Goal: Transaction & Acquisition: Purchase product/service

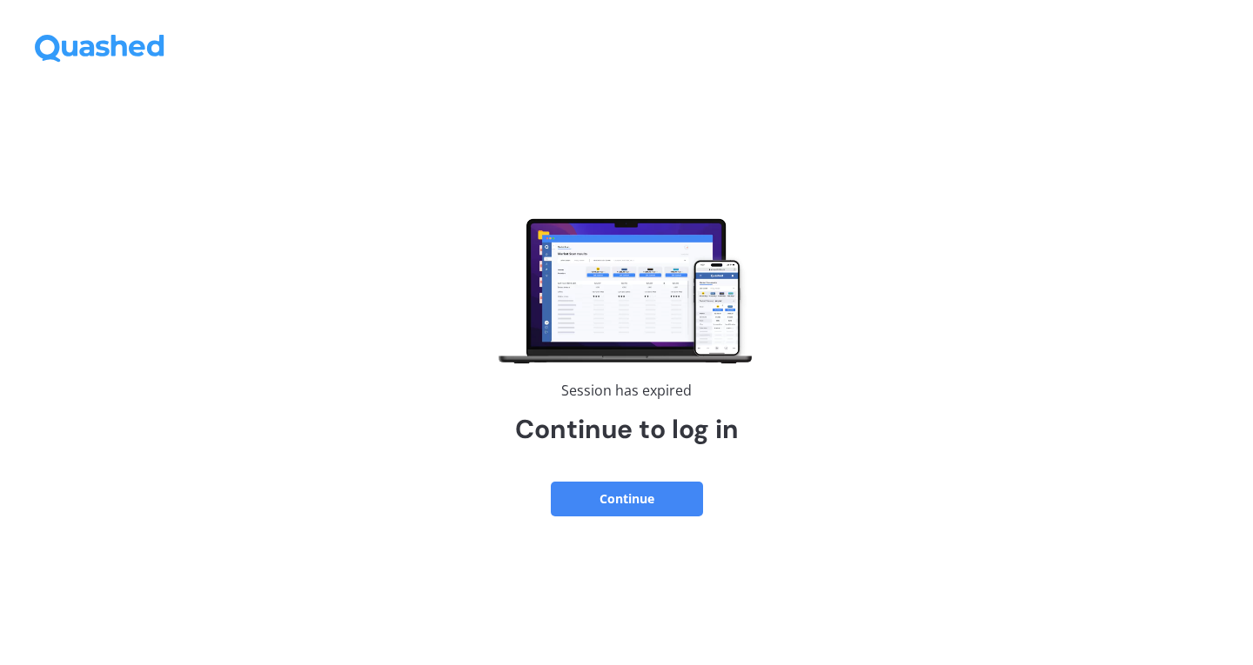
click at [653, 503] on button "Continue" at bounding box center [627, 499] width 152 height 35
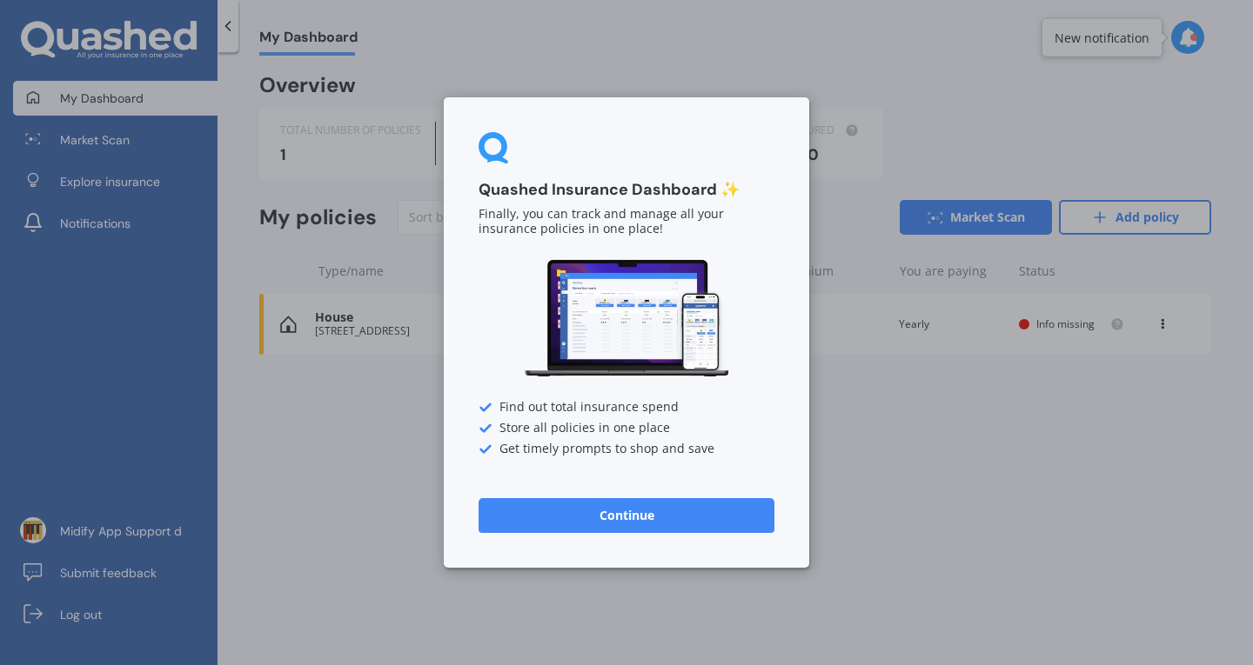
click at [549, 525] on button "Continue" at bounding box center [626, 515] width 296 height 35
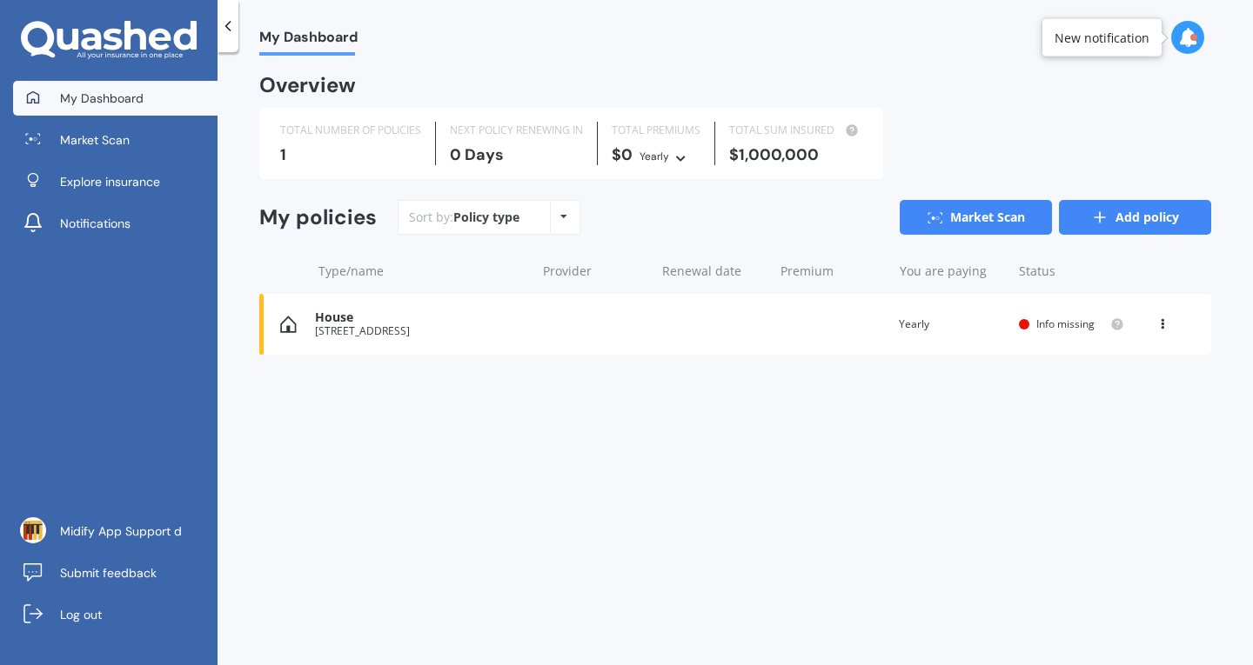
click at [1102, 223] on icon at bounding box center [1099, 217] width 17 height 17
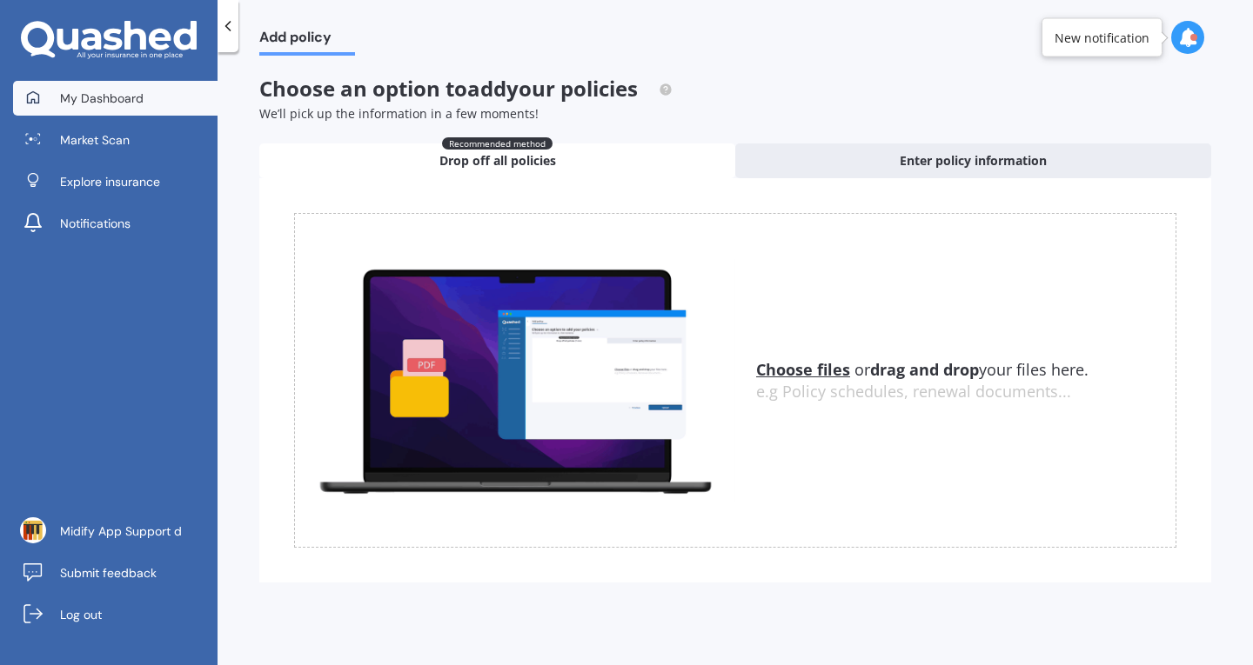
click at [97, 92] on span "My Dashboard" at bounding box center [102, 98] width 84 height 17
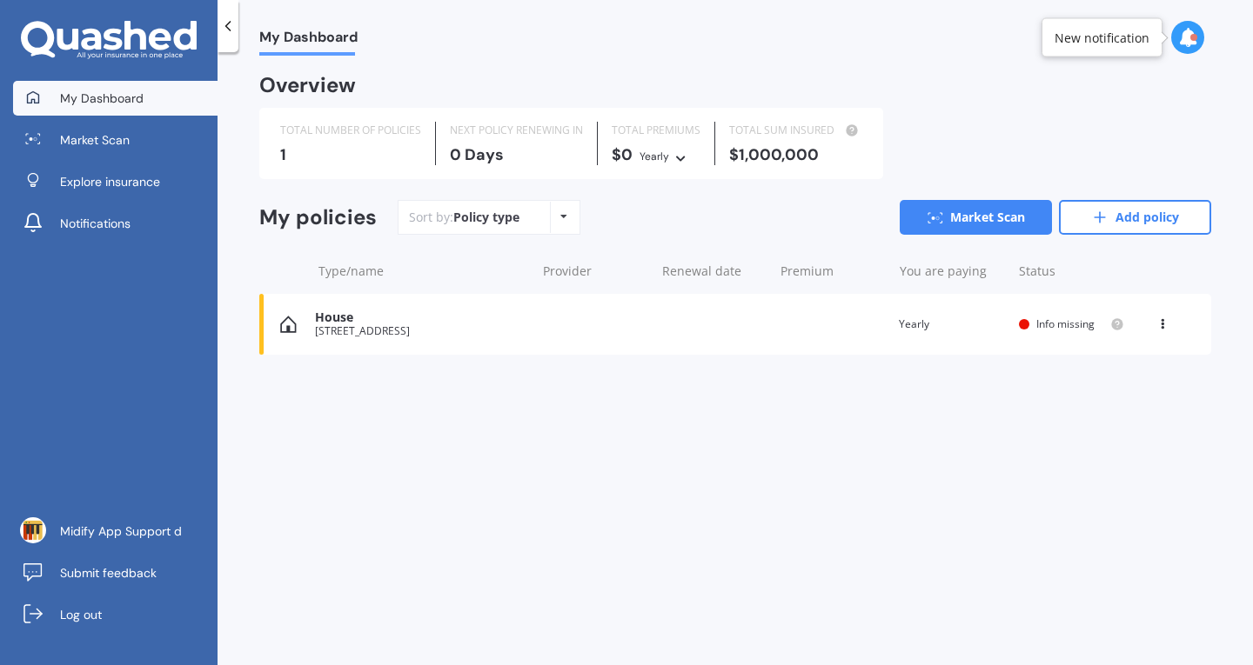
click at [933, 183] on div "Overview TOTAL NUMBER OF POLICIES 1 NEXT POLICY RENEWING IN 0 Days TOTAL PREMIU…" at bounding box center [735, 237] width 952 height 320
click at [951, 232] on link "Market Scan" at bounding box center [975, 217] width 152 height 35
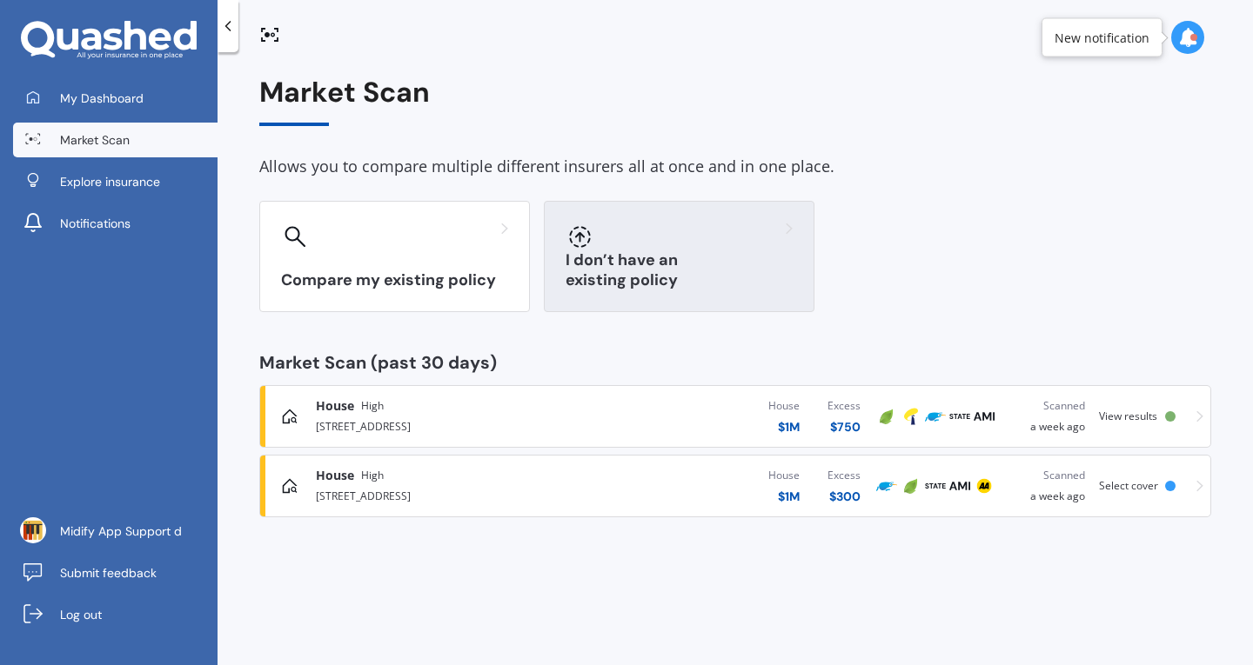
click at [706, 284] on h3 "I don’t have an existing policy" at bounding box center [678, 271] width 227 height 40
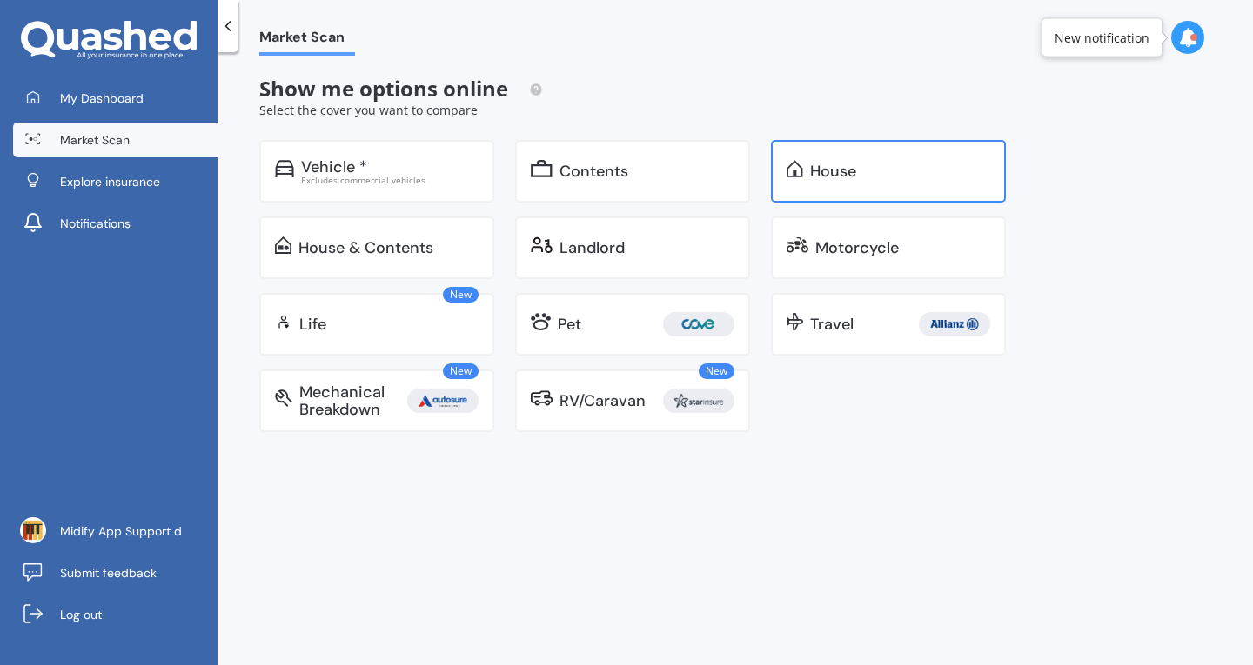
click at [799, 194] on div "House" at bounding box center [888, 171] width 235 height 63
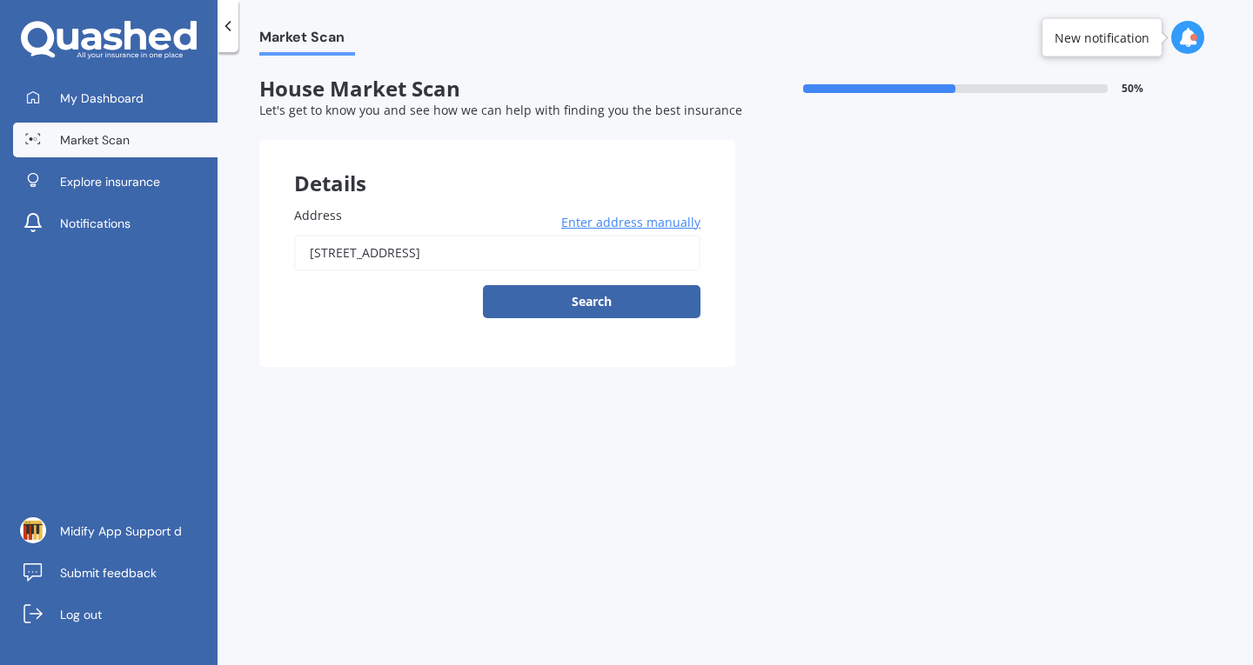
click at [563, 259] on input "[STREET_ADDRESS]" at bounding box center [497, 253] width 406 height 37
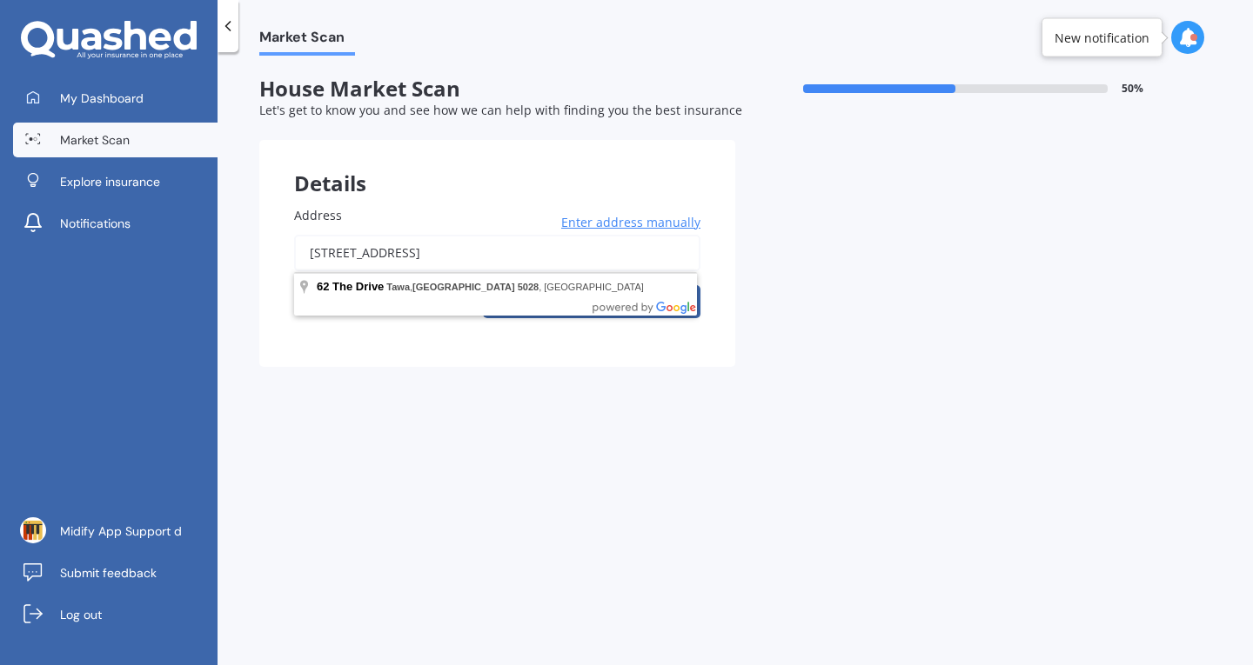
paste input "29a hauraki street"
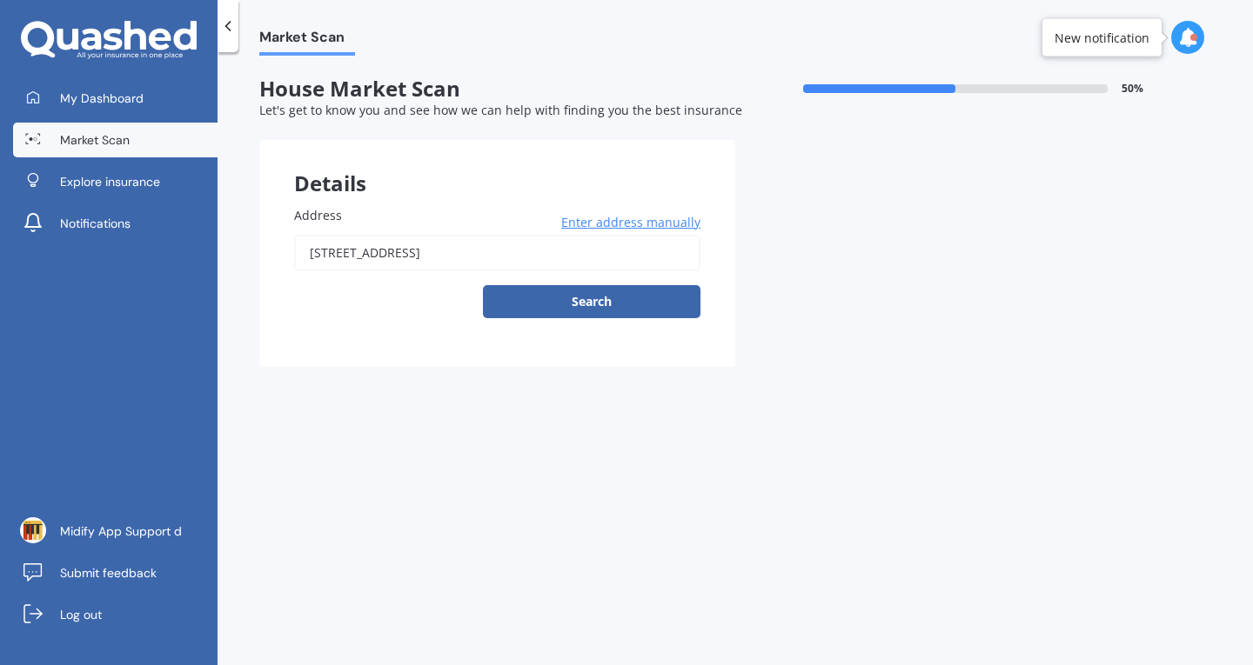
type input "[STREET_ADDRESS]"
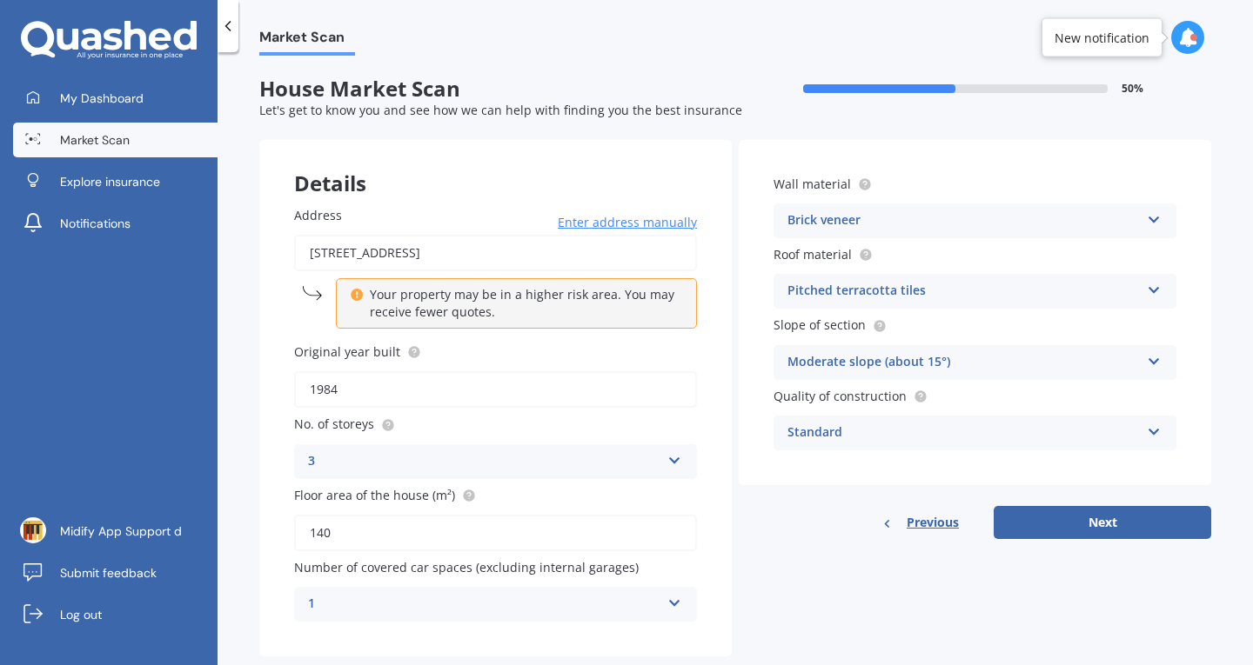
scroll to position [38, 0]
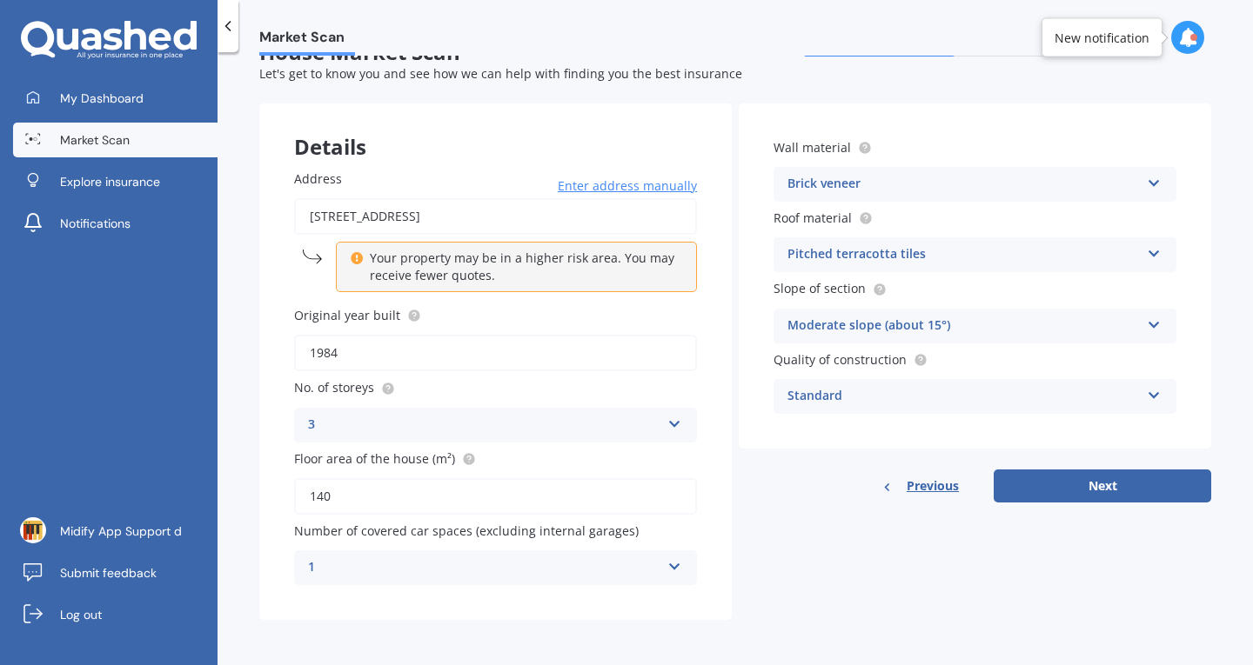
click at [968, 333] on div "Moderate slope (about 15°)" at bounding box center [963, 326] width 352 height 21
click at [968, 332] on div "Moderate slope (about 15°)" at bounding box center [963, 326] width 352 height 21
click at [1037, 475] on button "Next" at bounding box center [1101, 486] width 217 height 33
select select "06"
select select "09"
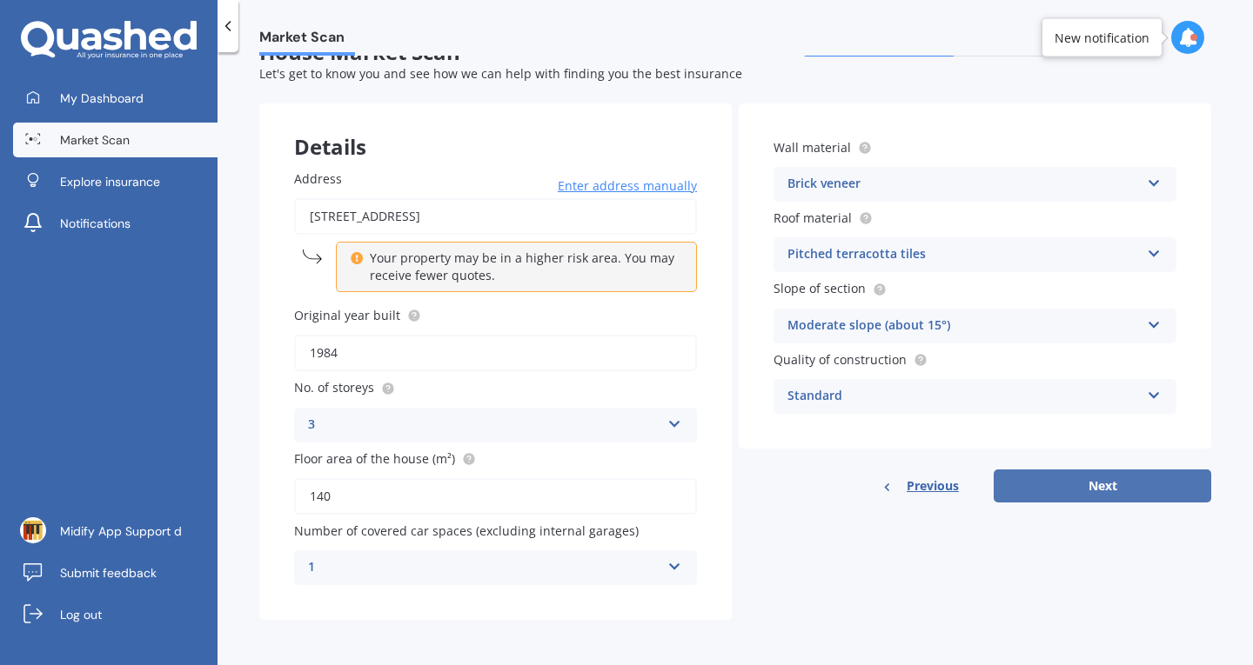
select select "1996"
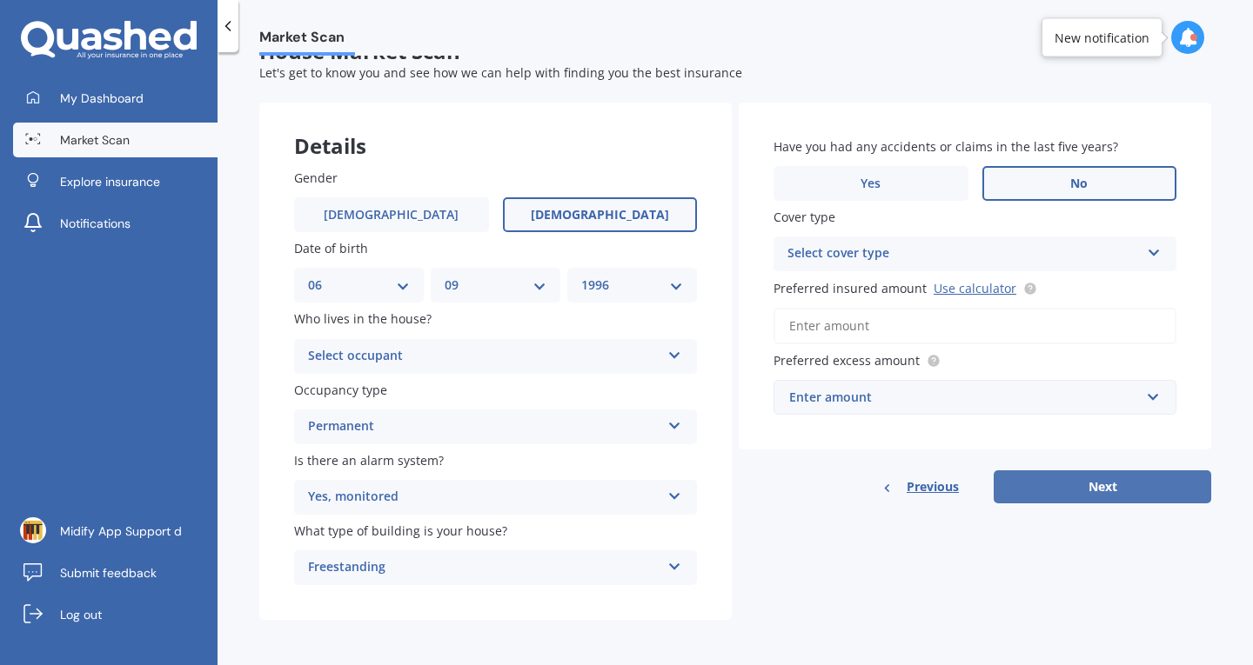
scroll to position [0, 0]
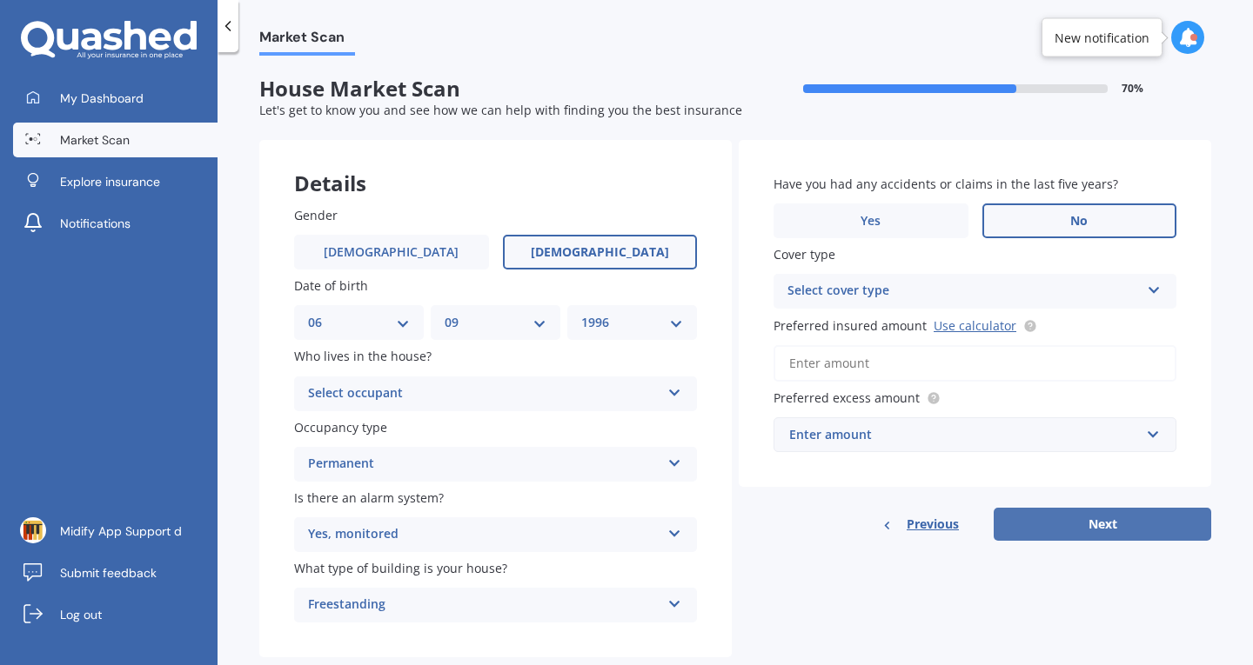
click at [1046, 512] on button "Next" at bounding box center [1101, 524] width 217 height 33
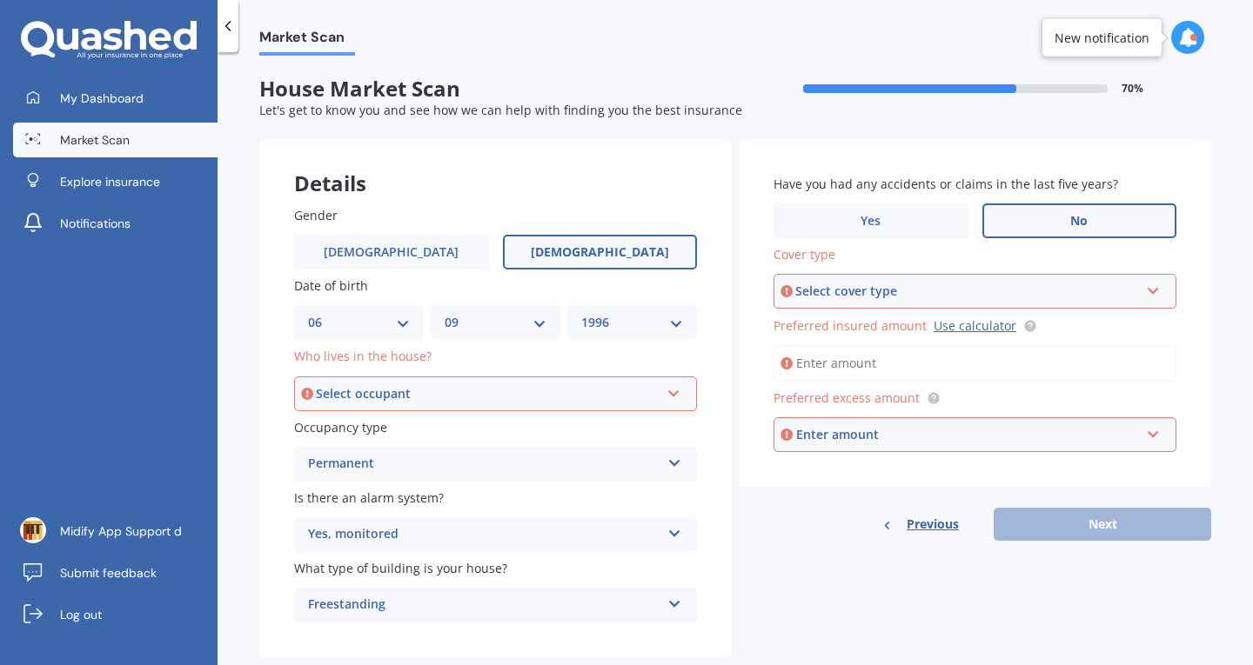
click at [616, 389] on div "Select occupant" at bounding box center [488, 393] width 344 height 19
click at [574, 423] on div "Owner" at bounding box center [495, 426] width 399 height 31
click at [886, 306] on div "Select cover type High" at bounding box center [974, 291] width 403 height 35
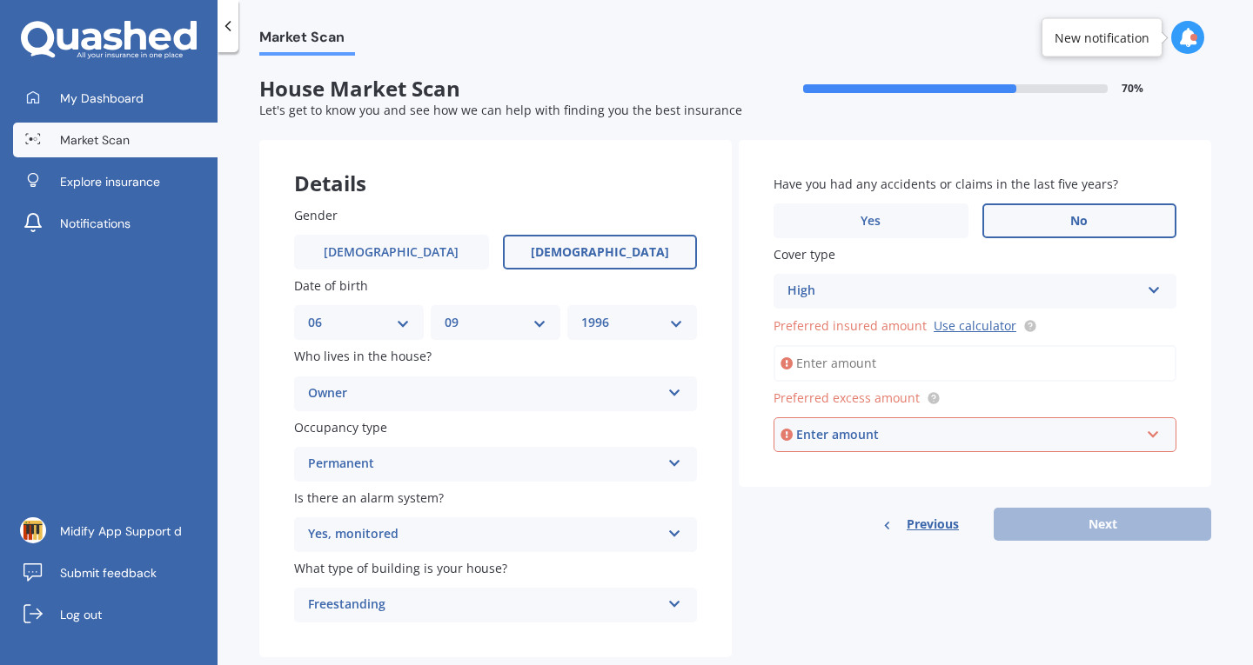
click at [843, 272] on div "Cover type High High" at bounding box center [974, 277] width 403 height 64
click at [946, 358] on input "Preferred insured amount Use calculator" at bounding box center [974, 363] width 403 height 37
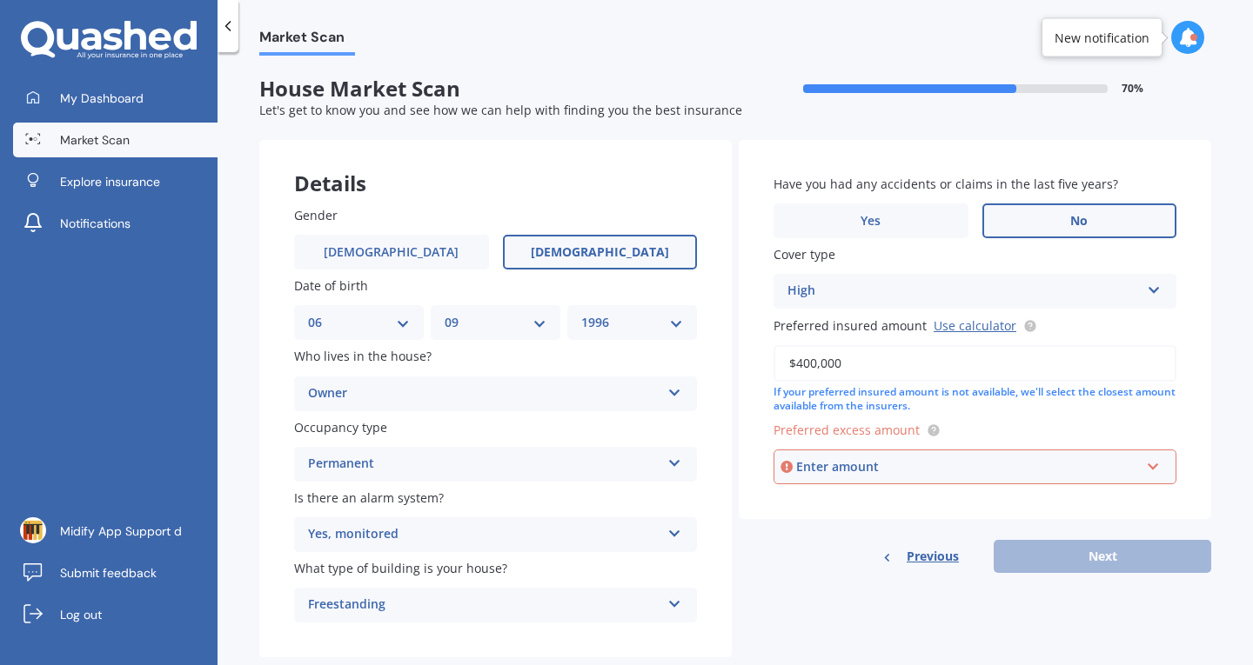
type input "$400,000"
click at [949, 474] on div "Enter amount" at bounding box center [968, 467] width 344 height 19
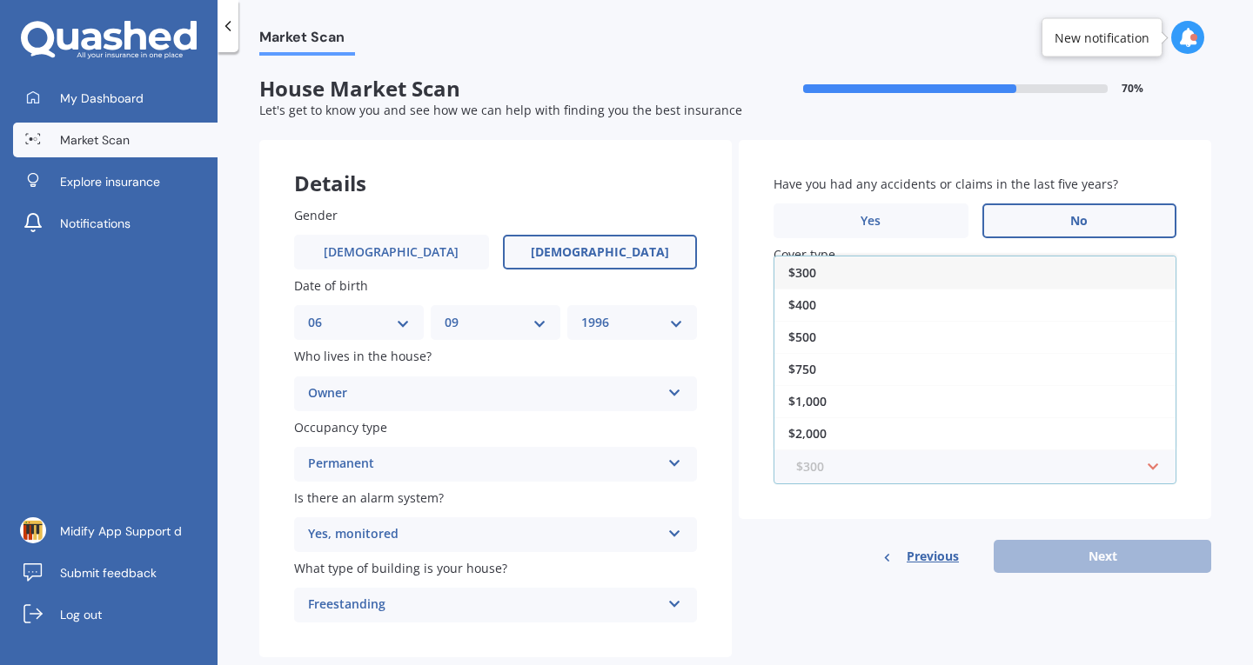
click at [949, 474] on input "text" at bounding box center [968, 467] width 387 height 33
click at [892, 399] on div "$1,000" at bounding box center [974, 401] width 401 height 32
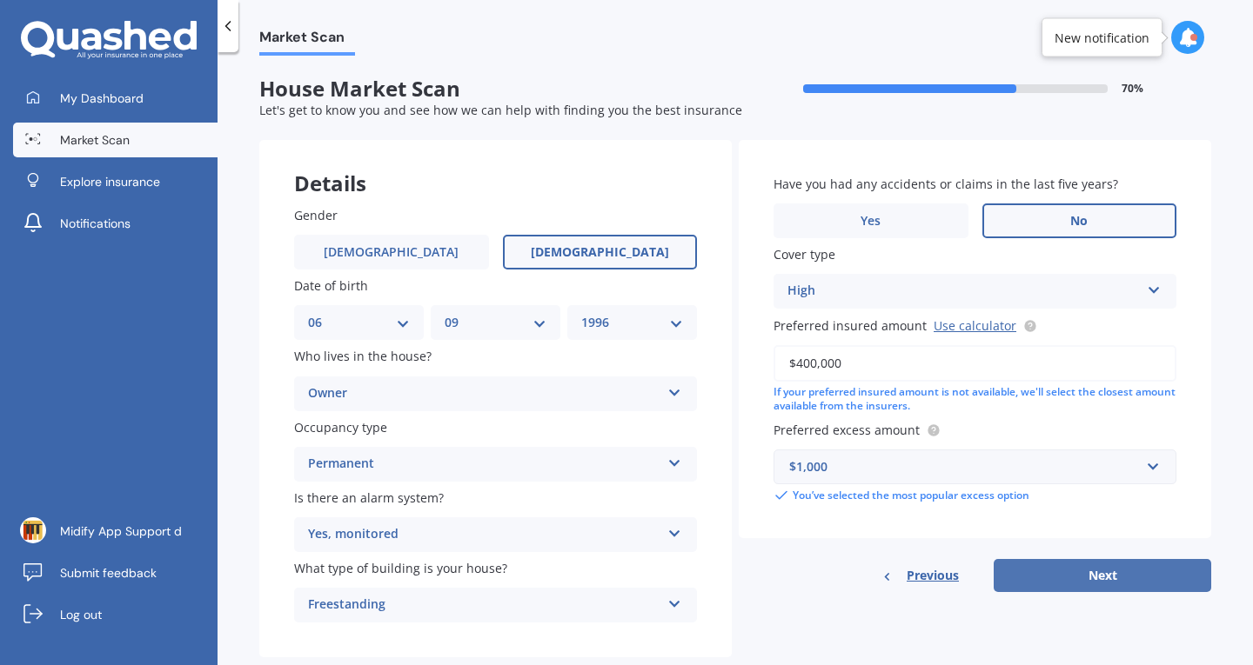
click at [1040, 565] on button "Next" at bounding box center [1101, 575] width 217 height 33
select select "06"
select select "09"
select select "1996"
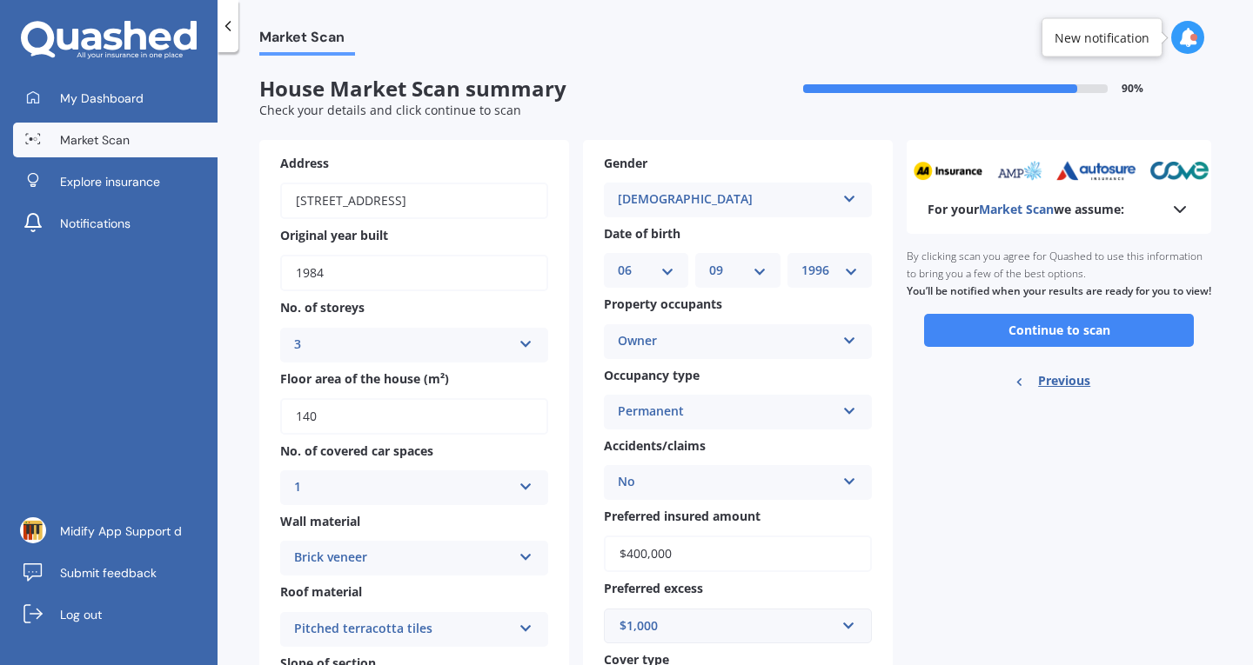
scroll to position [328, 0]
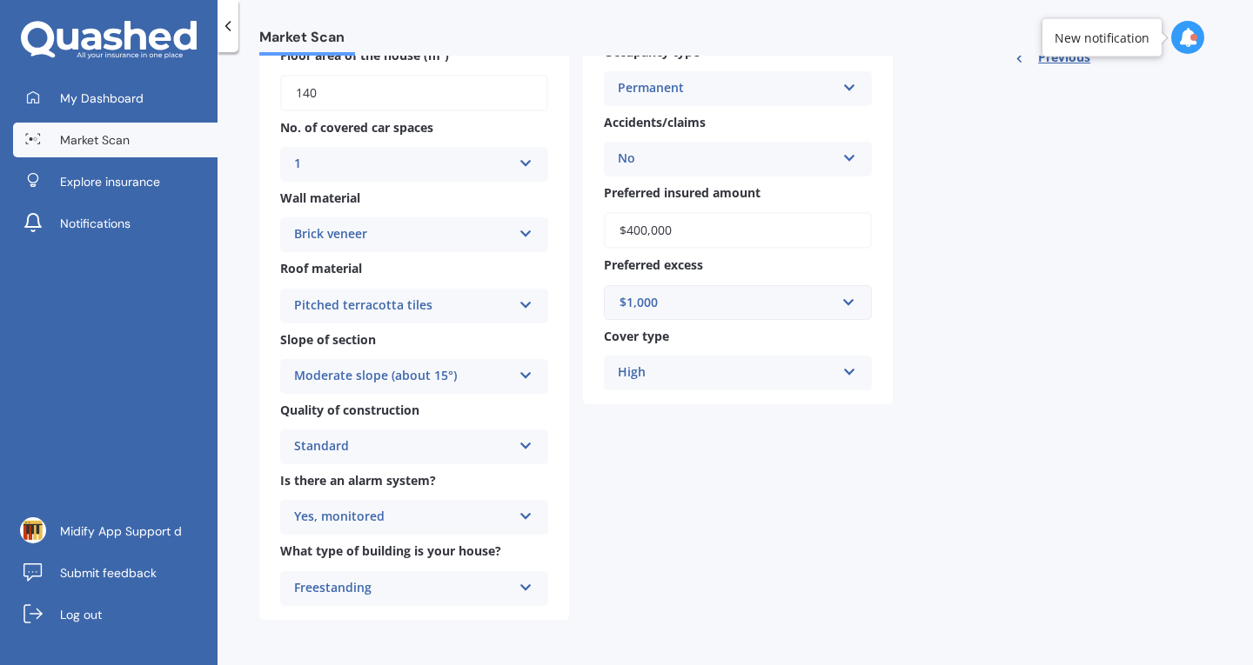
click at [378, 589] on div "Freestanding" at bounding box center [402, 588] width 217 height 21
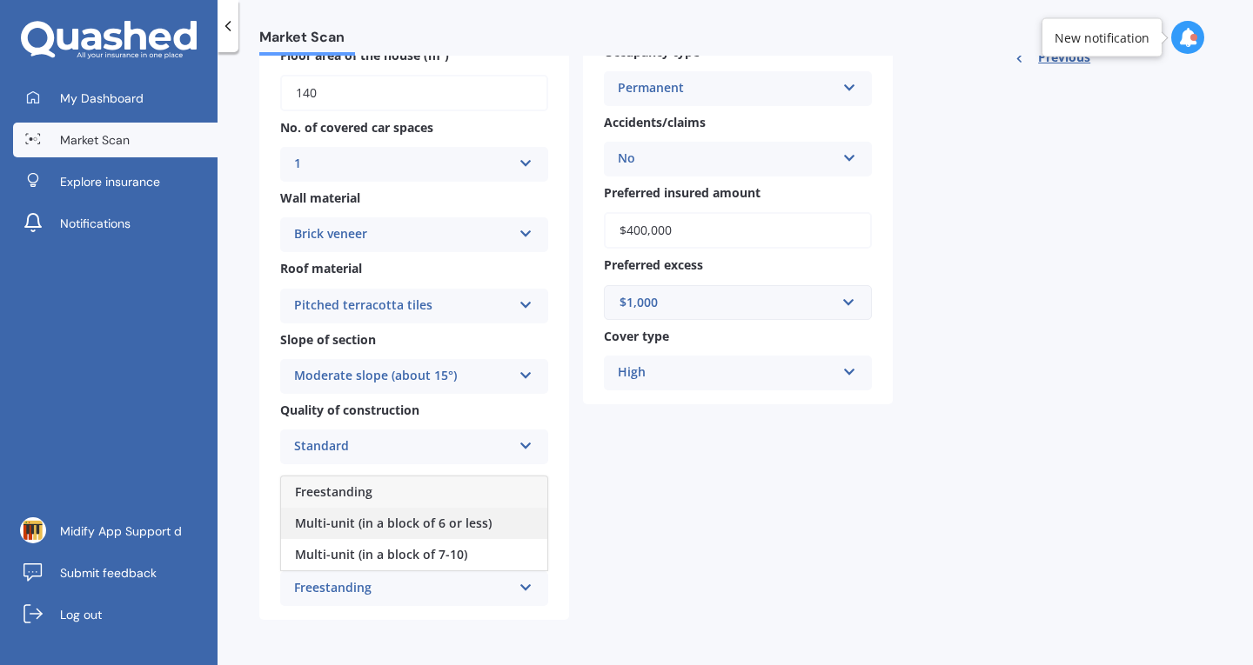
click at [437, 538] on div "Multi-unit (in a block of 6 or less)" at bounding box center [414, 523] width 266 height 31
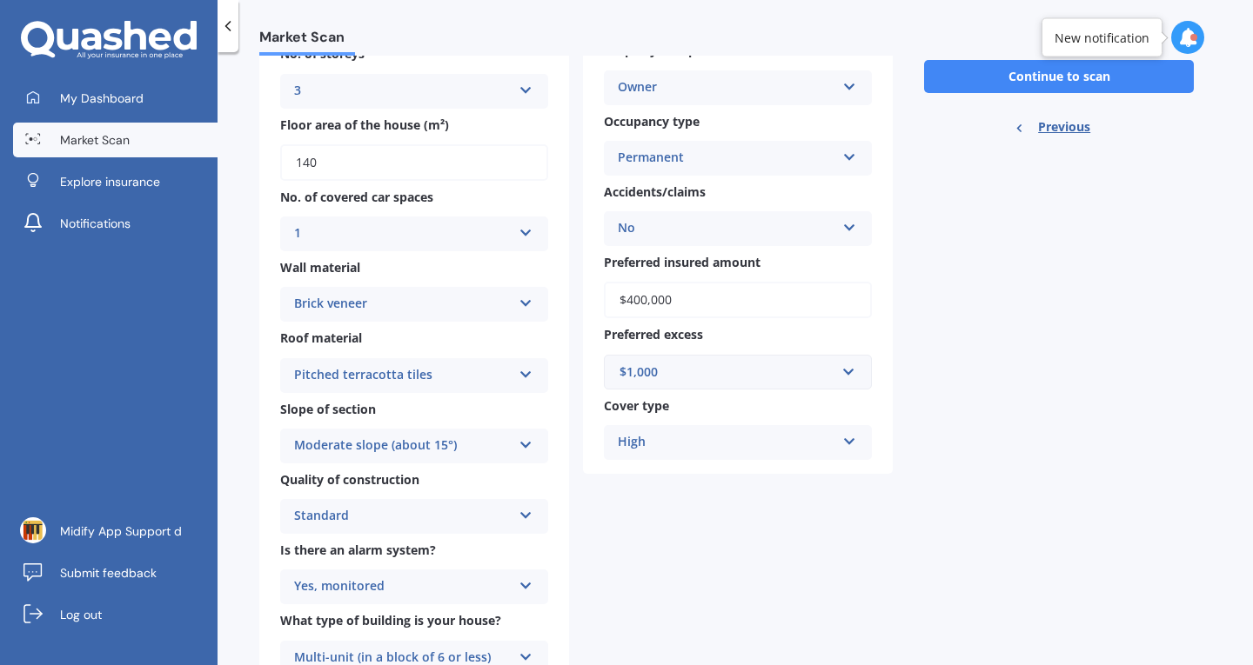
scroll to position [0, 0]
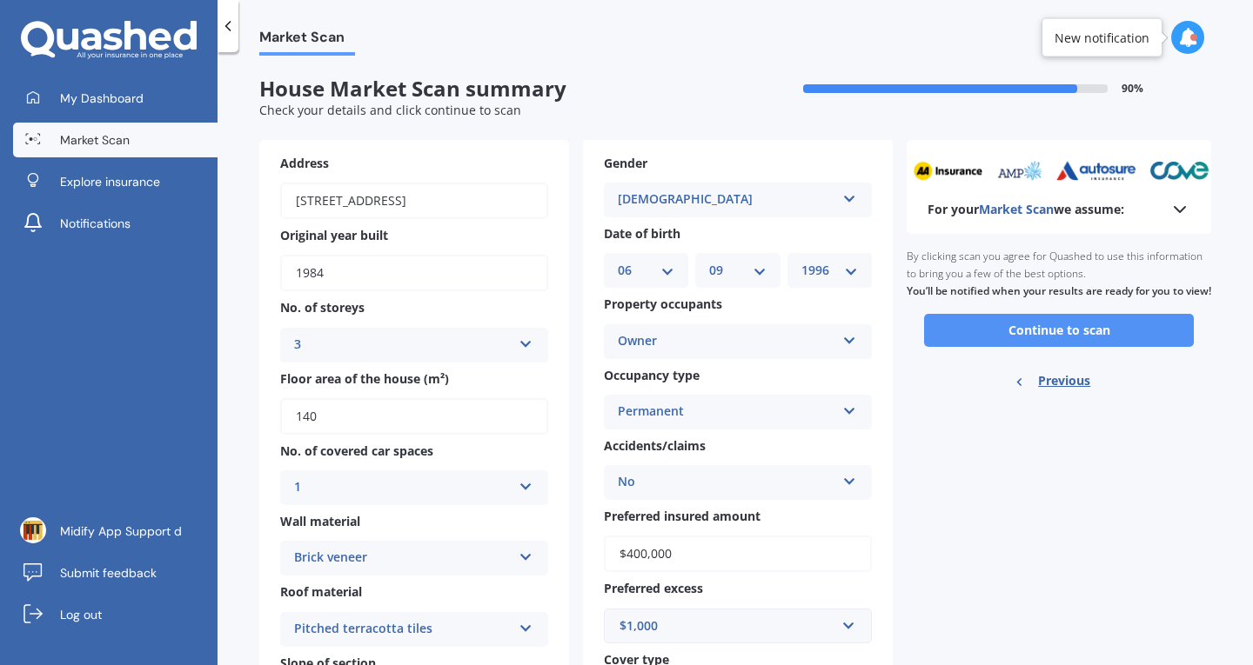
click at [948, 345] on button "Continue to scan" at bounding box center [1059, 330] width 270 height 33
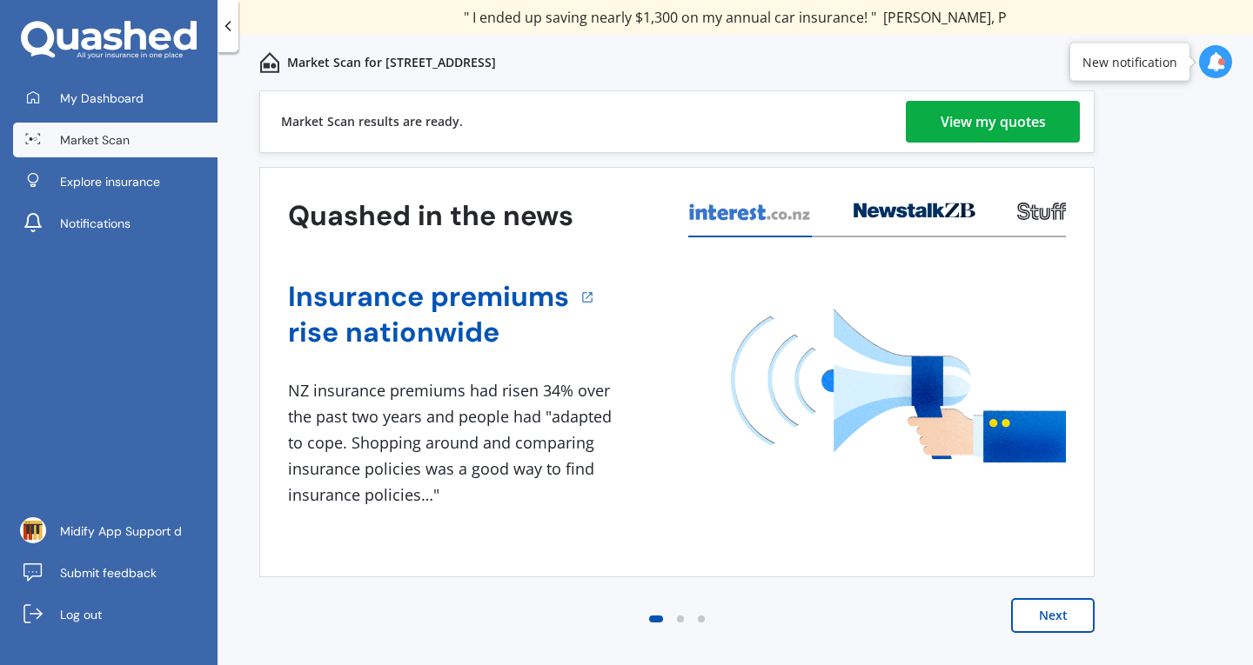
click at [991, 110] on div "View my quotes" at bounding box center [992, 122] width 105 height 42
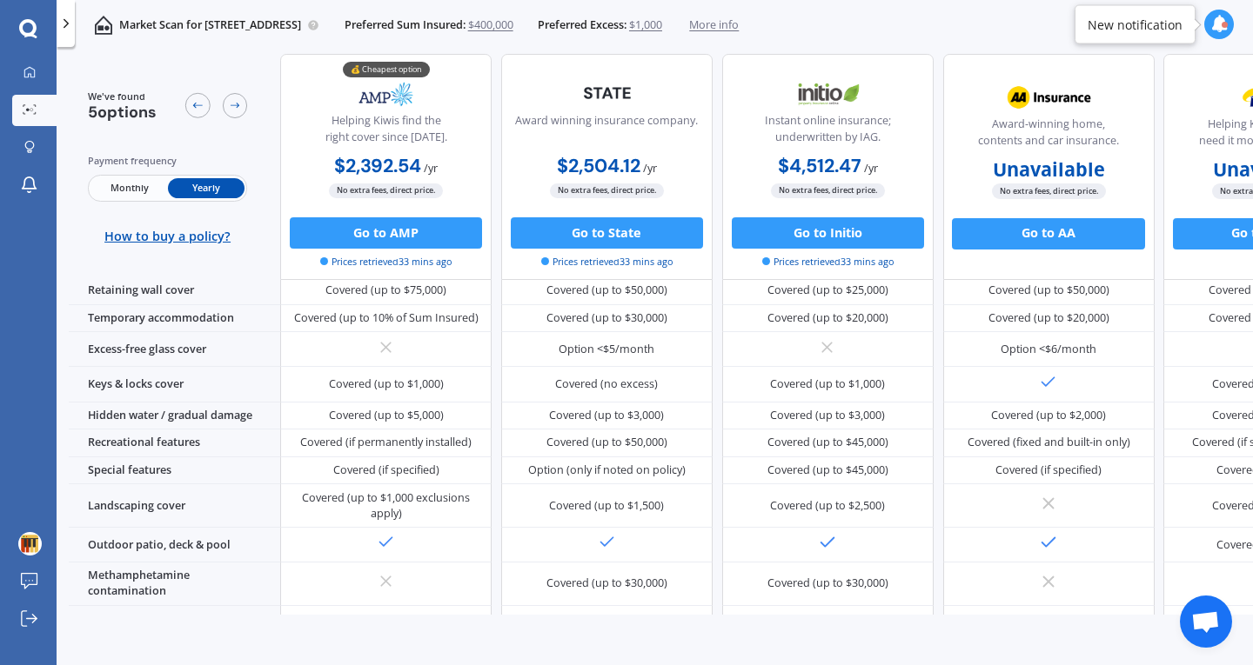
scroll to position [267, 0]
click at [643, 434] on div "Covered (up to $50,000)" at bounding box center [606, 442] width 121 height 16
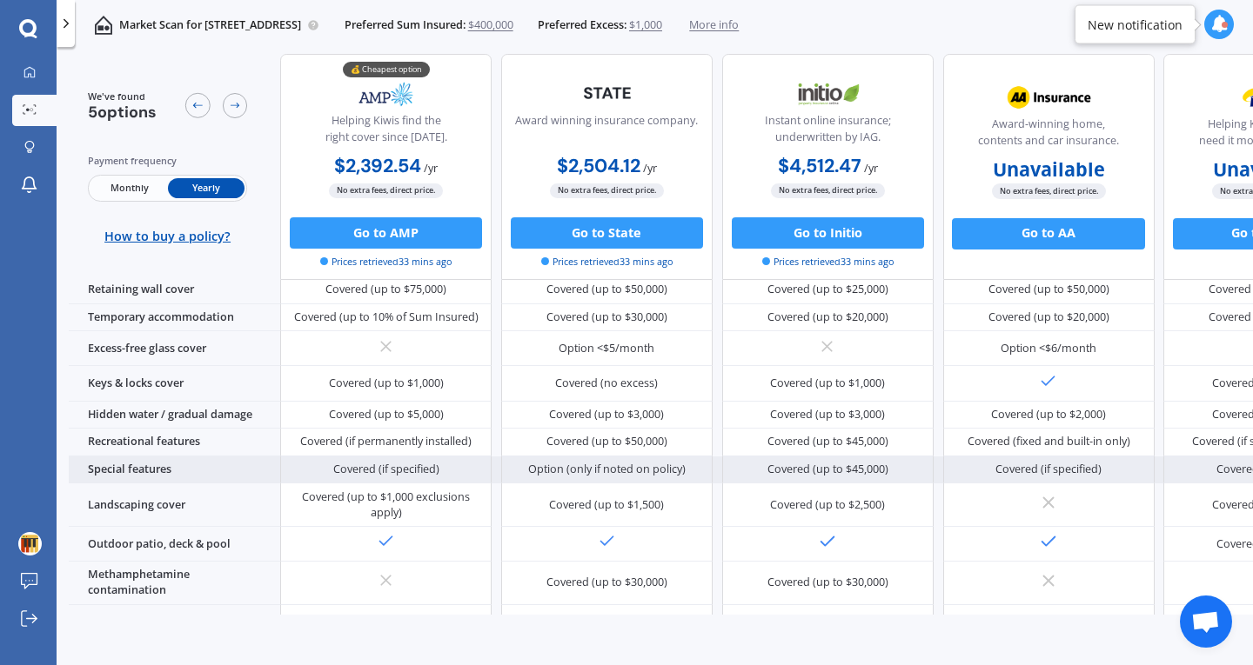
click at [630, 463] on div "Option (only if noted on policy)" at bounding box center [606, 470] width 157 height 16
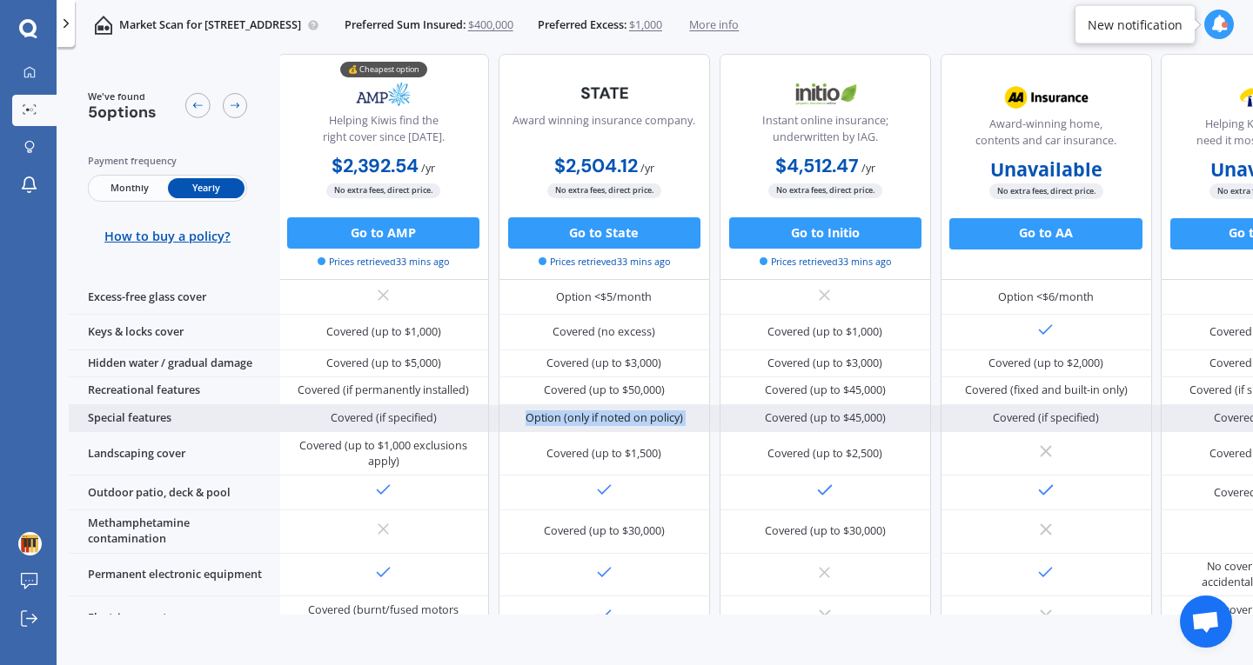
scroll to position [324, 3]
click at [630, 463] on div "Covered (up to $1,500)" at bounding box center [603, 453] width 211 height 43
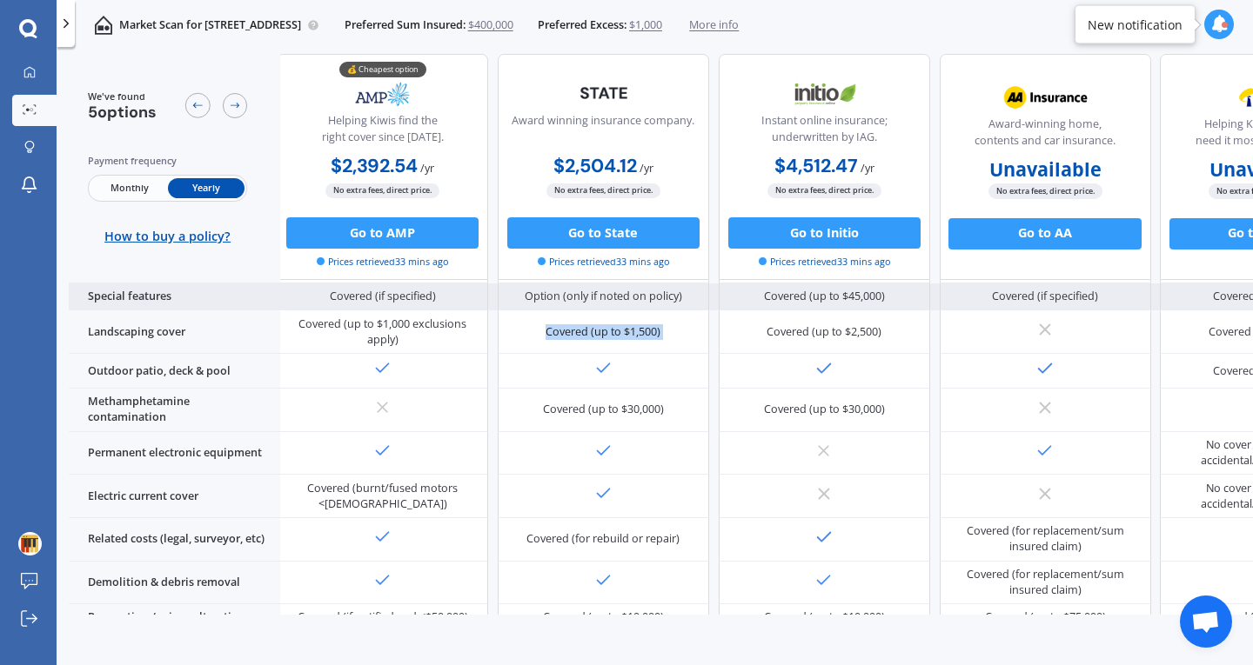
scroll to position [461, 3]
click at [630, 474] on div at bounding box center [603, 495] width 211 height 43
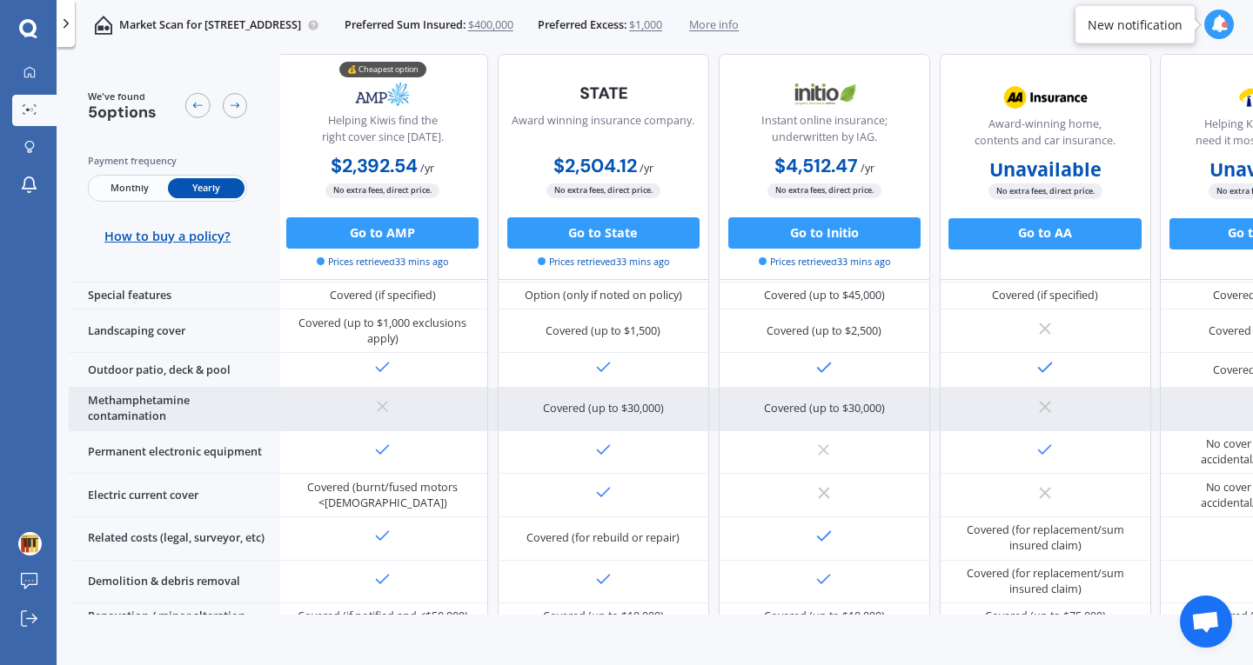
click at [617, 410] on div "Covered (up to $30,000)" at bounding box center [603, 409] width 211 height 43
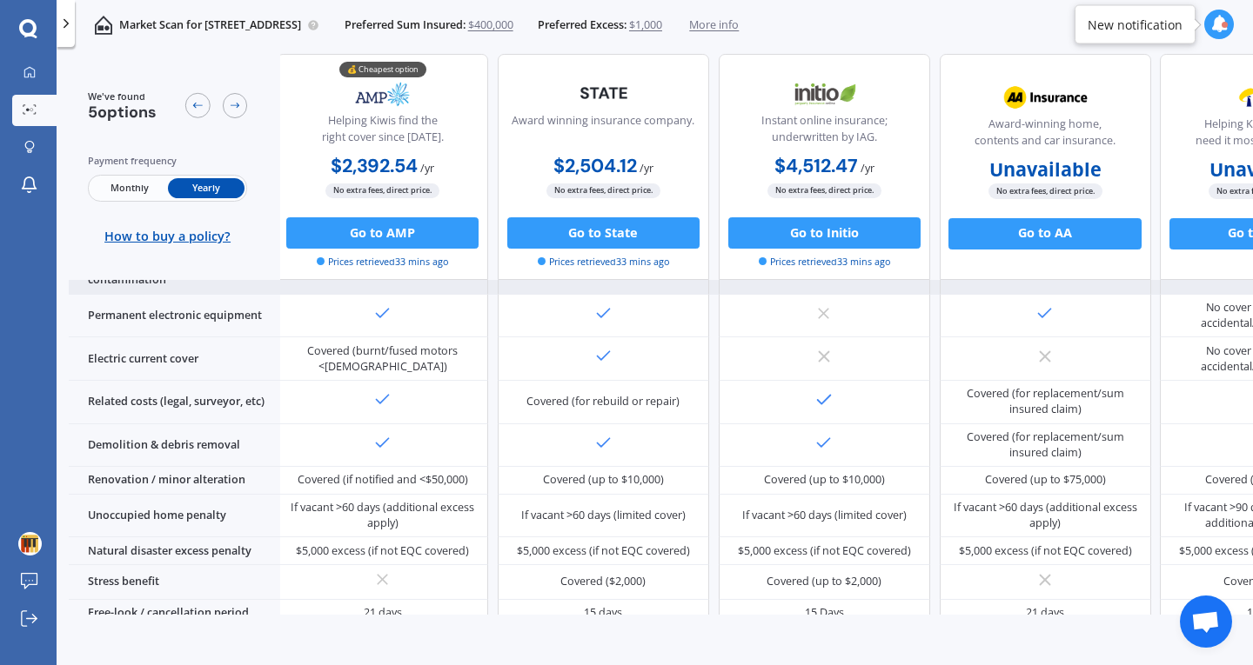
scroll to position [618, 3]
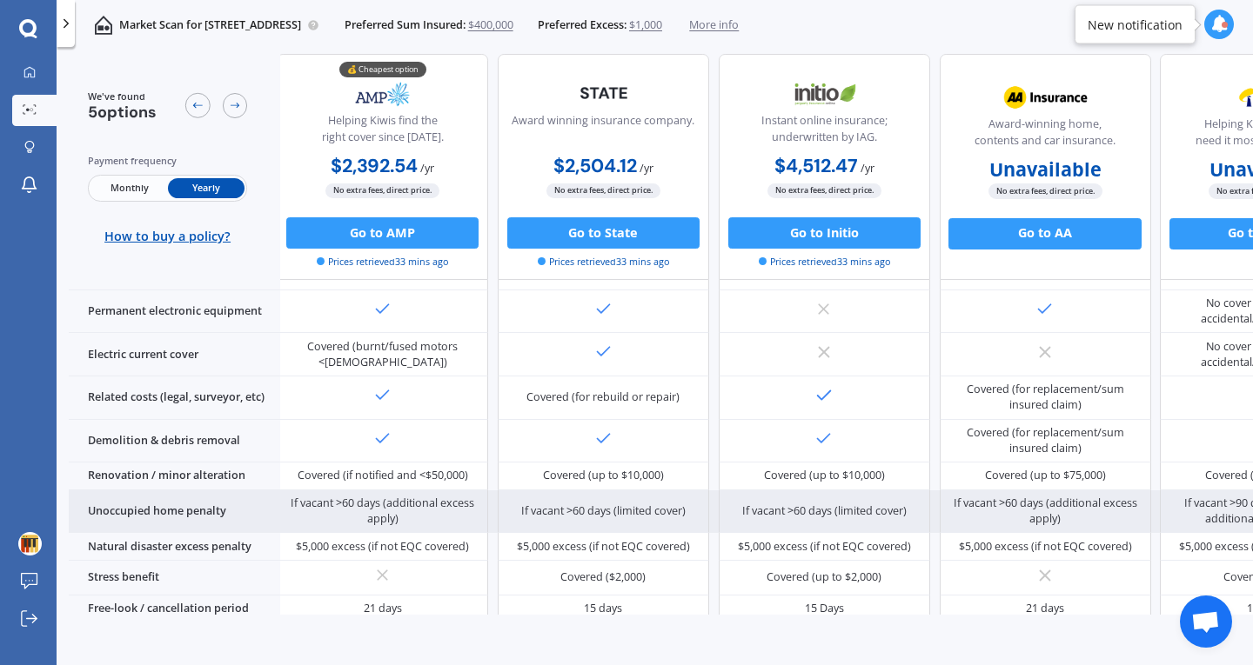
click at [635, 504] on div "If vacant >60 days (limited cover)" at bounding box center [603, 512] width 164 height 16
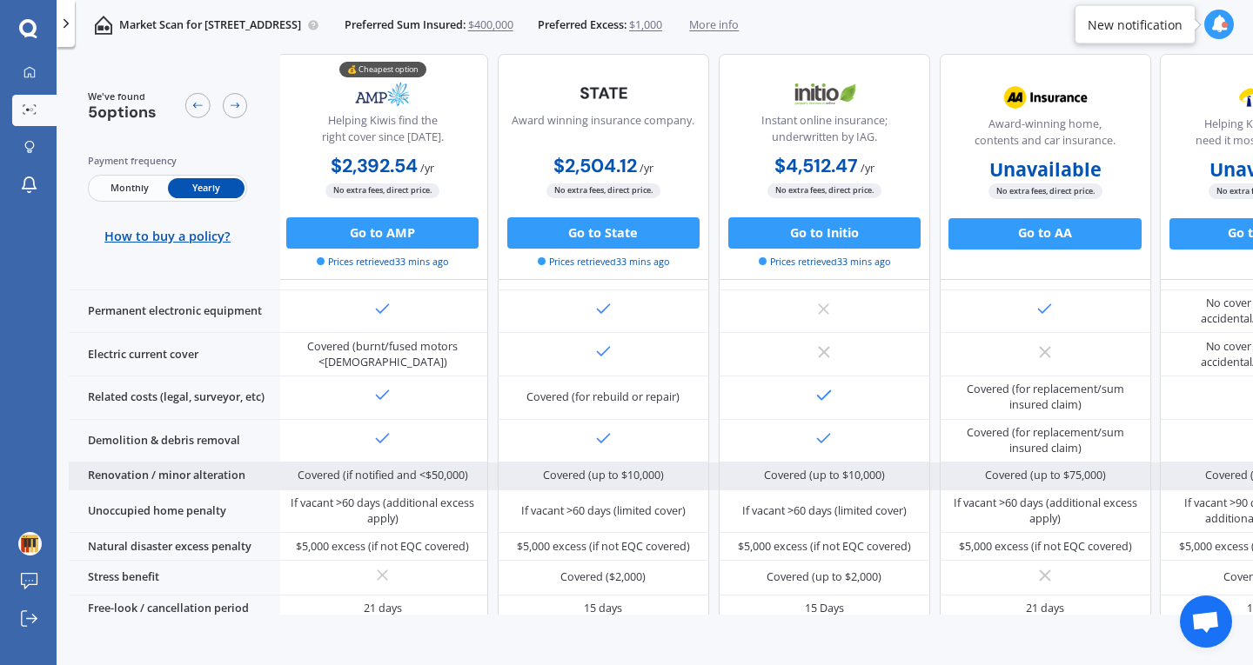
click at [629, 472] on div "Covered (up to $10,000)" at bounding box center [603, 477] width 211 height 28
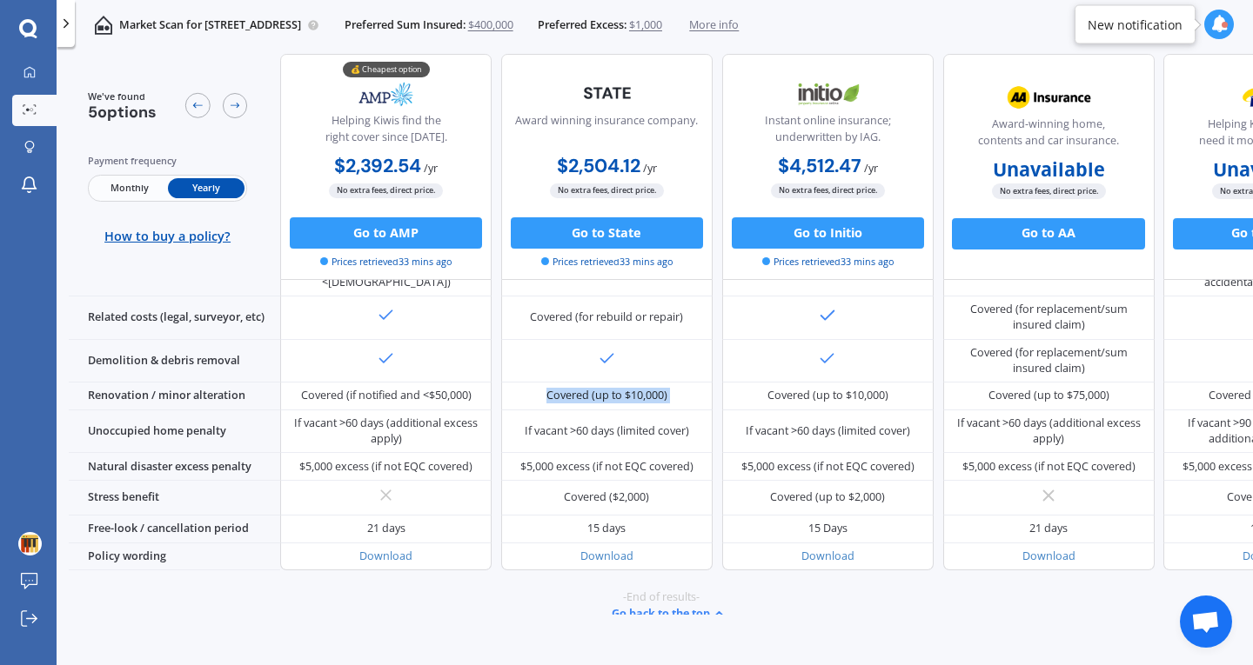
scroll to position [707, 0]
click at [632, 423] on div "If vacant >60 days (limited cover)" at bounding box center [607, 431] width 164 height 16
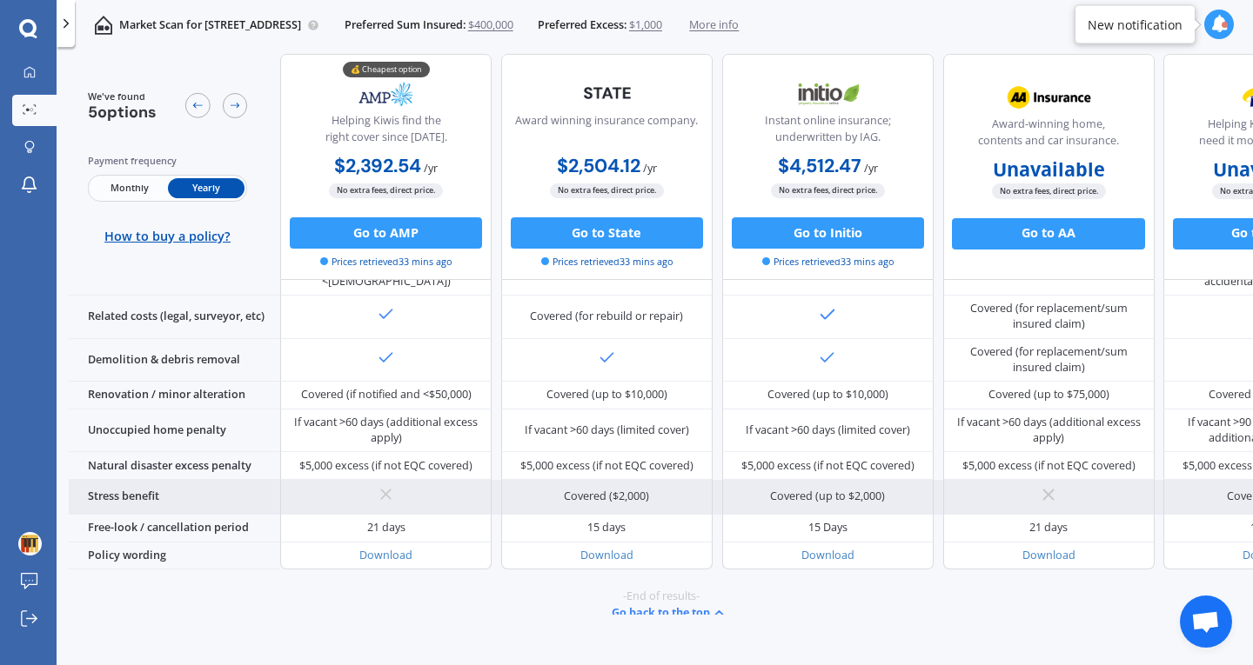
click at [630, 480] on div "Covered ($2,000)" at bounding box center [606, 497] width 211 height 35
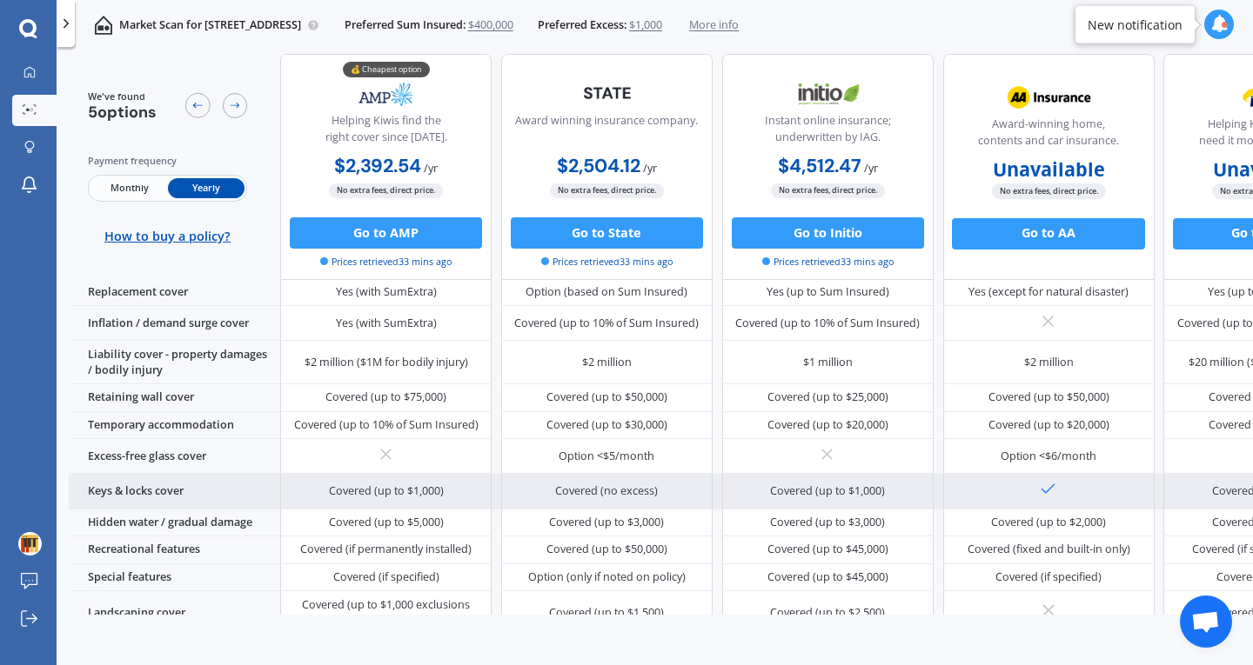
scroll to position [158, 0]
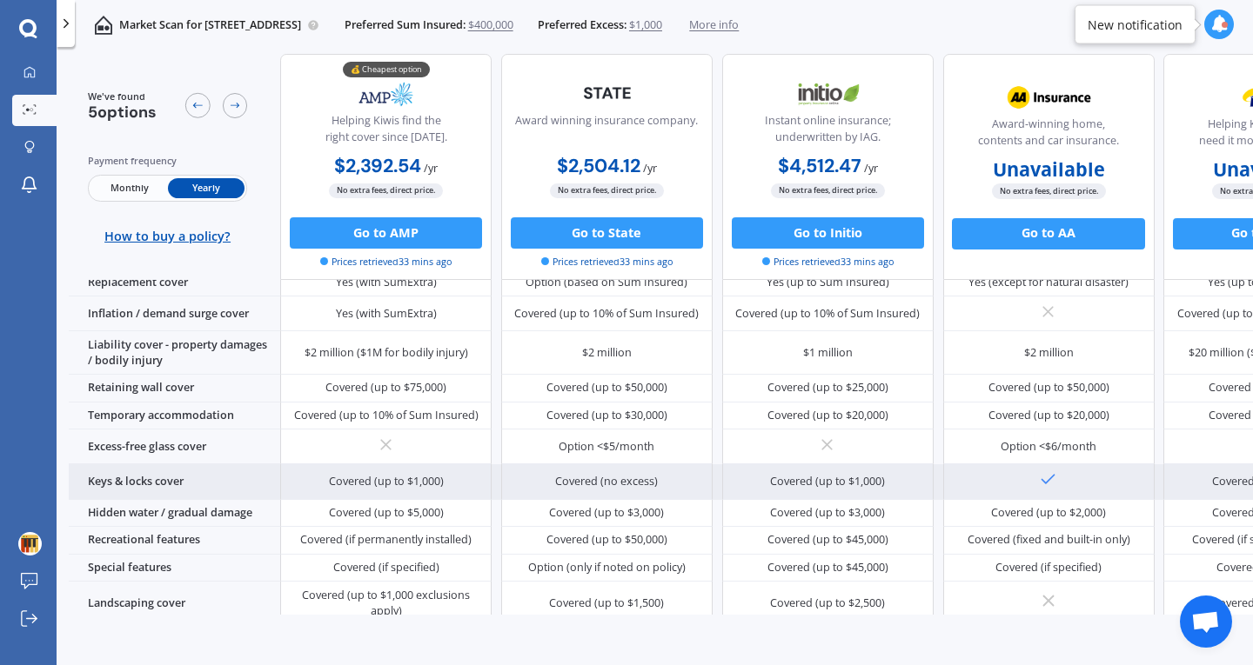
click at [405, 505] on div "Covered (up to $5,000)" at bounding box center [386, 513] width 115 height 16
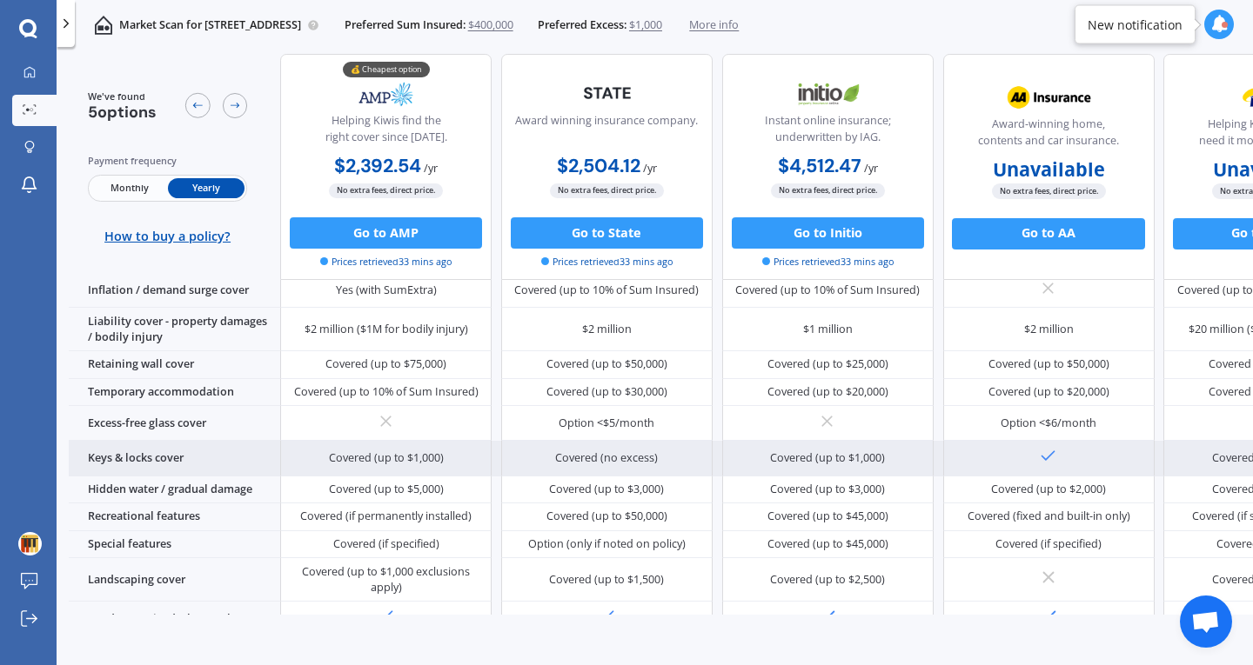
click at [405, 504] on div "Covered (if permanently installed)" at bounding box center [385, 518] width 211 height 28
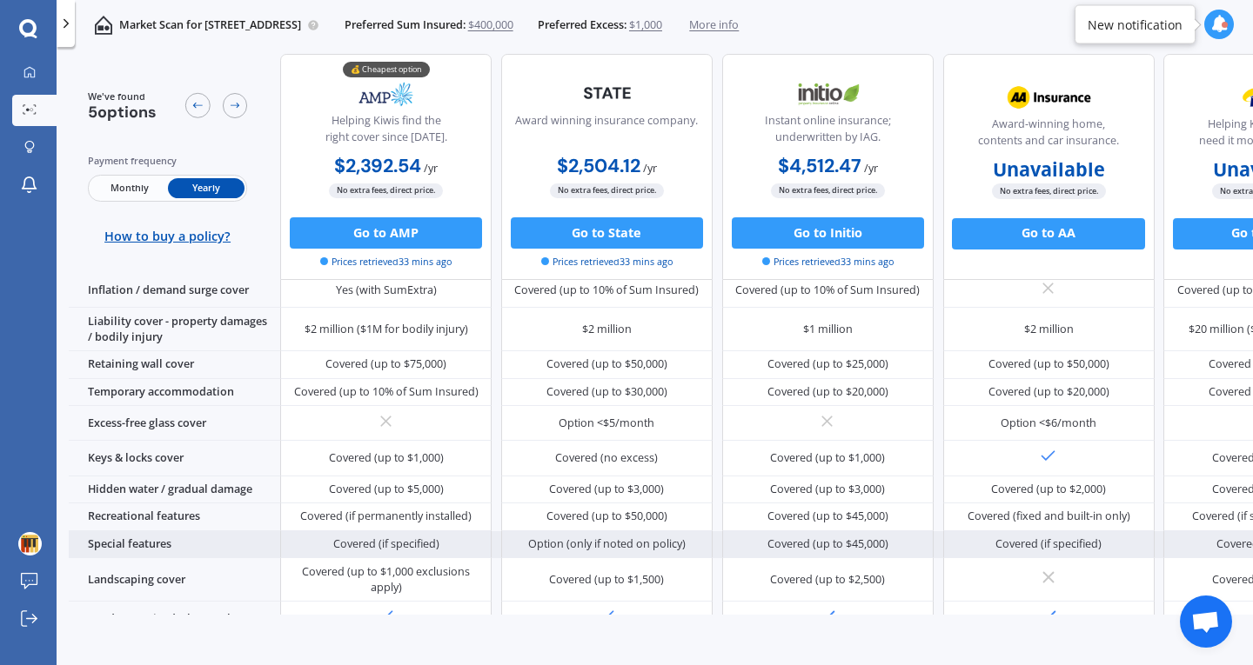
click at [387, 546] on div "Covered (if specified)" at bounding box center [385, 546] width 211 height 28
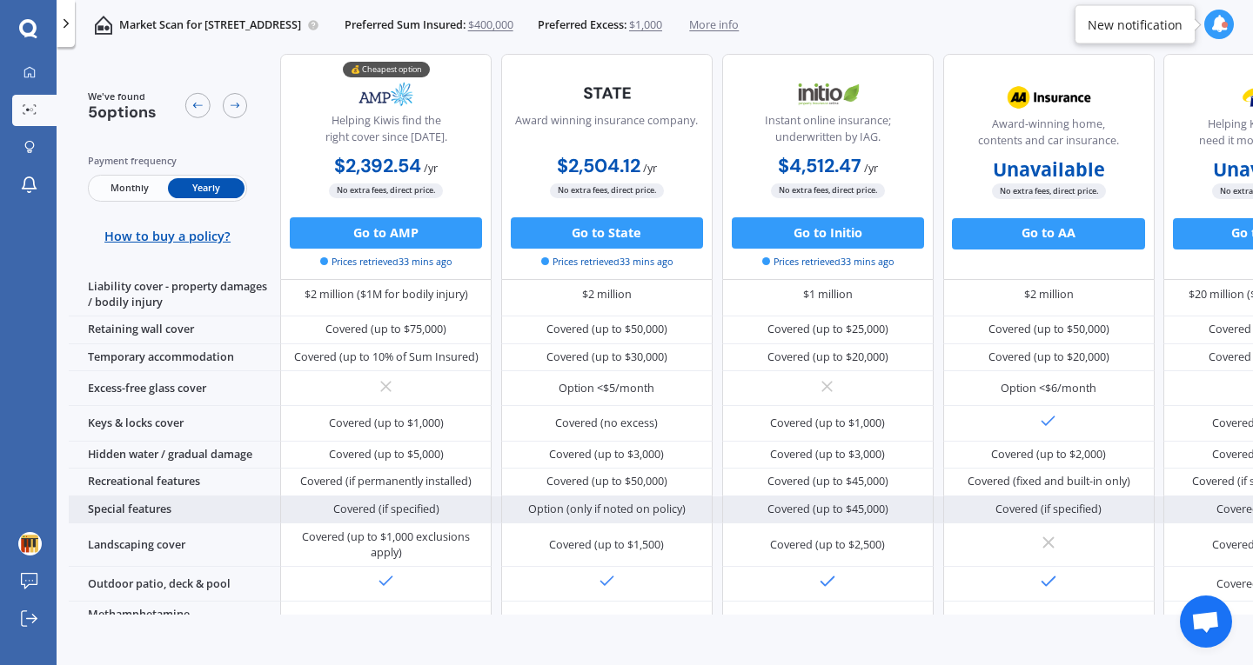
click at [387, 546] on div "Covered (up to $1,000 exclusions apply)" at bounding box center [386, 545] width 188 height 31
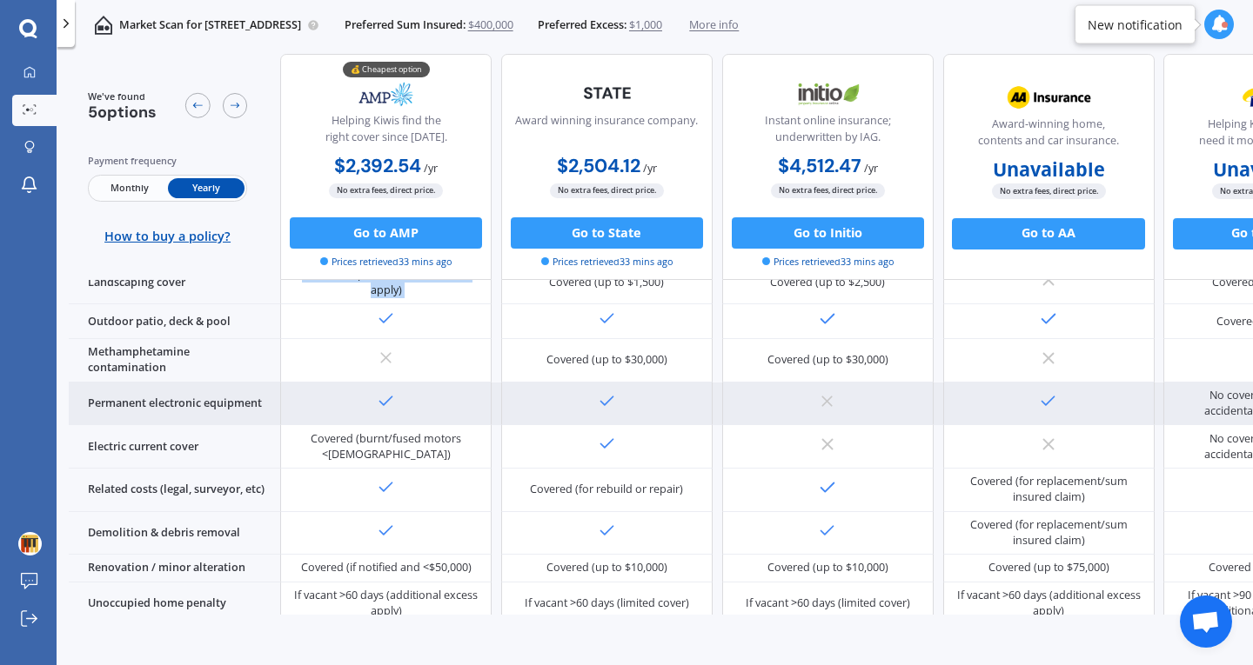
scroll to position [516, 0]
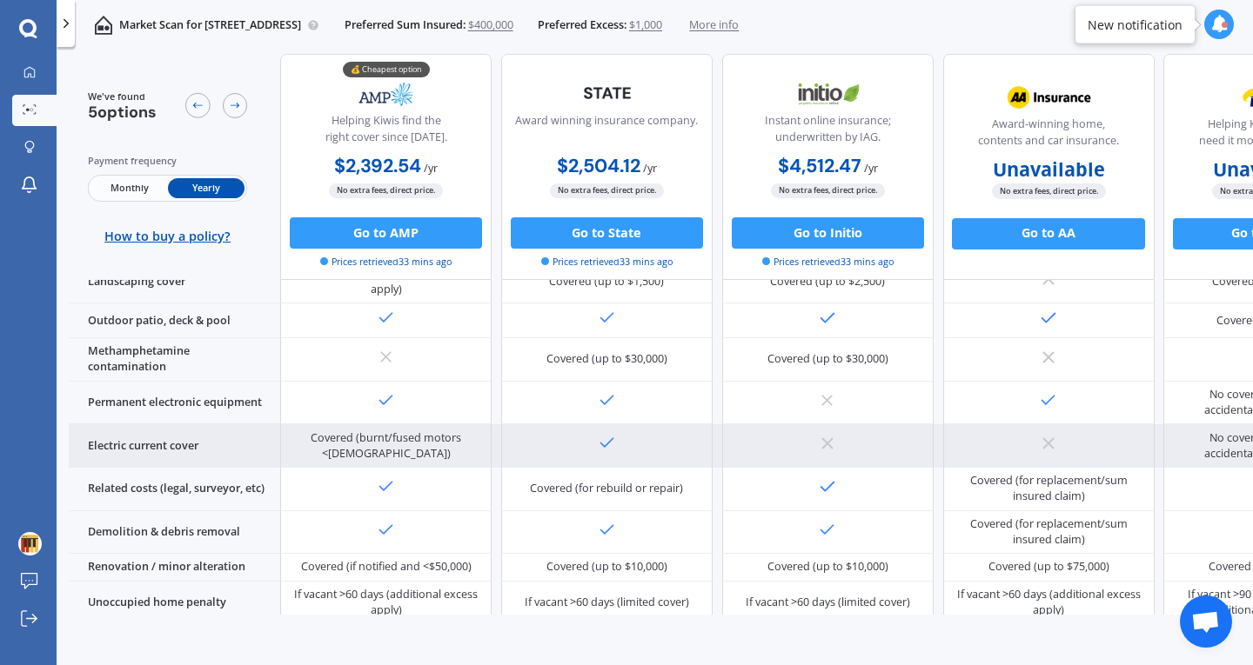
click at [378, 437] on div "Covered (burnt/fused motors <[DEMOGRAPHIC_DATA])" at bounding box center [386, 446] width 188 height 31
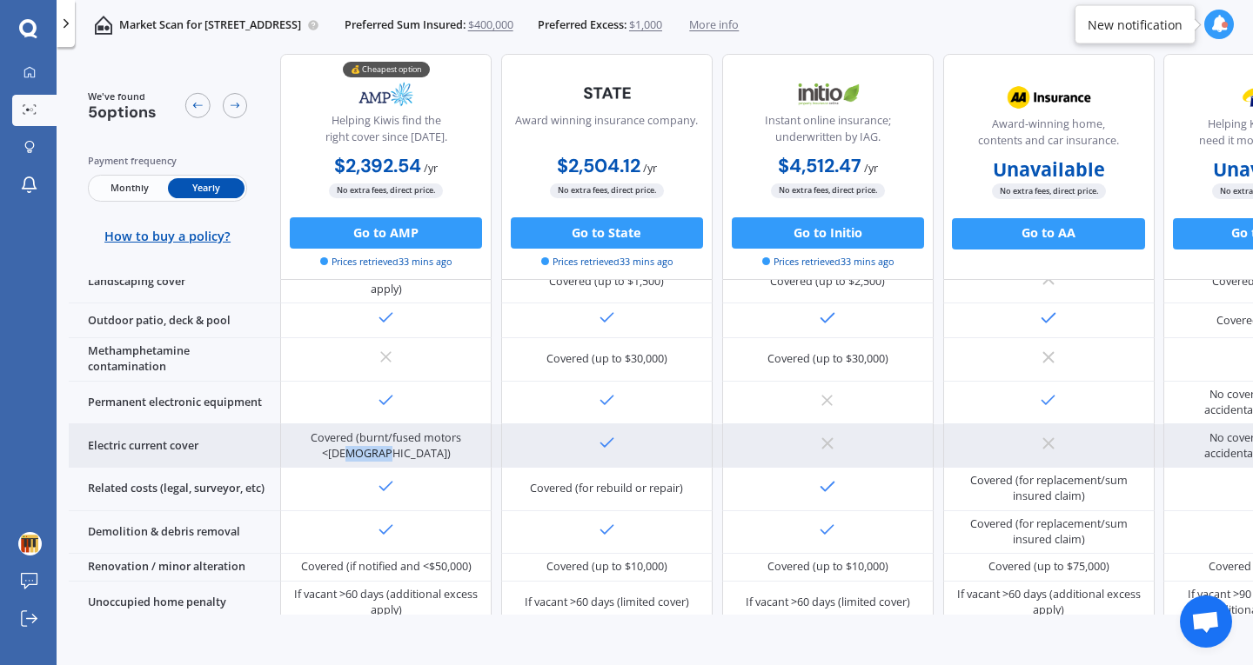
click at [378, 437] on div "Covered (burnt/fused motors <[DEMOGRAPHIC_DATA])" at bounding box center [386, 446] width 188 height 31
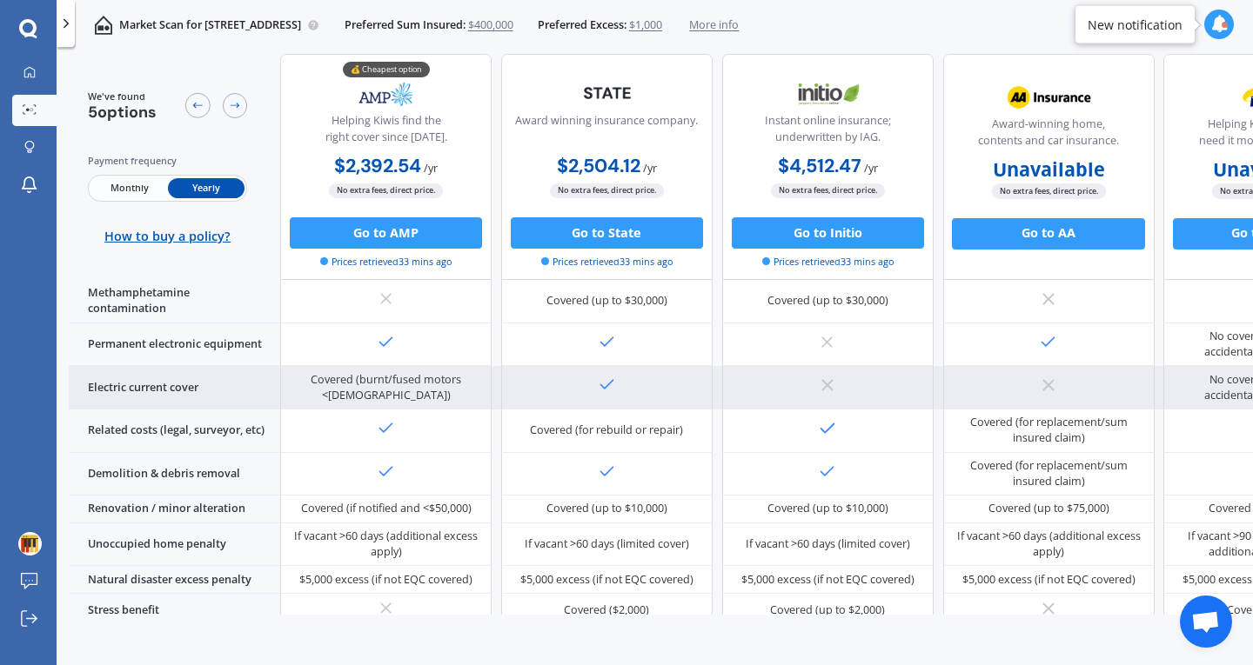
scroll to position [613, 0]
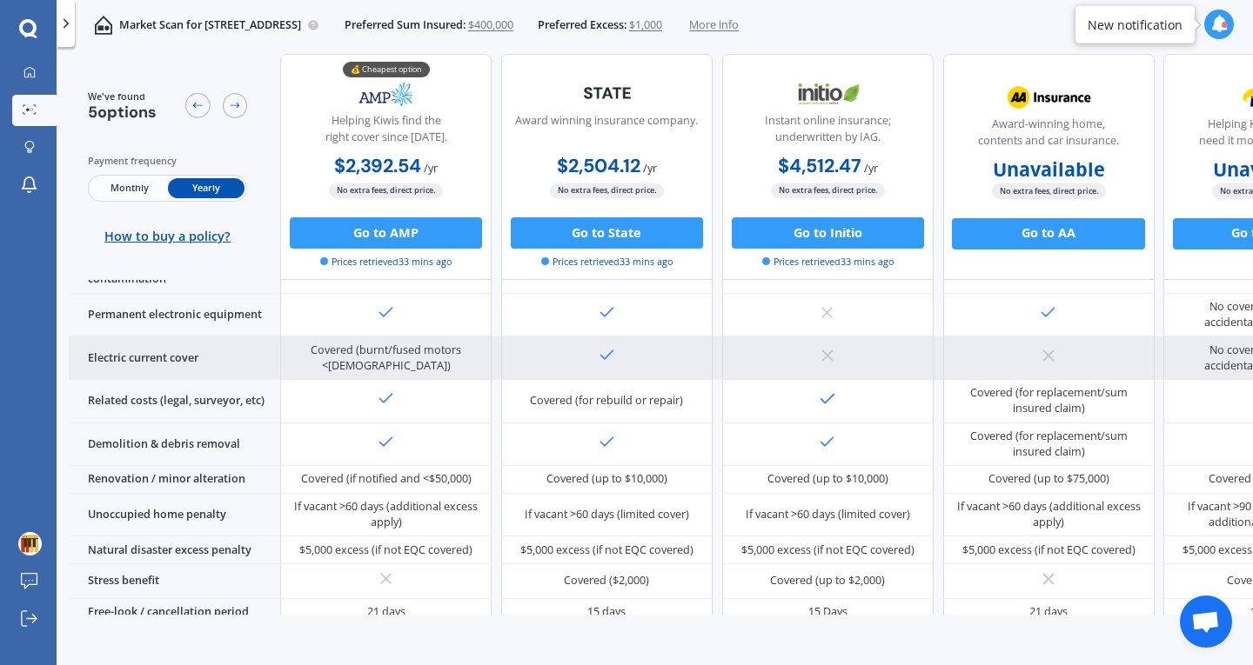
click at [378, 437] on icon at bounding box center [386, 442] width 19 height 19
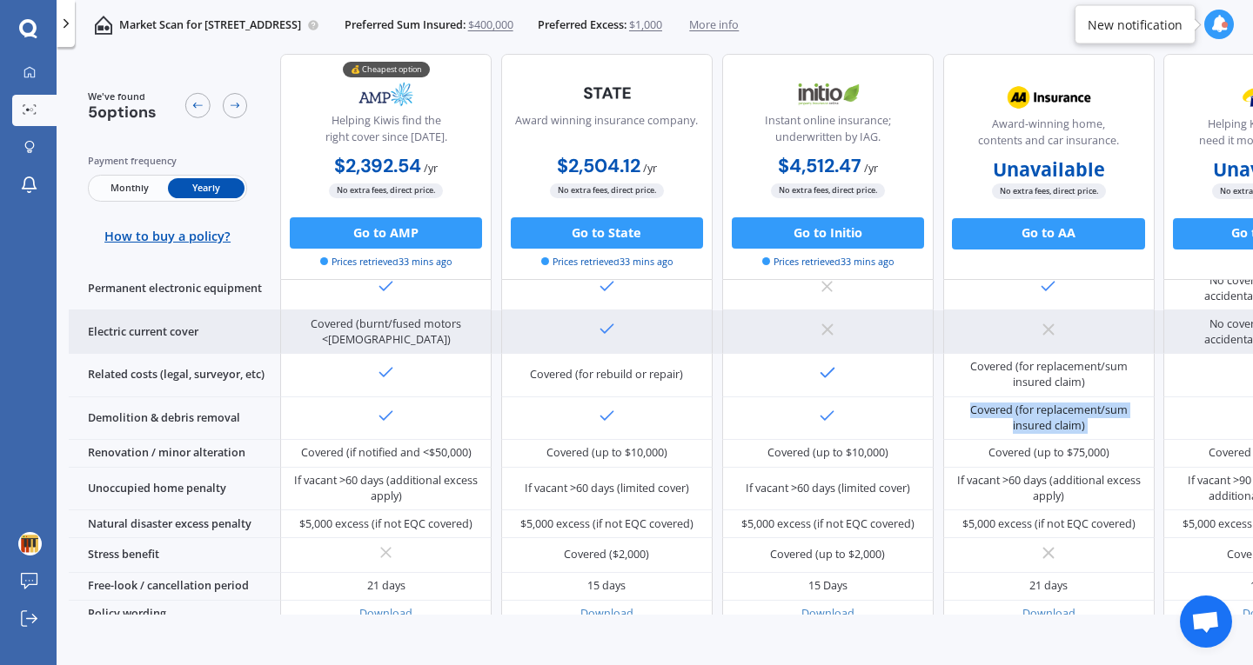
scroll to position [644, 0]
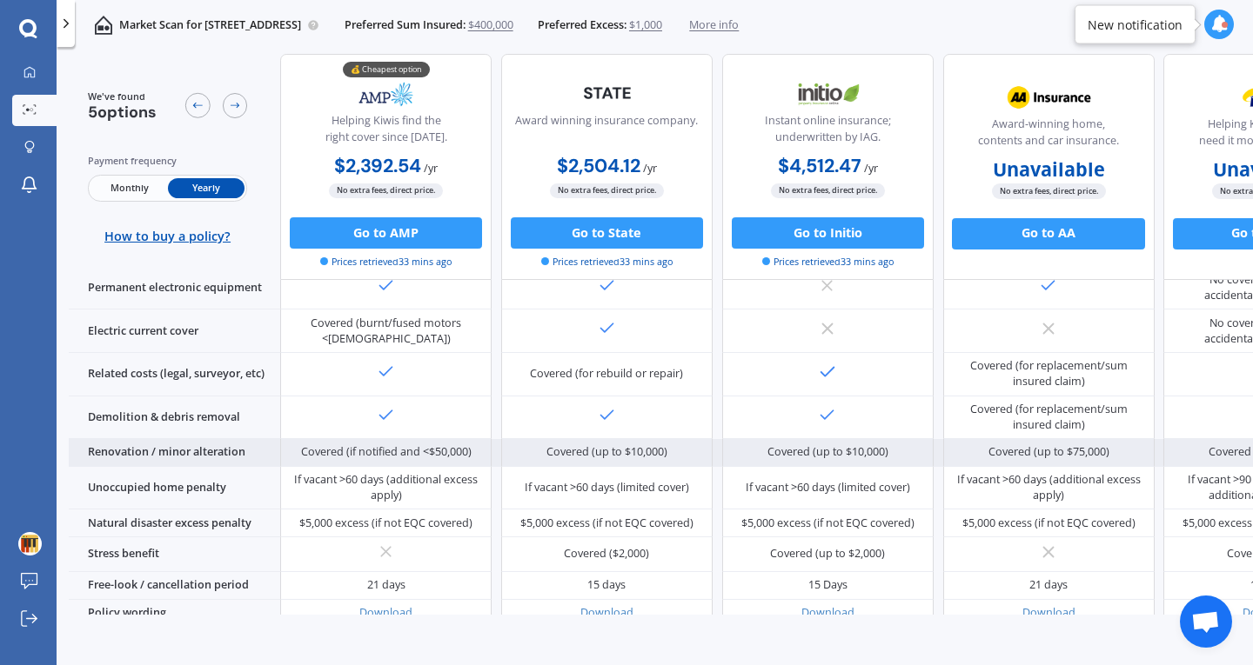
click at [384, 445] on div "Covered (if notified and <$50,000)" at bounding box center [386, 453] width 170 height 16
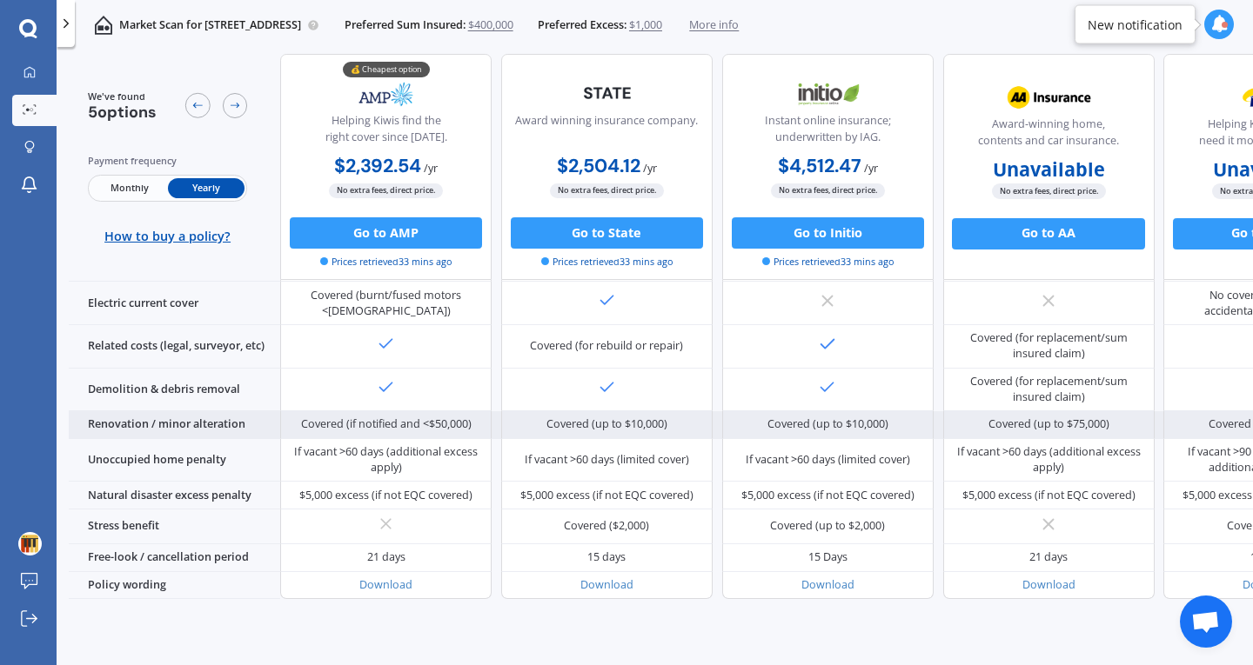
scroll to position [675, 0]
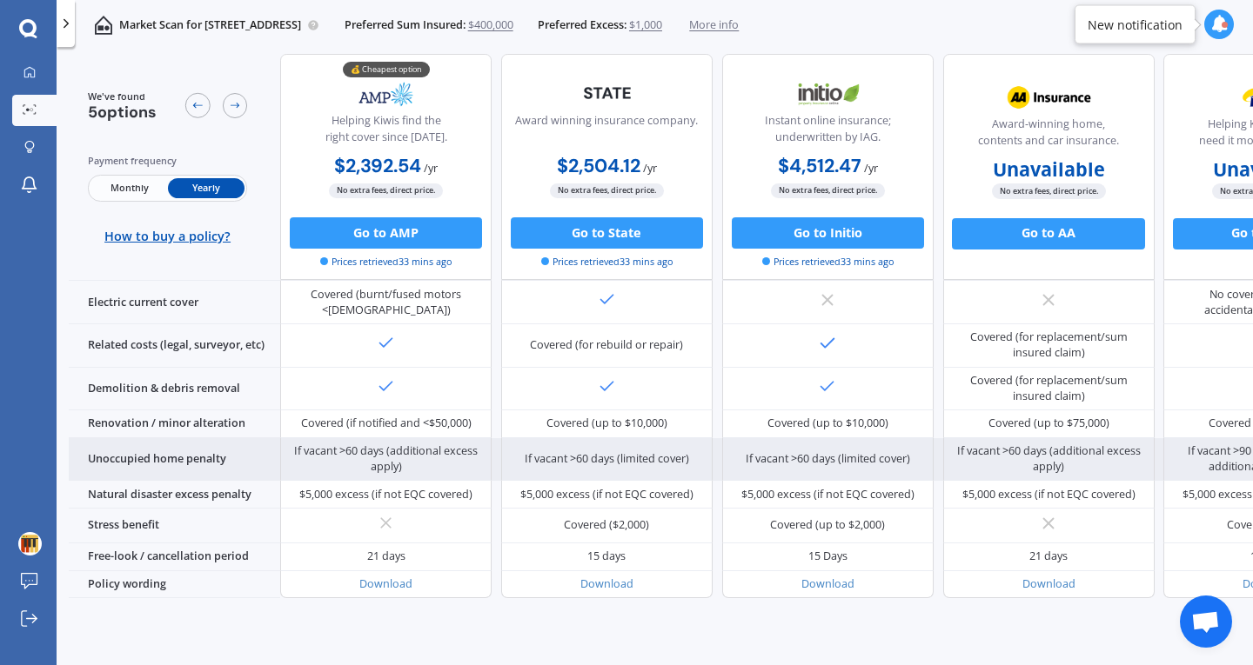
click at [384, 444] on div "If vacant >60 days (additional excess apply)" at bounding box center [386, 459] width 188 height 31
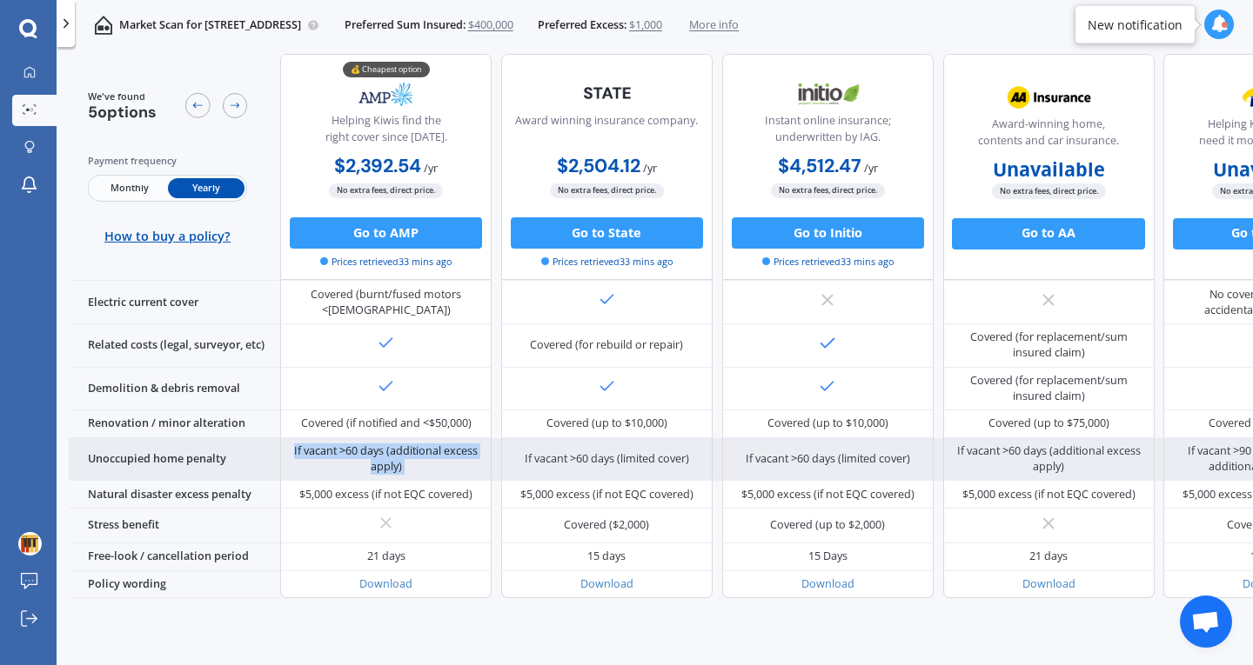
click at [384, 444] on div "If vacant >60 days (additional excess apply)" at bounding box center [386, 459] width 188 height 31
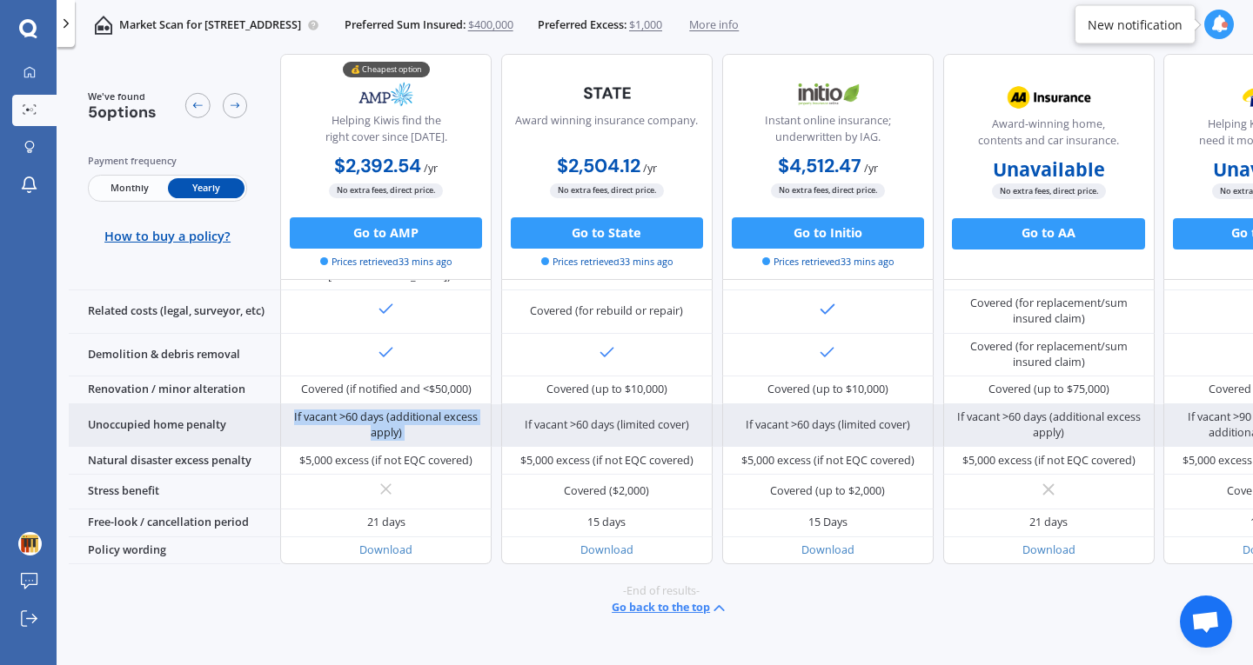
scroll to position [716, 0]
click at [384, 451] on div "$5,000 excess (if not EQC covered)" at bounding box center [385, 459] width 173 height 16
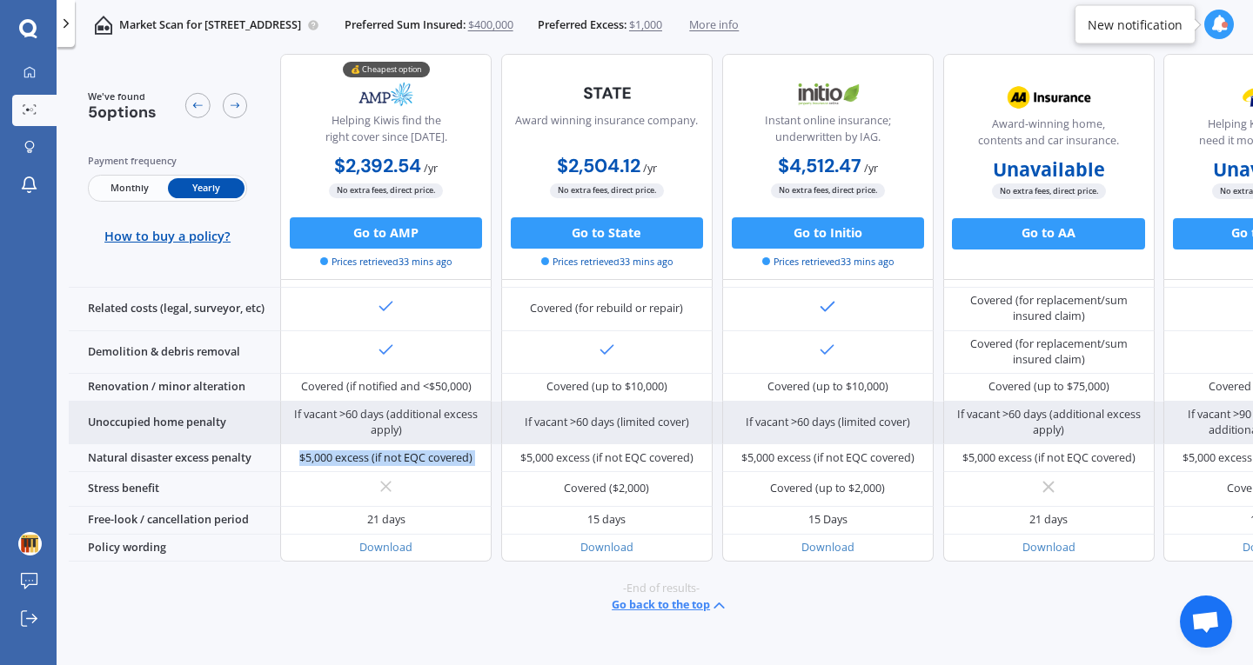
click at [384, 451] on div "$5,000 excess (if not EQC covered)" at bounding box center [385, 459] width 173 height 16
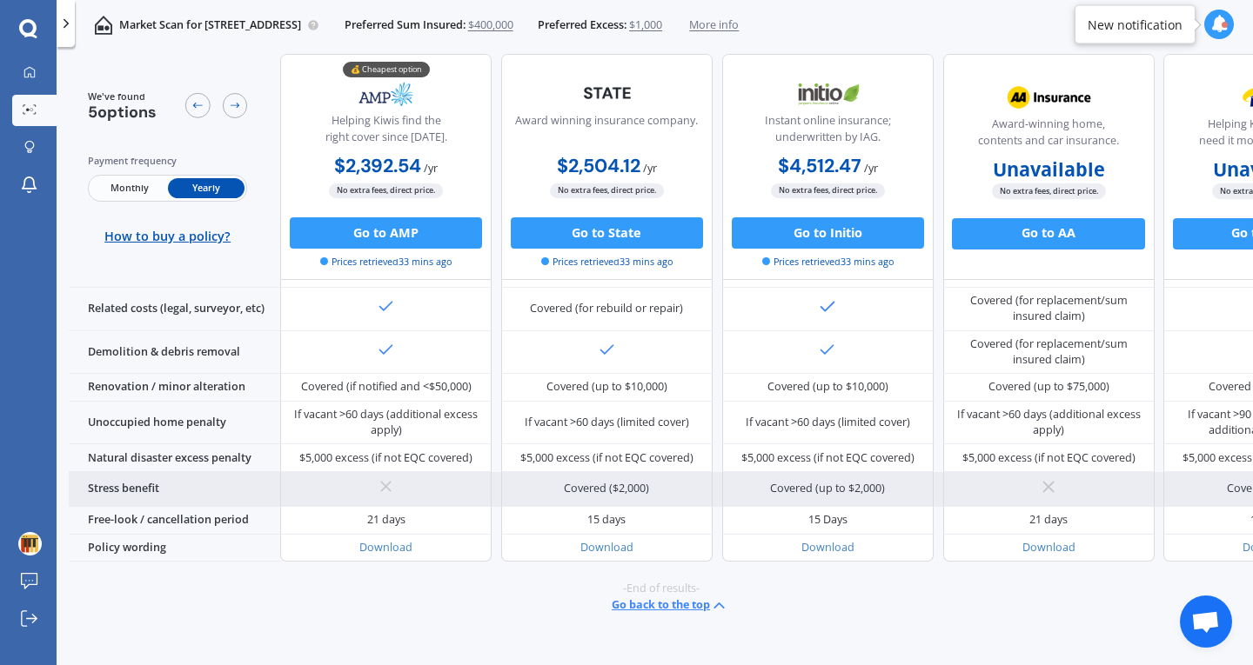
click at [379, 478] on icon at bounding box center [386, 487] width 19 height 19
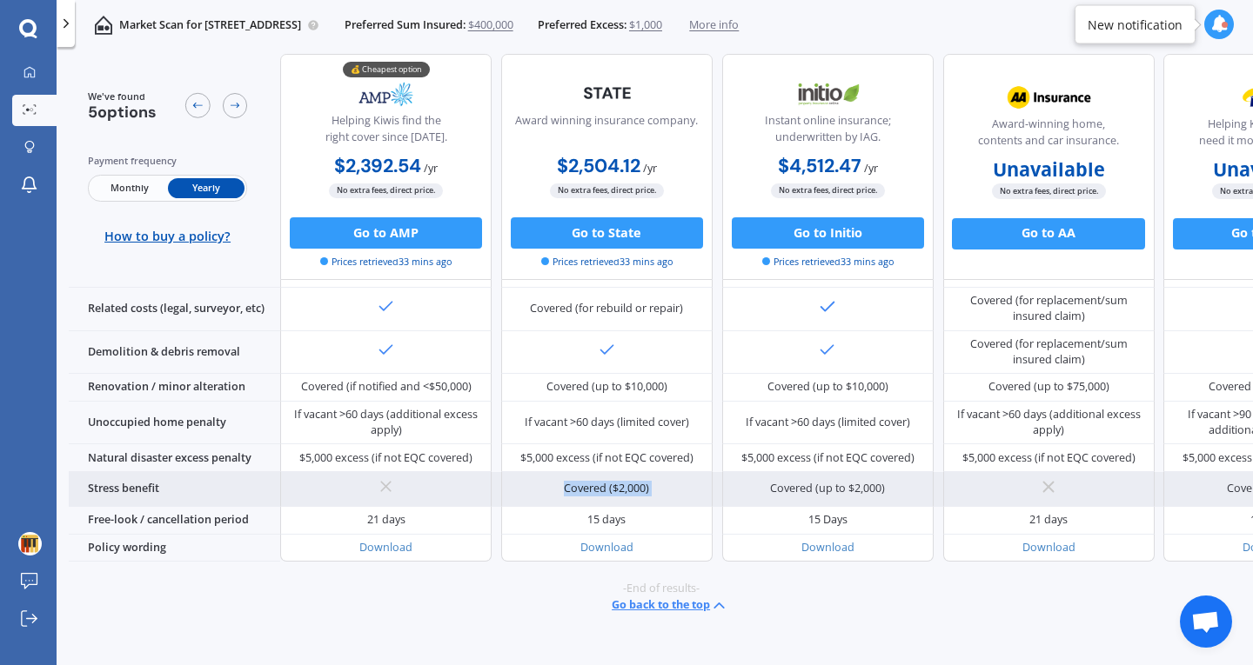
click at [379, 478] on icon at bounding box center [386, 487] width 19 height 19
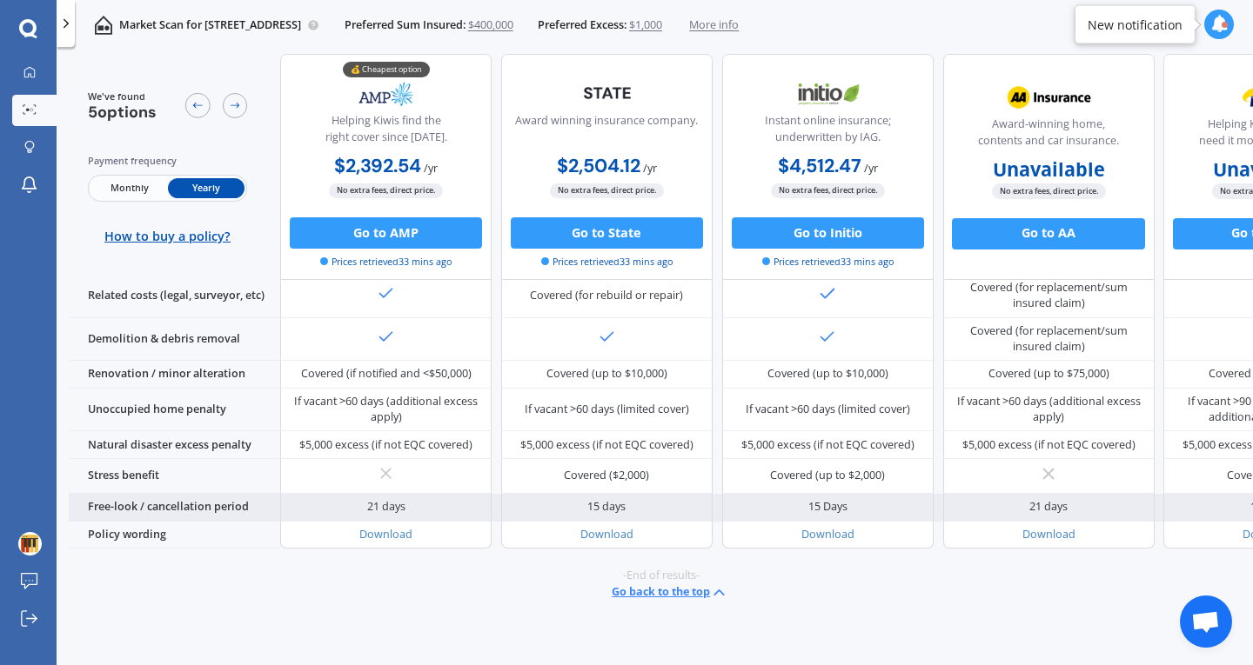
click at [374, 499] on div "21 days" at bounding box center [386, 507] width 38 height 16
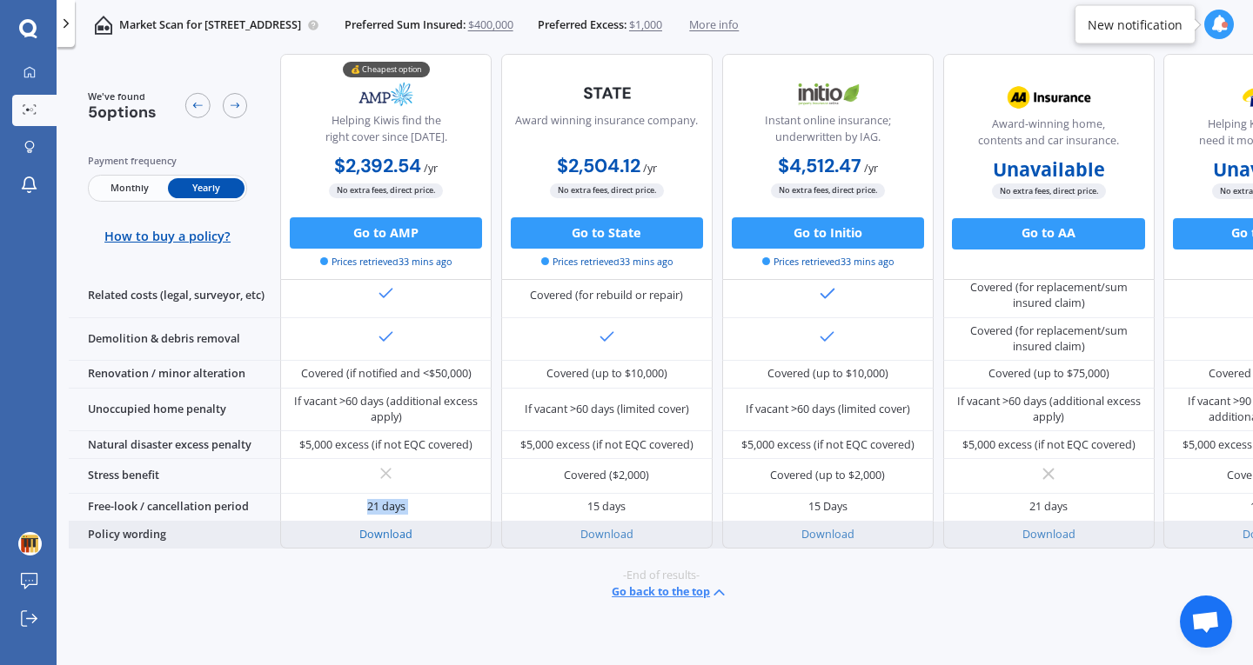
click at [375, 527] on link "Download" at bounding box center [385, 534] width 53 height 15
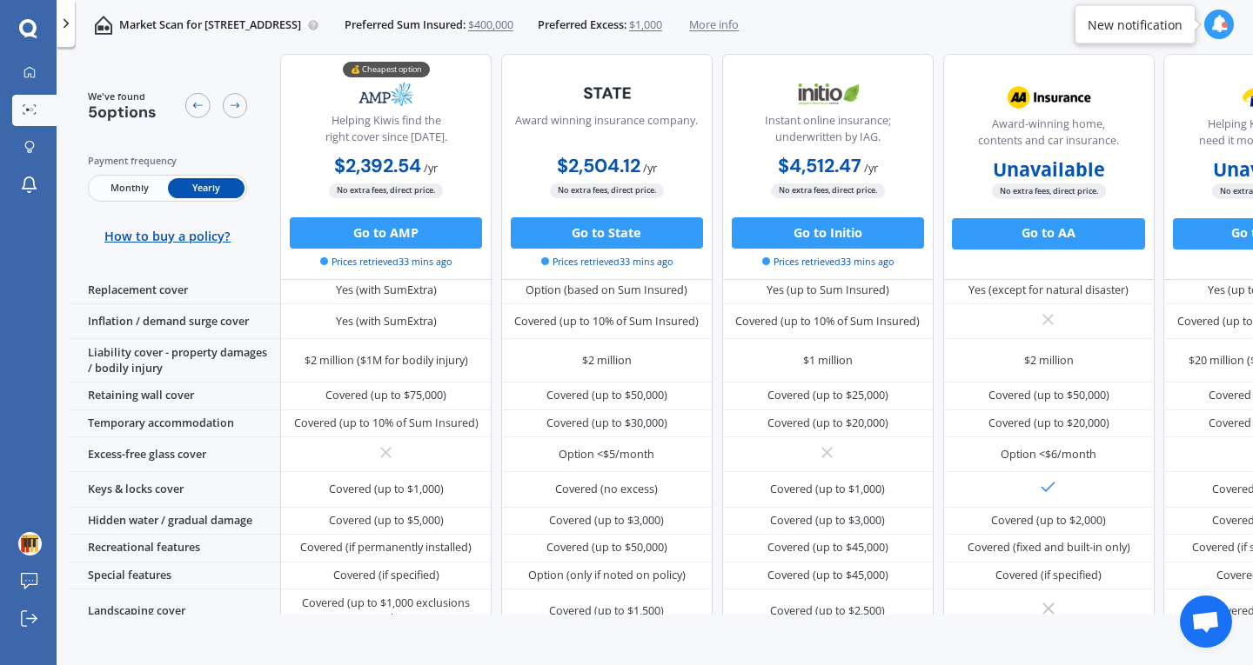
scroll to position [0, 0]
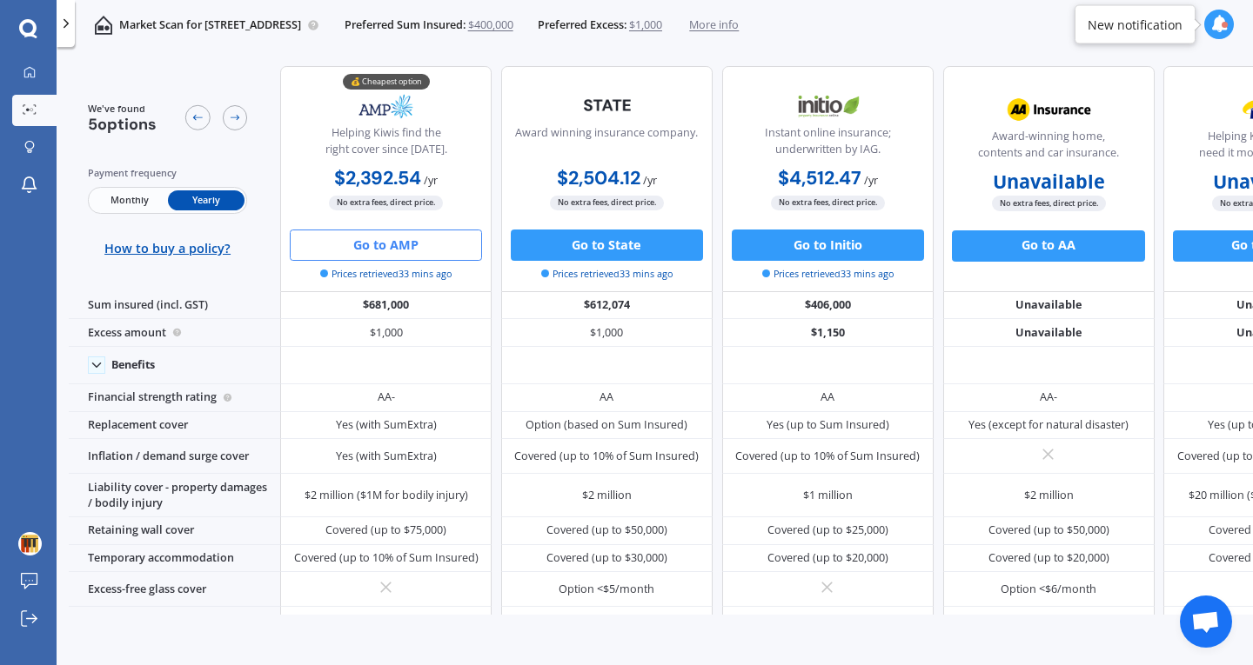
click at [419, 238] on button "Go to AMP" at bounding box center [386, 245] width 192 height 31
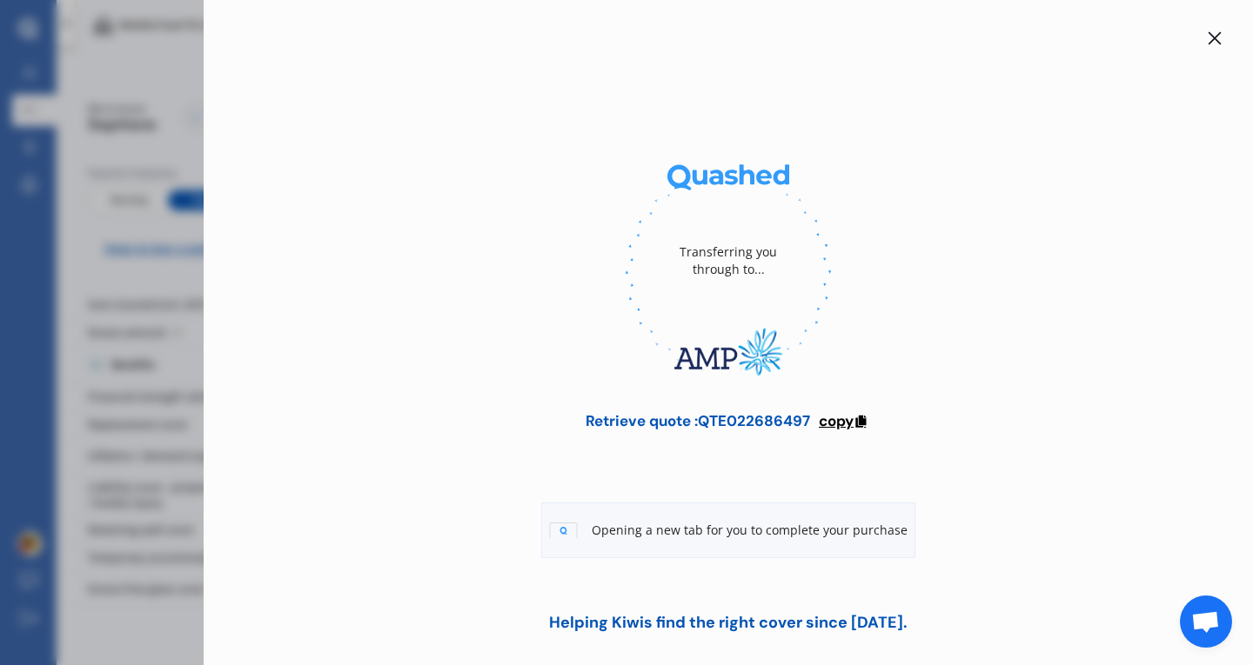
click at [845, 422] on span "copy" at bounding box center [836, 420] width 35 height 19
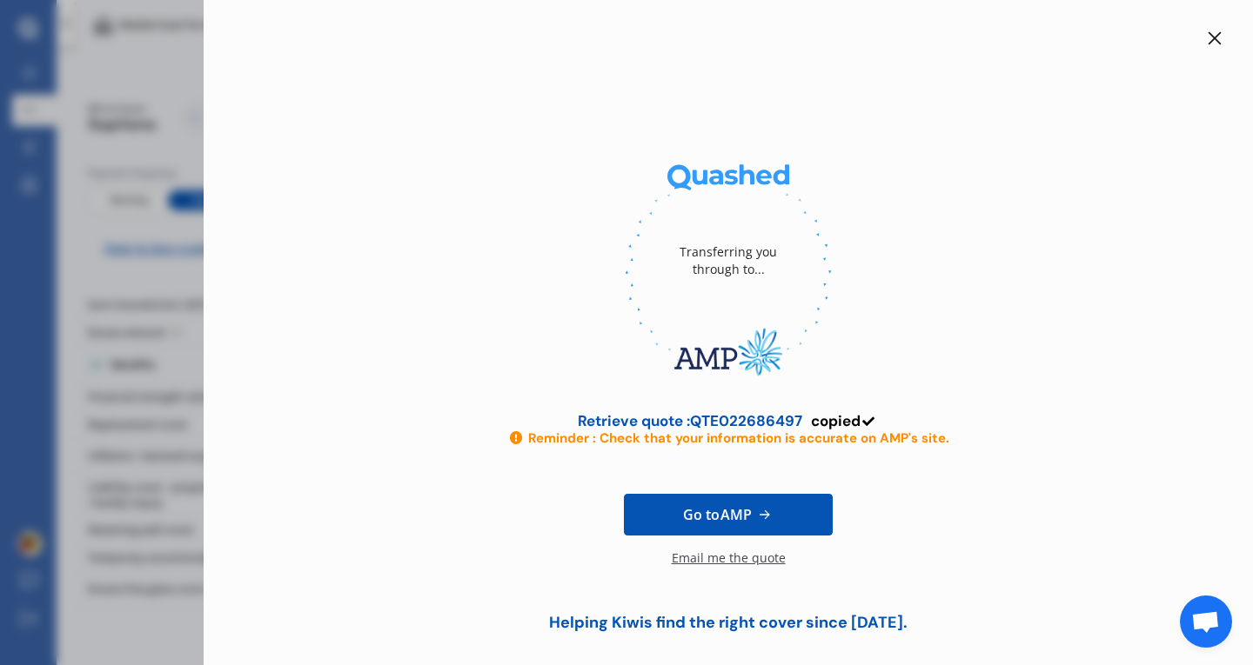
click at [1206, 56] on div "Transferring you through to... Retrieve quote : QTE022686497 copied Reminder : …" at bounding box center [727, 340] width 993 height 625
click at [1206, 50] on div "Transferring you through to... Retrieve quote : QTE022686497 copied Reminder : …" at bounding box center [727, 340] width 993 height 625
click at [1209, 40] on icon at bounding box center [1214, 38] width 14 height 14
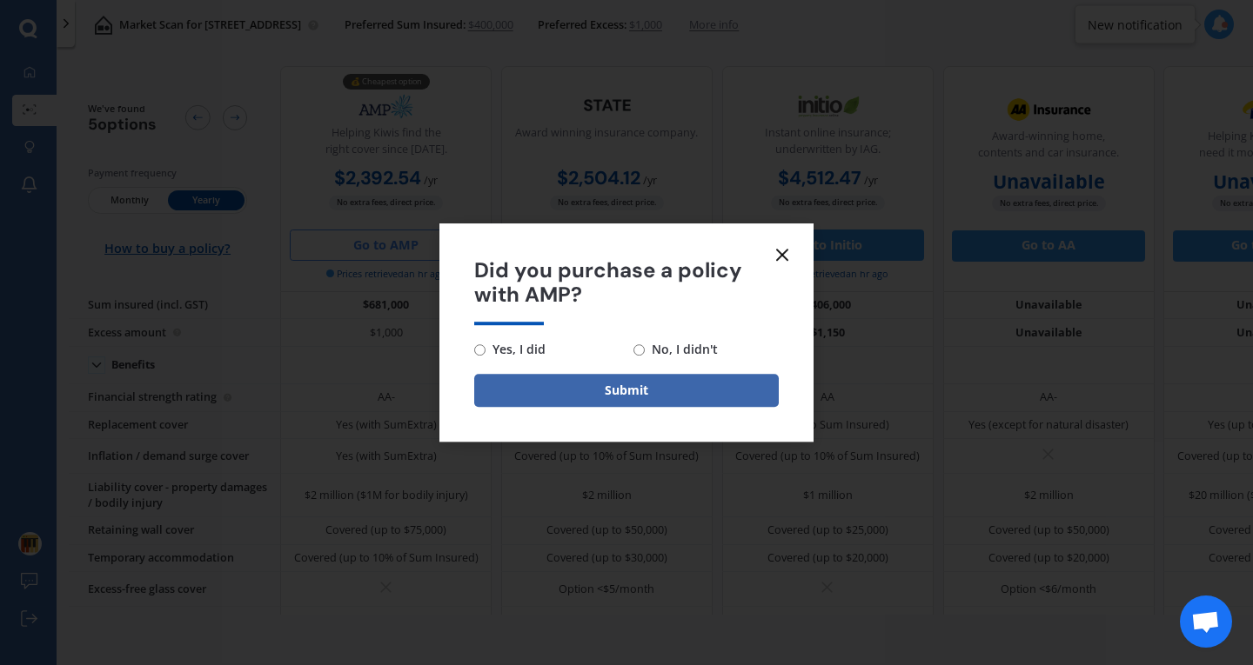
click at [687, 344] on span "No, I didn't" at bounding box center [681, 349] width 73 height 21
click at [645, 344] on input "No, I didn't" at bounding box center [638, 349] width 11 height 11
radio input "true"
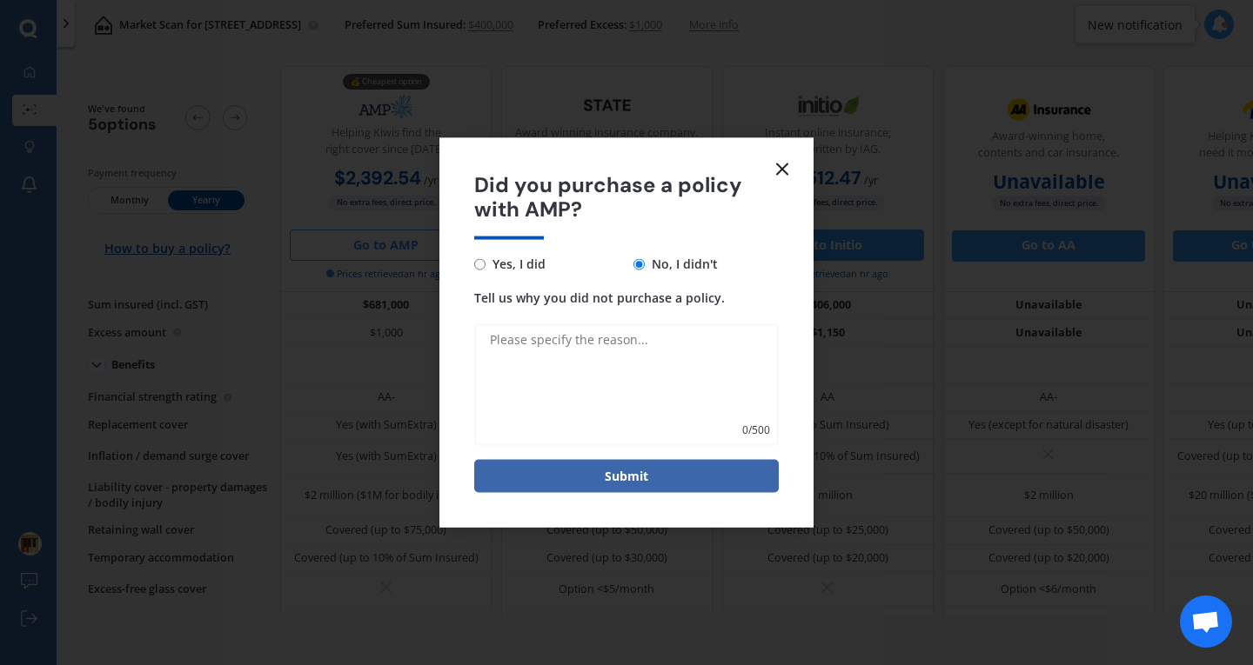
click at [783, 157] on form "Did you purchase a policy with AMP? Yes, I did No, I didn't Tell us why you did…" at bounding box center [626, 332] width 374 height 391
click at [779, 172] on line at bounding box center [782, 169] width 10 height 10
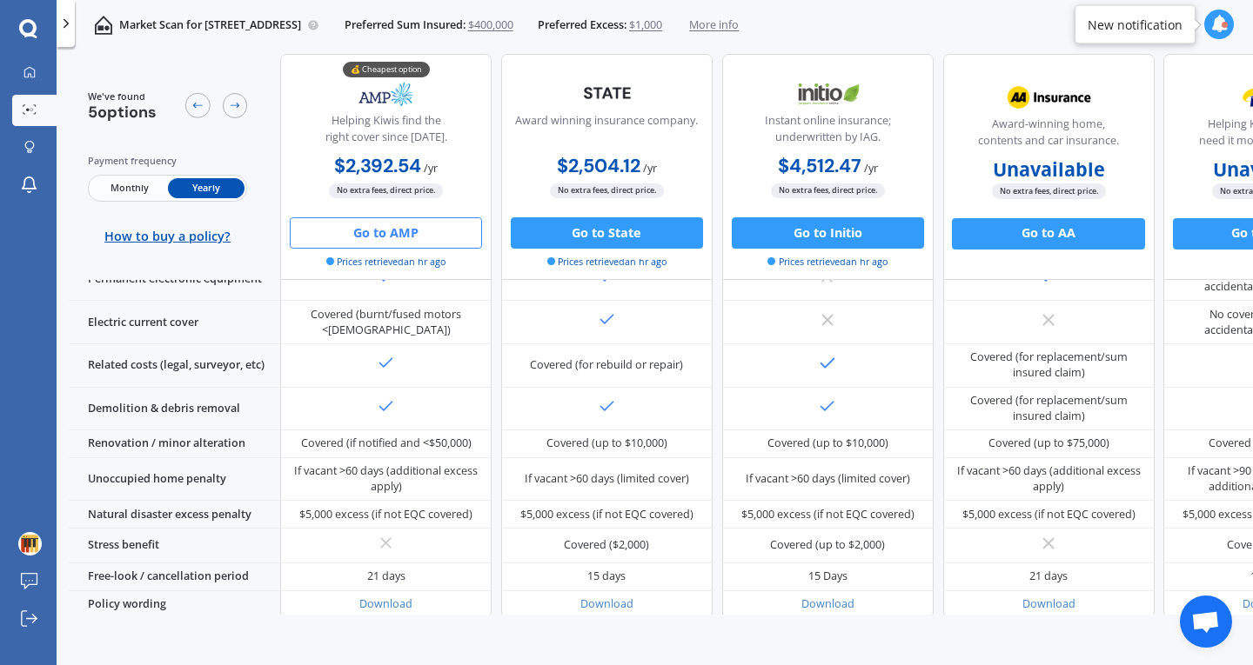
scroll to position [731, 0]
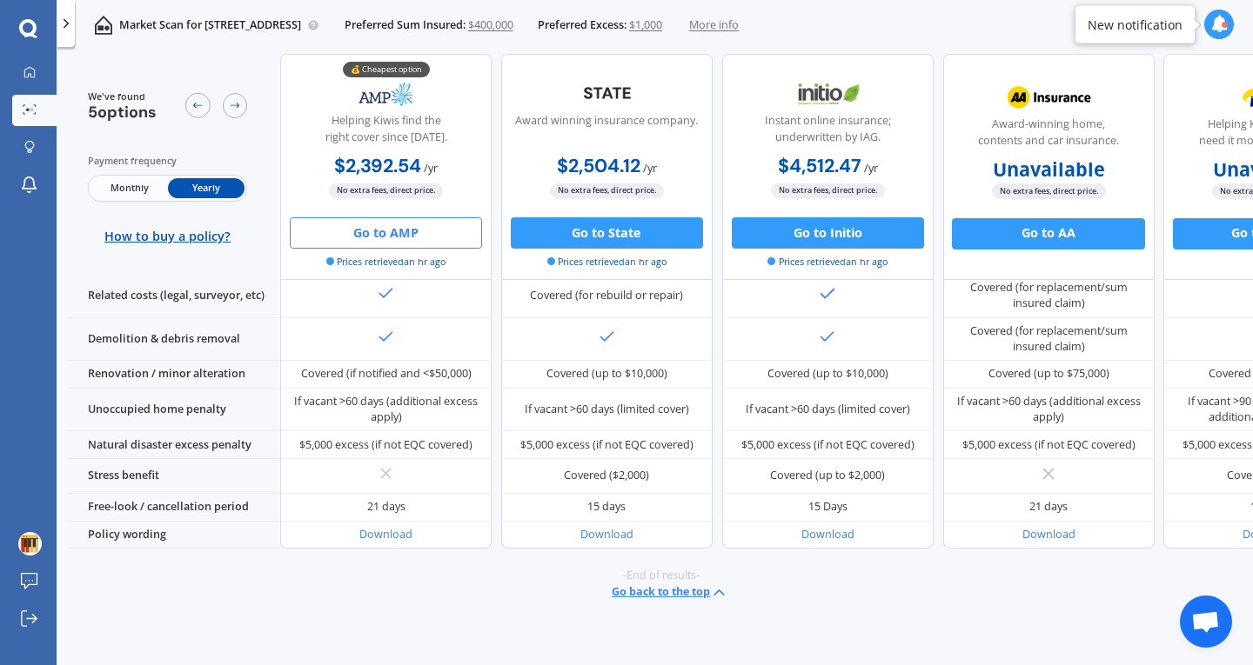
click at [374, 236] on button "Go to AMP" at bounding box center [386, 232] width 192 height 31
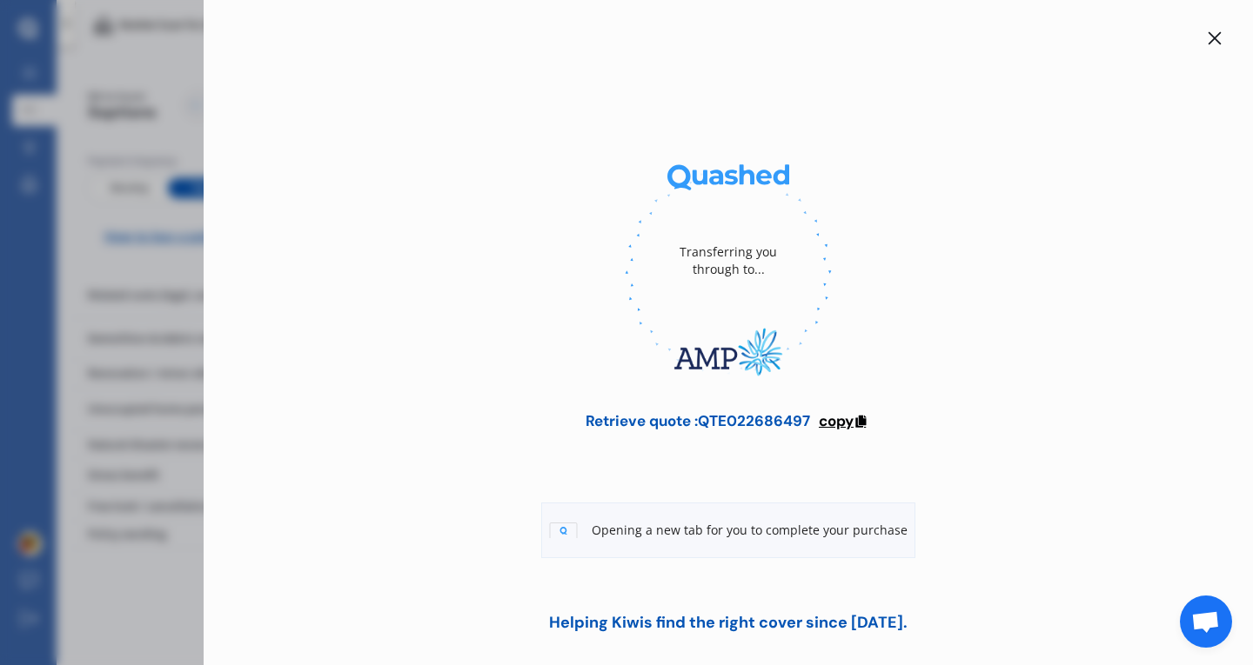
click at [836, 414] on span "copy" at bounding box center [836, 420] width 35 height 19
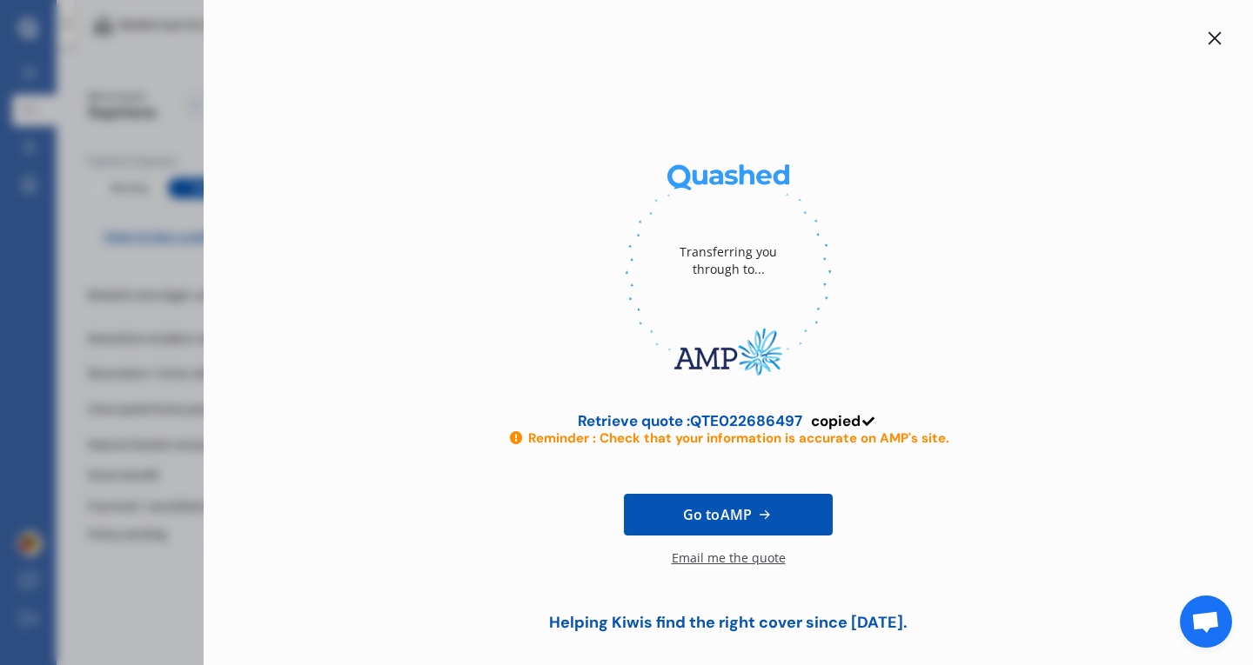
click at [705, 562] on div "Email me the quote" at bounding box center [729, 567] width 114 height 35
click at [1208, 41] on icon at bounding box center [1214, 38] width 13 height 13
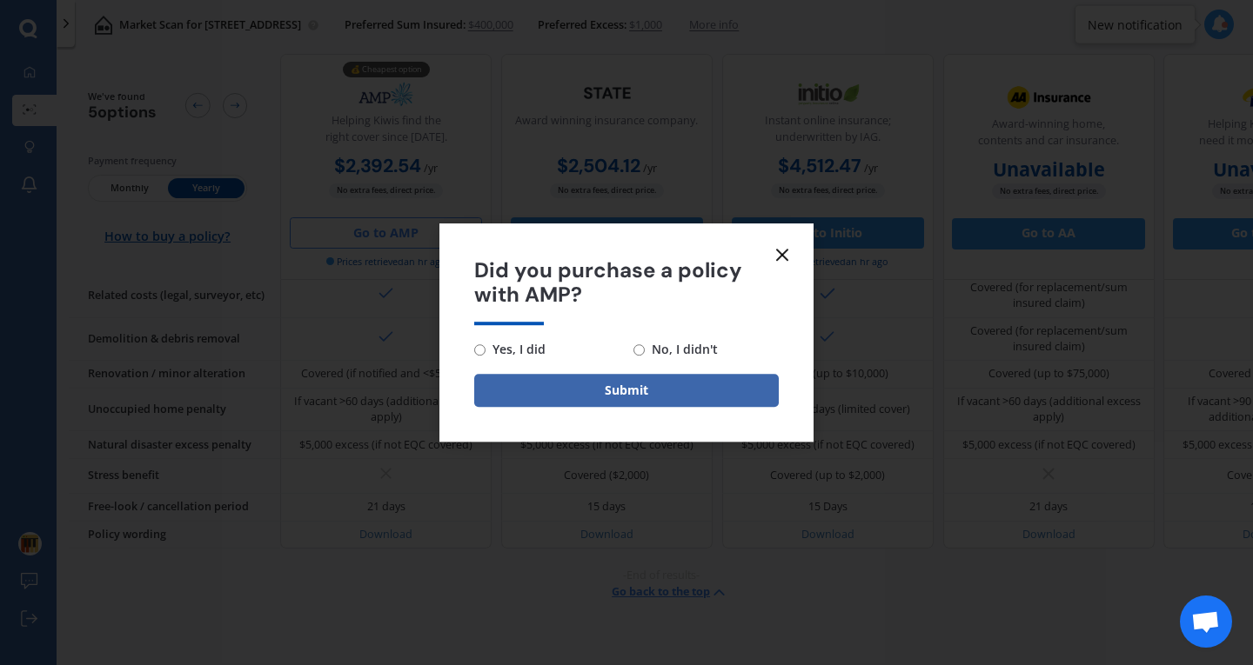
click at [205, 209] on div "Did you purchase a policy with AMP? Yes, I did No, I didn't Submit" at bounding box center [626, 332] width 1253 height 665
click at [772, 251] on icon at bounding box center [782, 254] width 21 height 21
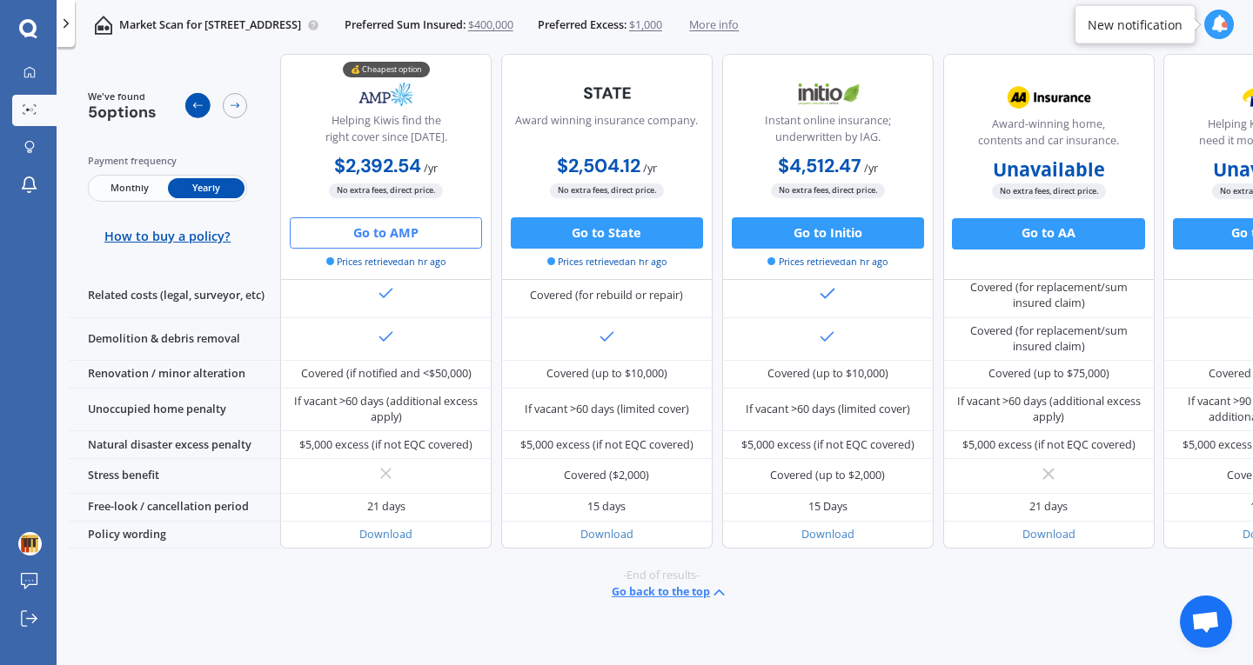
click at [195, 110] on icon at bounding box center [197, 105] width 12 height 12
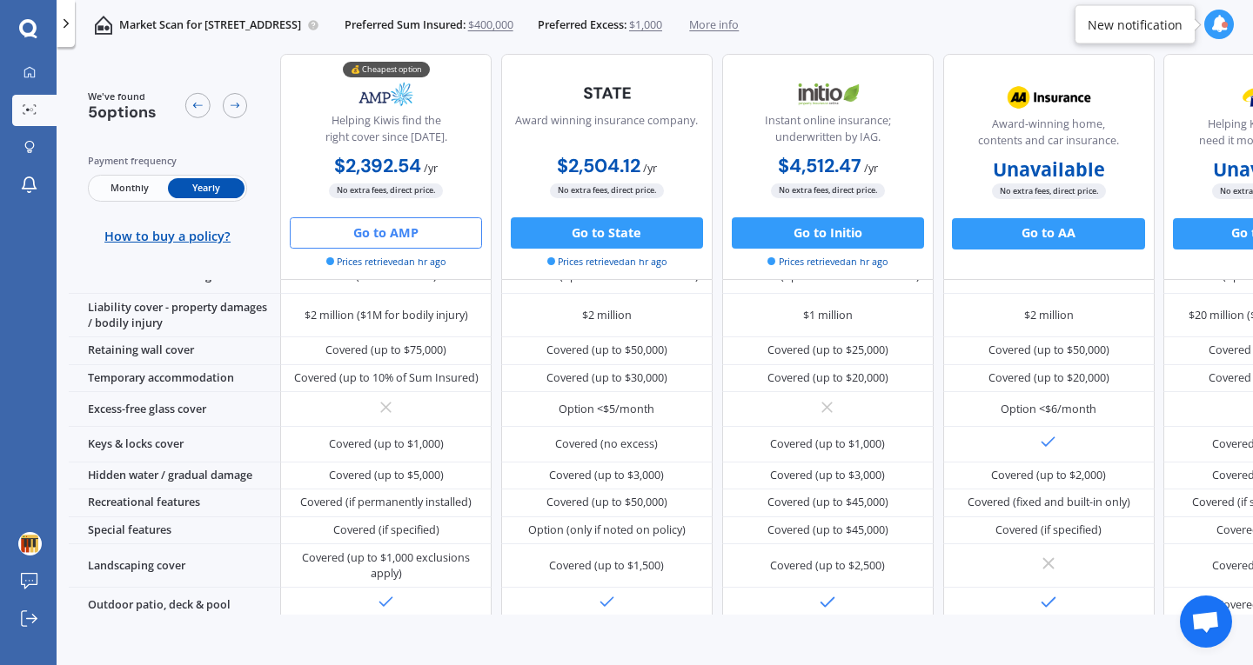
scroll to position [0, 0]
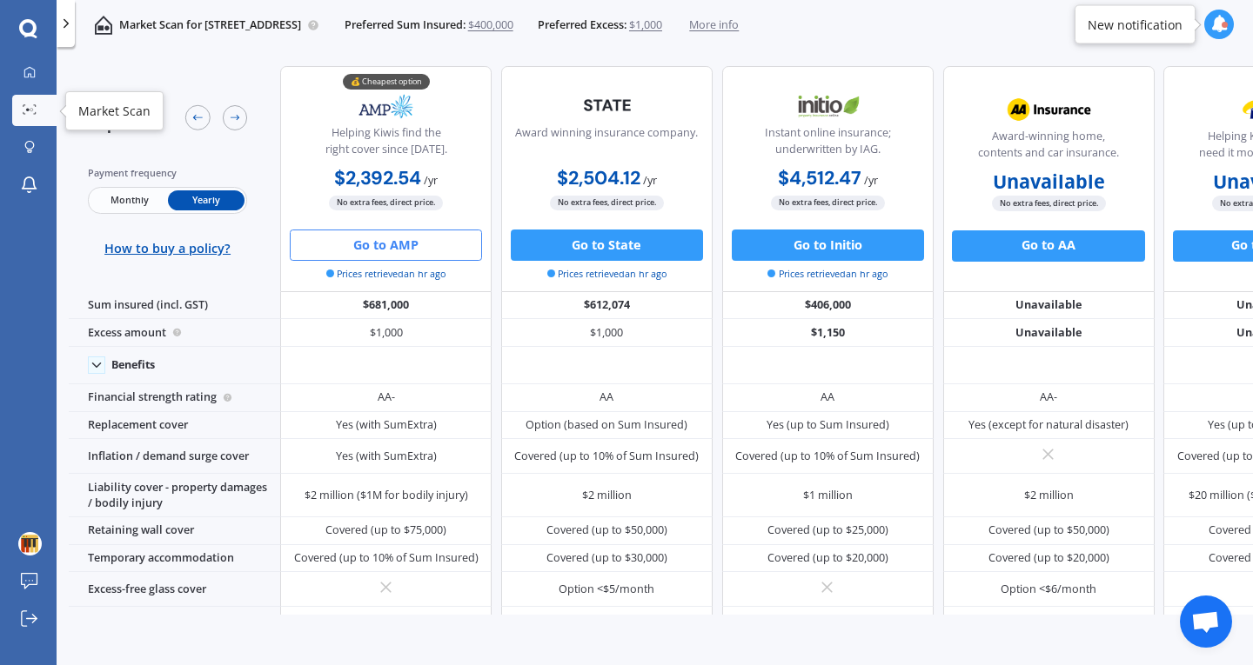
click at [28, 113] on icon at bounding box center [30, 109] width 14 height 10
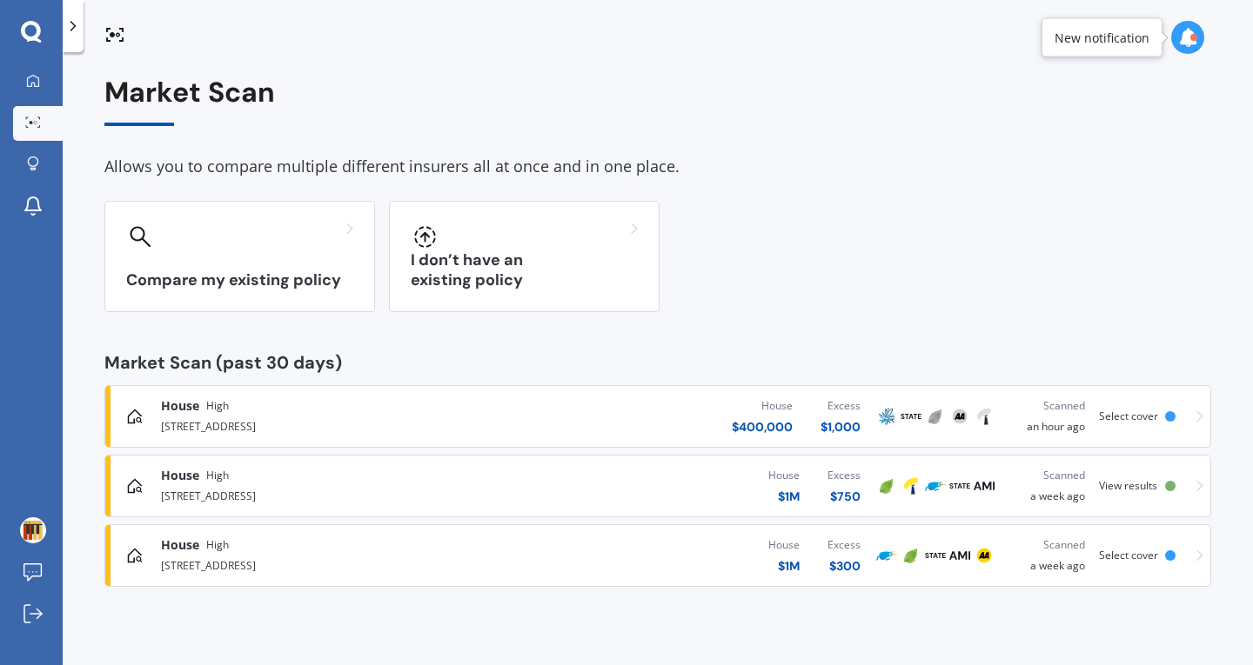
click at [1205, 412] on link "House High 29A Hauraki Street, Karori, Wellington 6012 House $ 400,000 Excess $…" at bounding box center [657, 416] width 1106 height 63
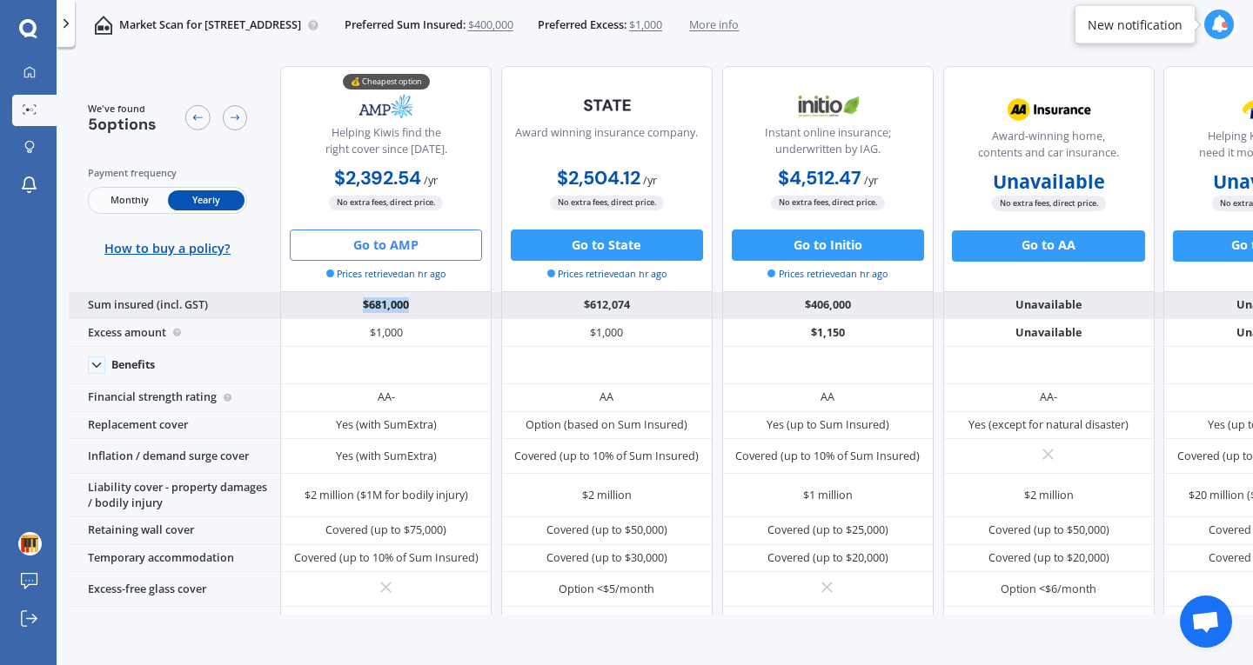
drag, startPoint x: 418, startPoint y: 310, endPoint x: 362, endPoint y: 312, distance: 55.7
click at [362, 312] on div "$681,000" at bounding box center [385, 306] width 211 height 28
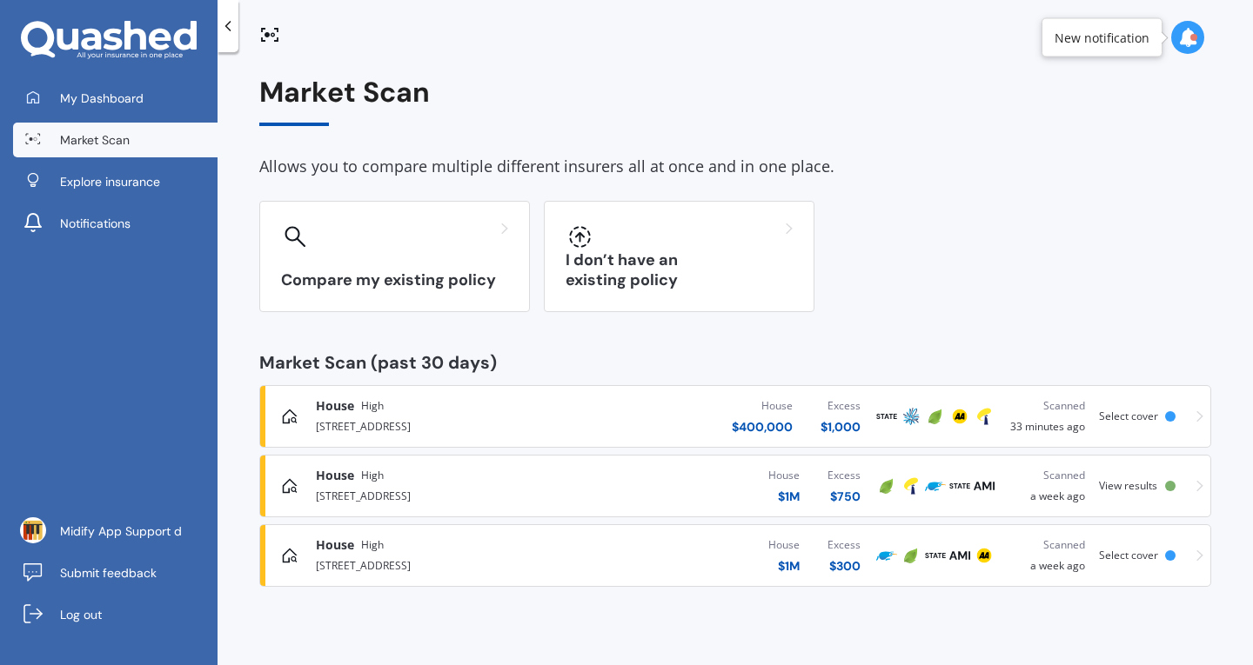
click at [233, 27] on icon at bounding box center [227, 25] width 17 height 17
click at [478, 418] on div "[STREET_ADDRESS]" at bounding box center [447, 425] width 262 height 21
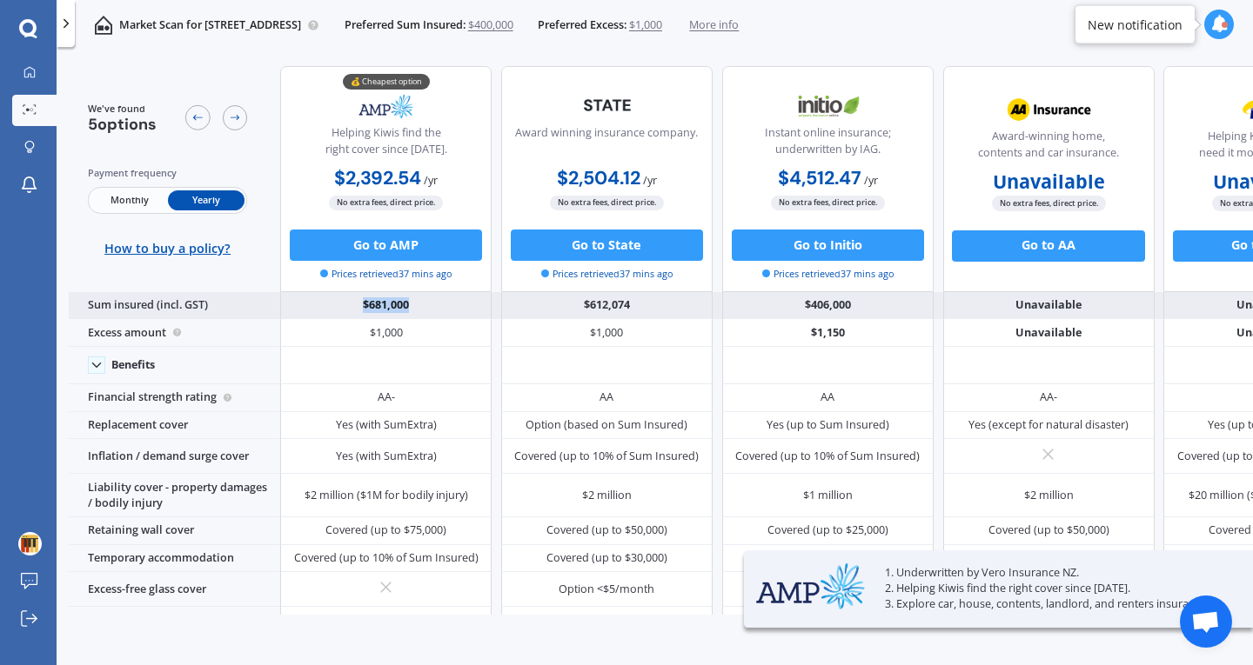
drag, startPoint x: 363, startPoint y: 304, endPoint x: 414, endPoint y: 305, distance: 51.3
click at [414, 305] on div "$681,000" at bounding box center [385, 306] width 211 height 28
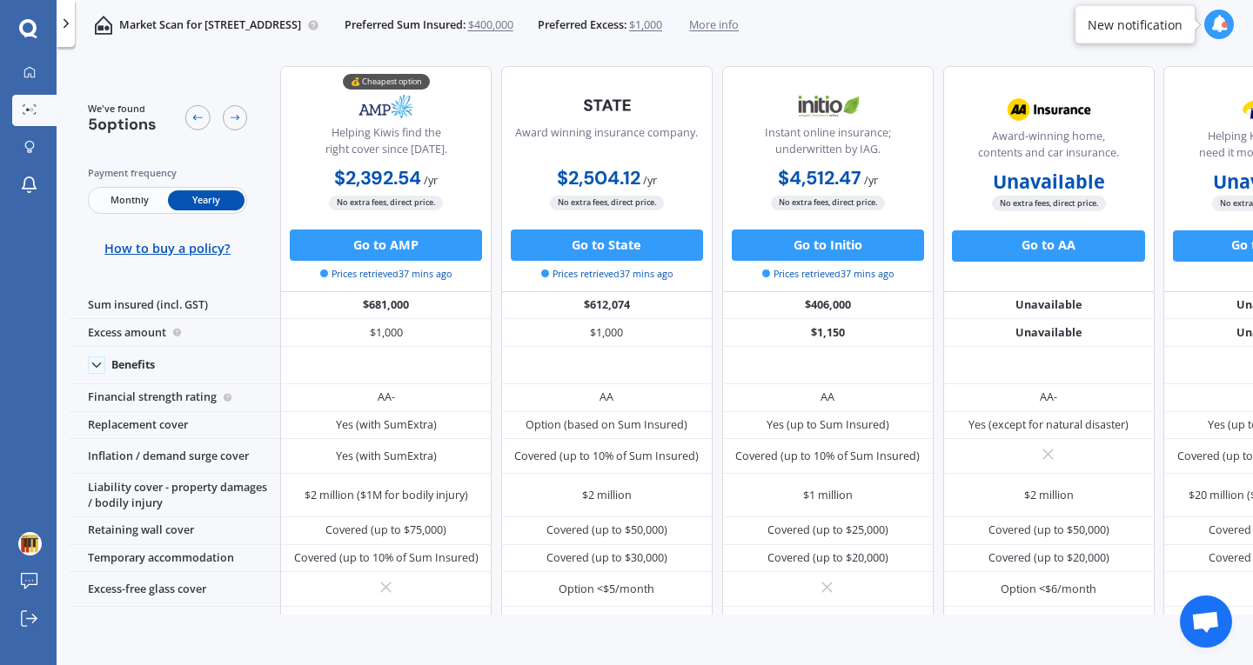
click at [964, 43] on div "Market Scan for [STREET_ADDRESS] Preferred Sum Insured: $400,000 Preferred Exce…" at bounding box center [655, 25] width 1196 height 50
click at [609, 146] on div "Award winning insurance company." at bounding box center [606, 144] width 183 height 39
click at [523, 148] on div "Award winning insurance company." at bounding box center [606, 144] width 183 height 39
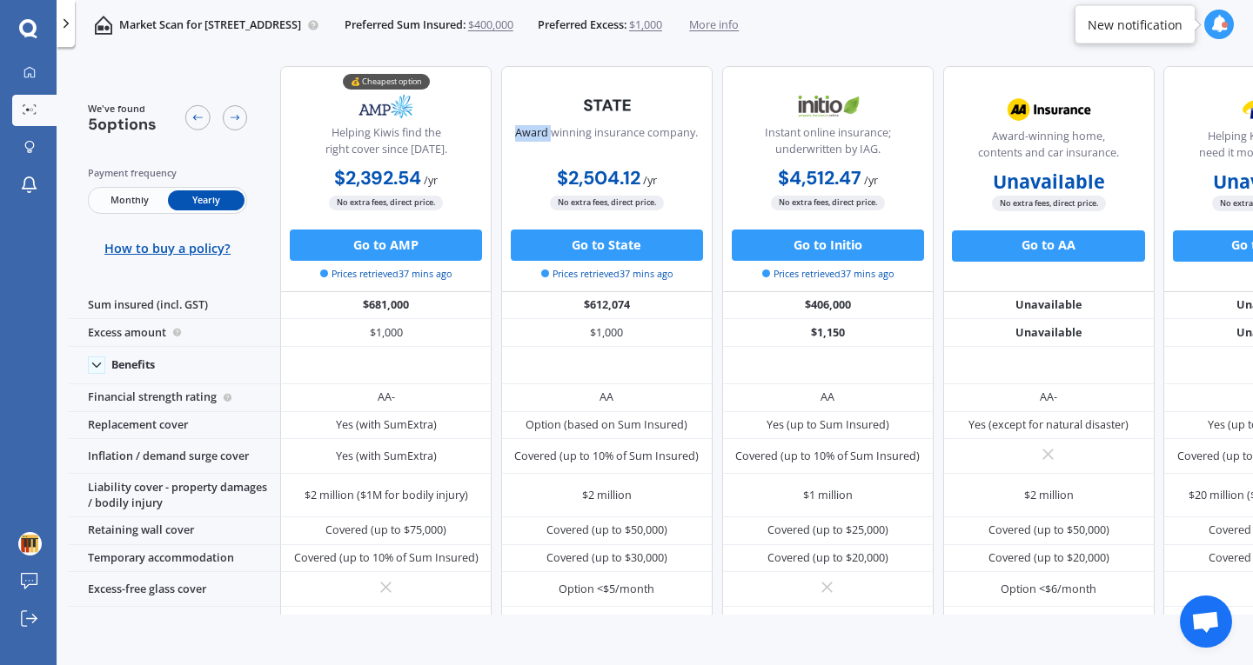
click at [523, 148] on div "Award winning insurance company." at bounding box center [606, 144] width 183 height 39
click at [443, 149] on div "Helping Kiwis find the right cover since [DATE]." at bounding box center [386, 144] width 184 height 39
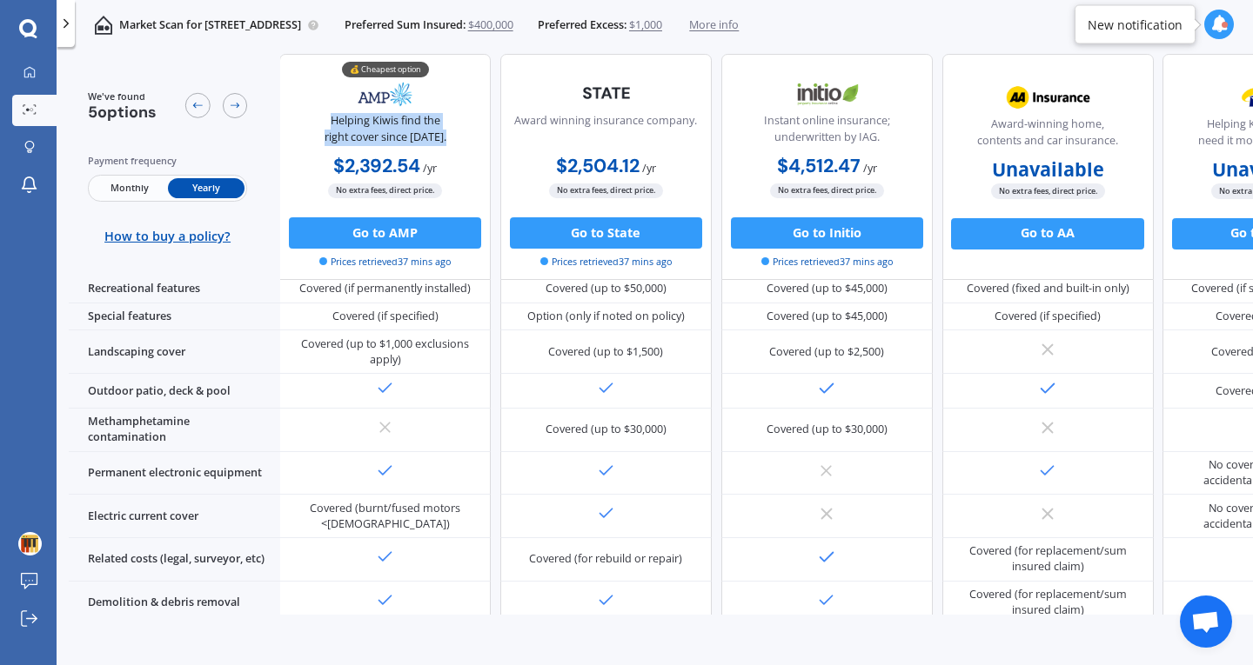
scroll to position [484, 1]
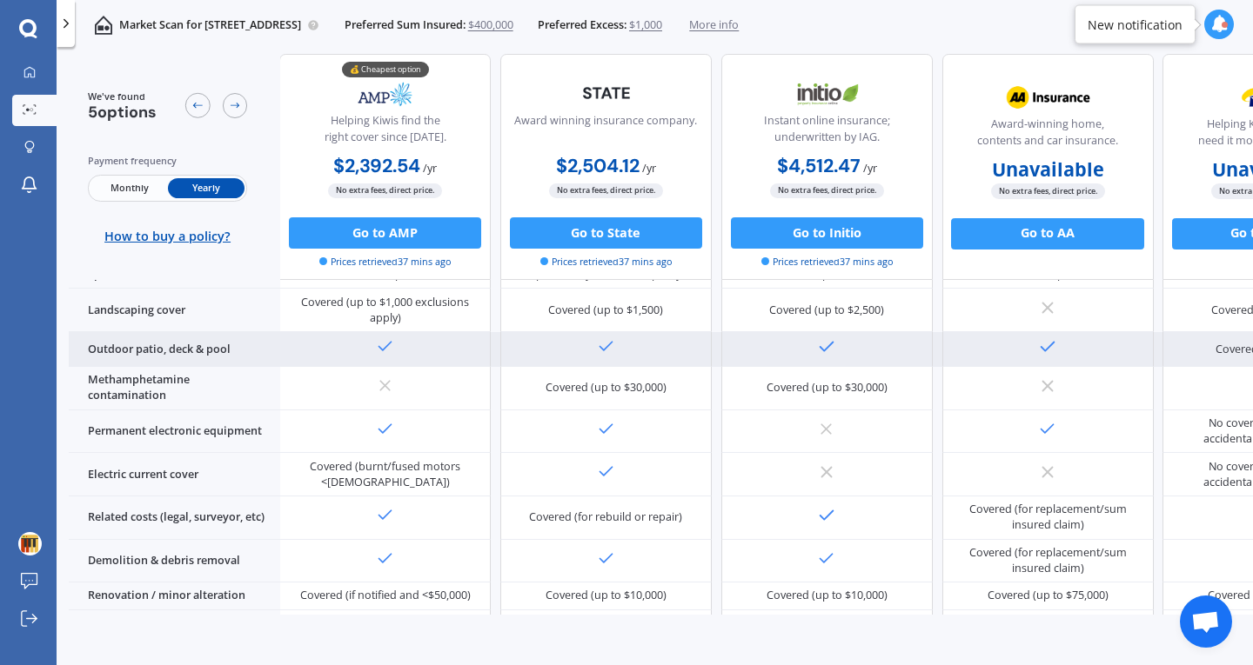
click at [625, 350] on div at bounding box center [605, 349] width 211 height 35
click at [159, 332] on div "Outdoor patio, deck & pool" at bounding box center [174, 349] width 211 height 35
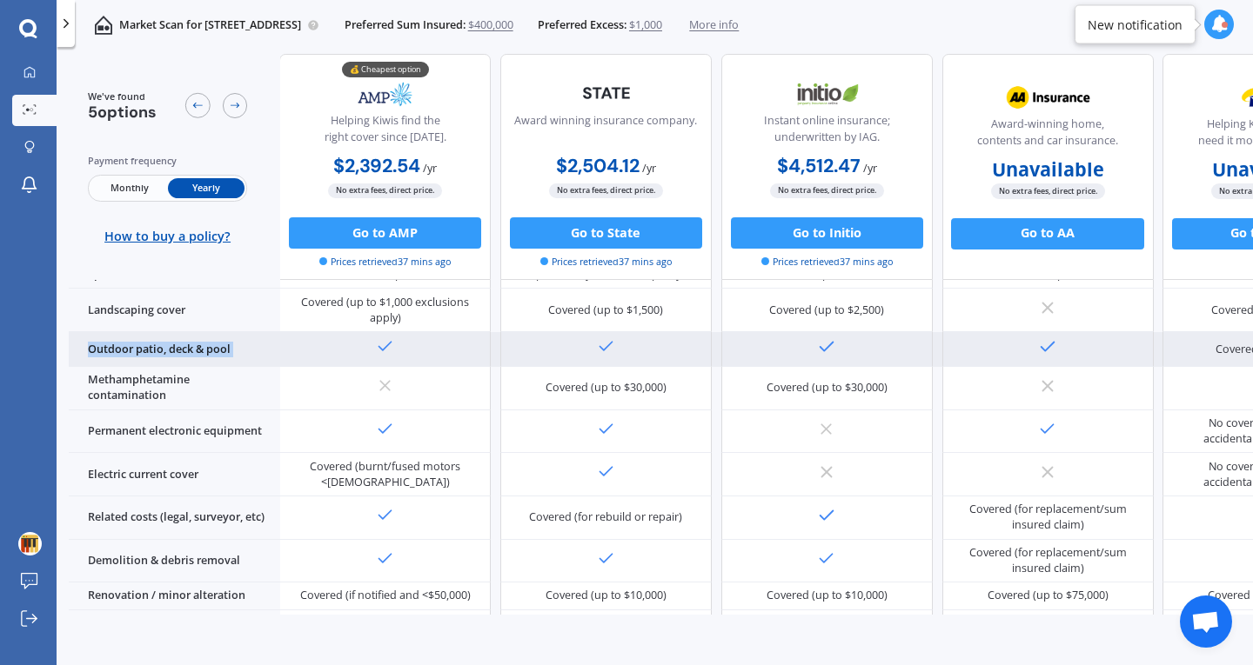
click at [159, 332] on div "Outdoor patio, deck & pool" at bounding box center [174, 349] width 211 height 35
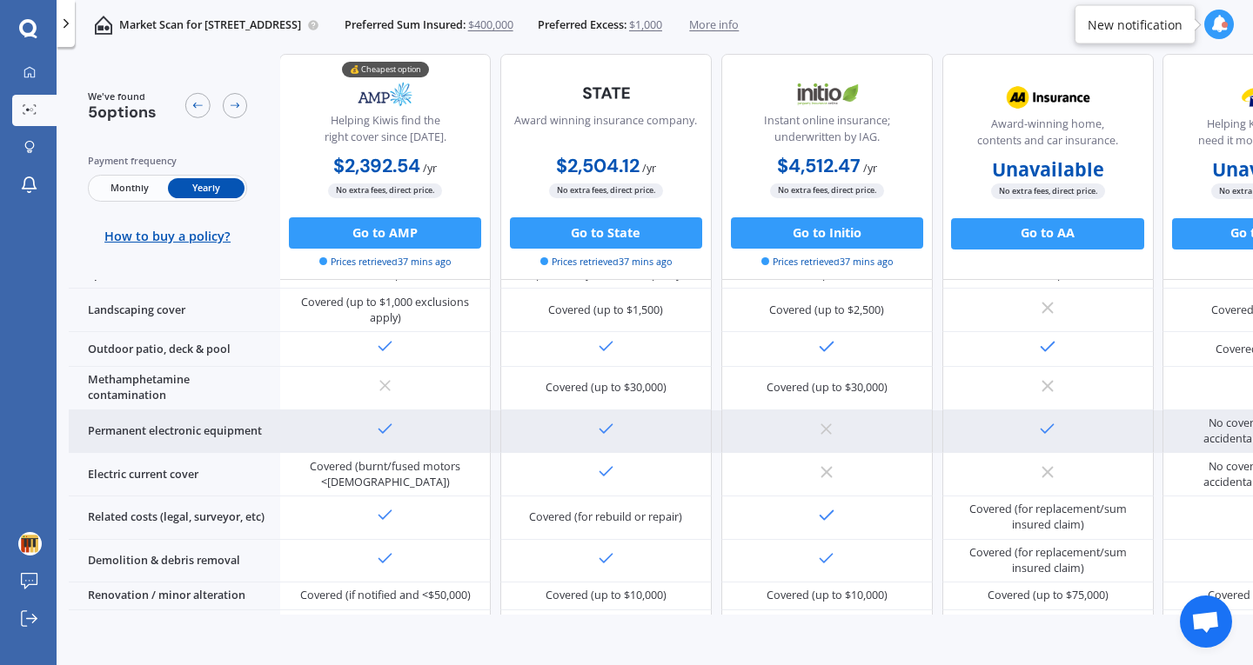
click at [154, 430] on div "Permanent electronic equipment" at bounding box center [174, 432] width 211 height 43
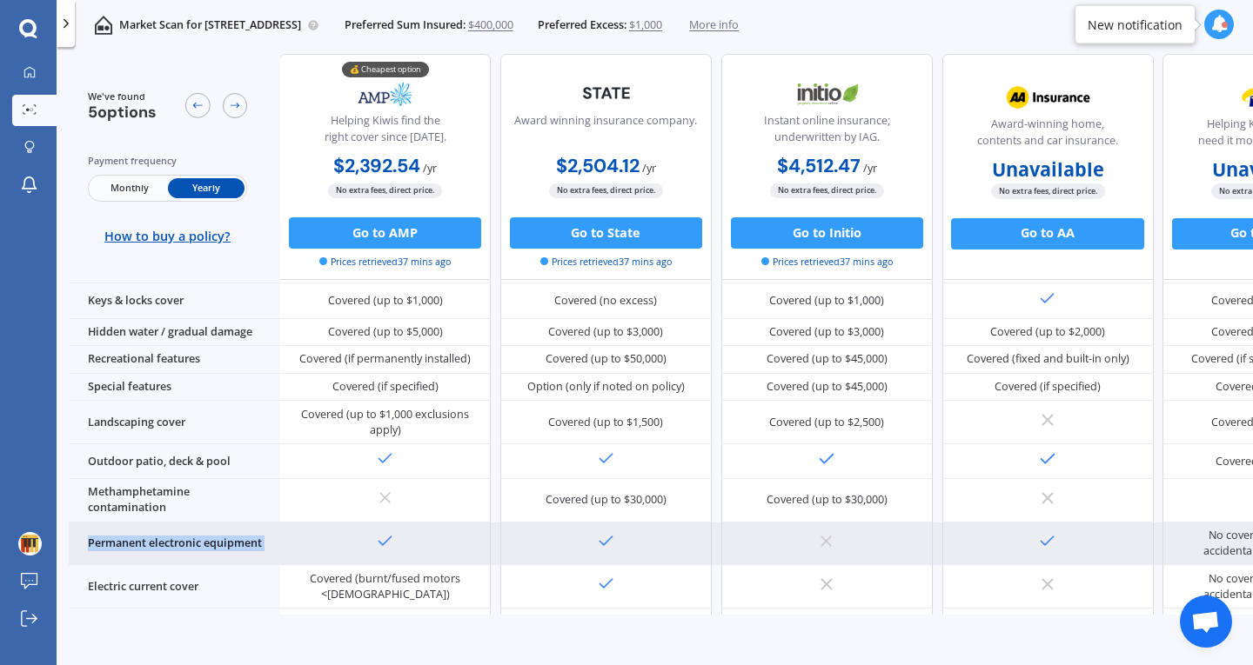
scroll to position [357, 1]
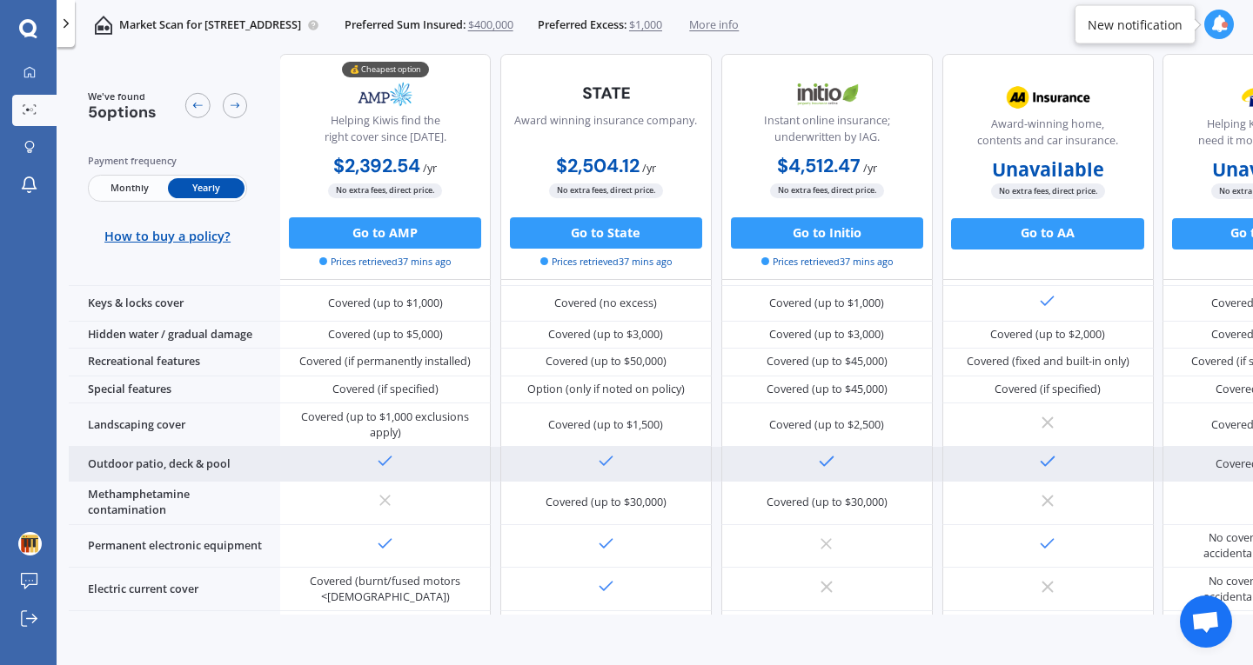
click at [150, 447] on div "Outdoor patio, deck & pool" at bounding box center [174, 464] width 211 height 35
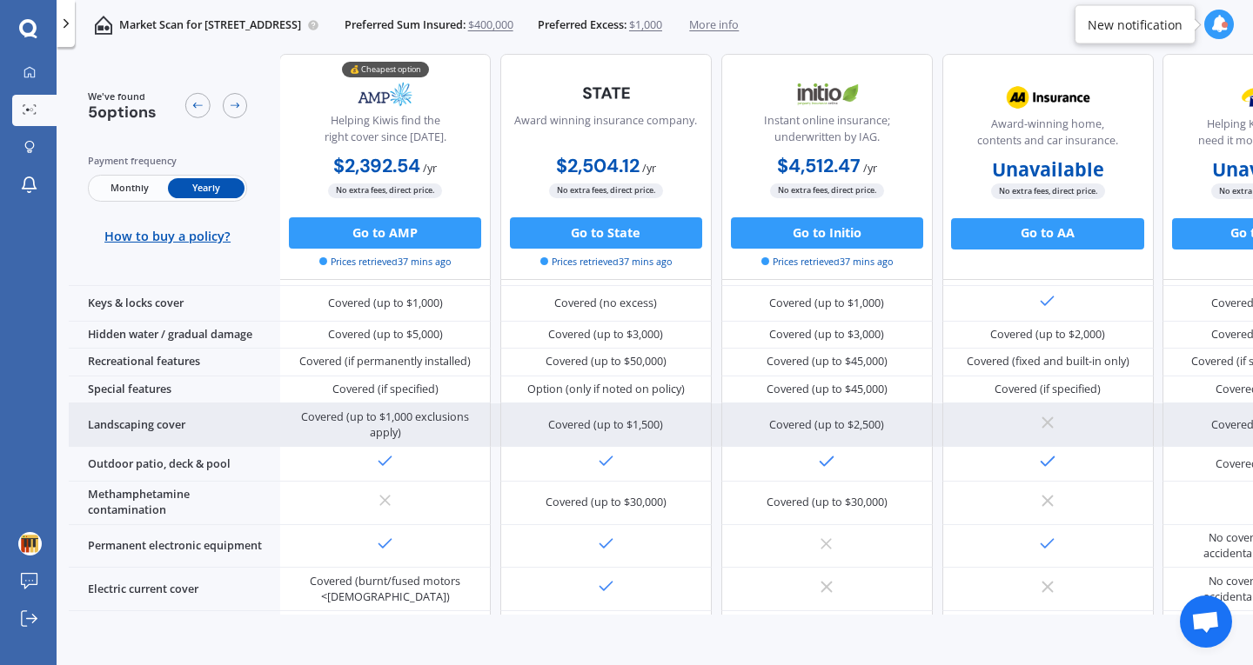
click at [136, 433] on div "Landscaping cover" at bounding box center [174, 425] width 211 height 43
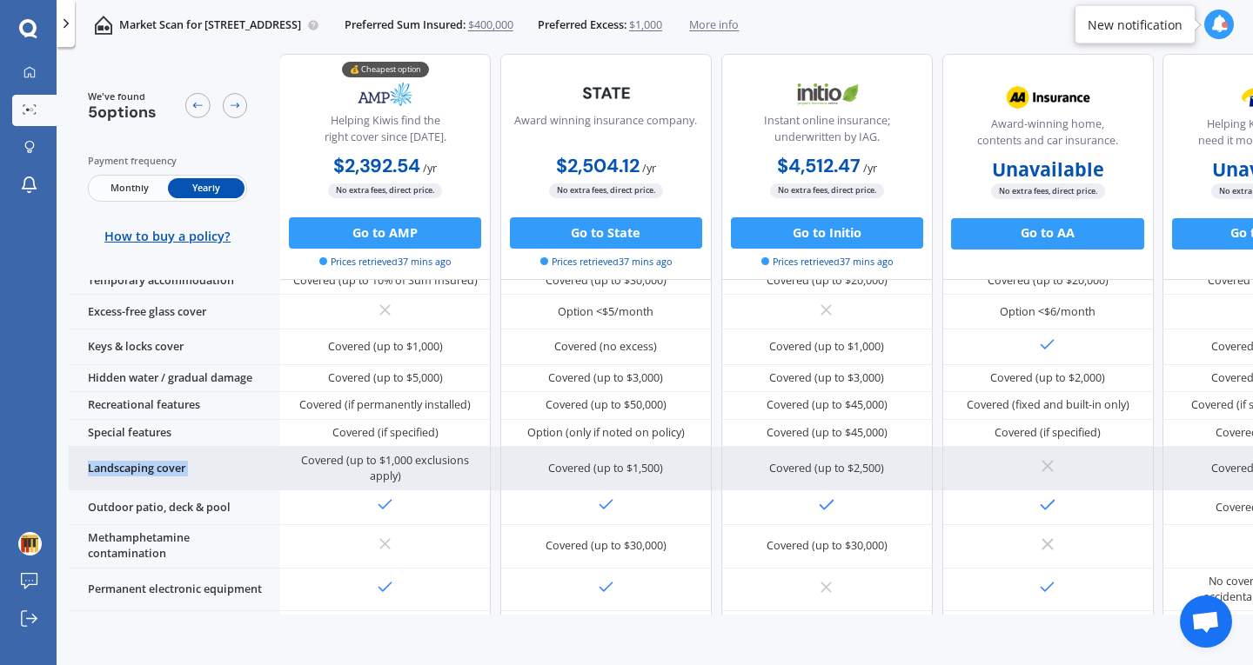
scroll to position [307, 1]
click at [136, 433] on div "Special features" at bounding box center [174, 435] width 211 height 28
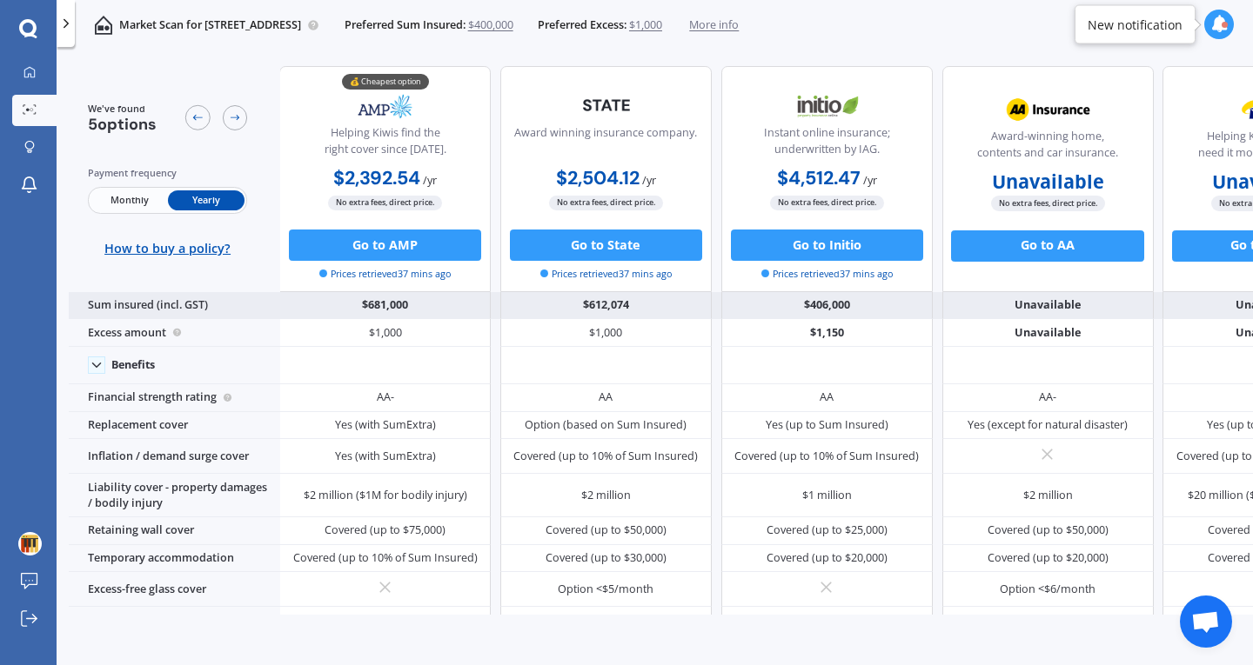
click at [139, 307] on div "Sum insured (incl. GST)" at bounding box center [174, 306] width 211 height 28
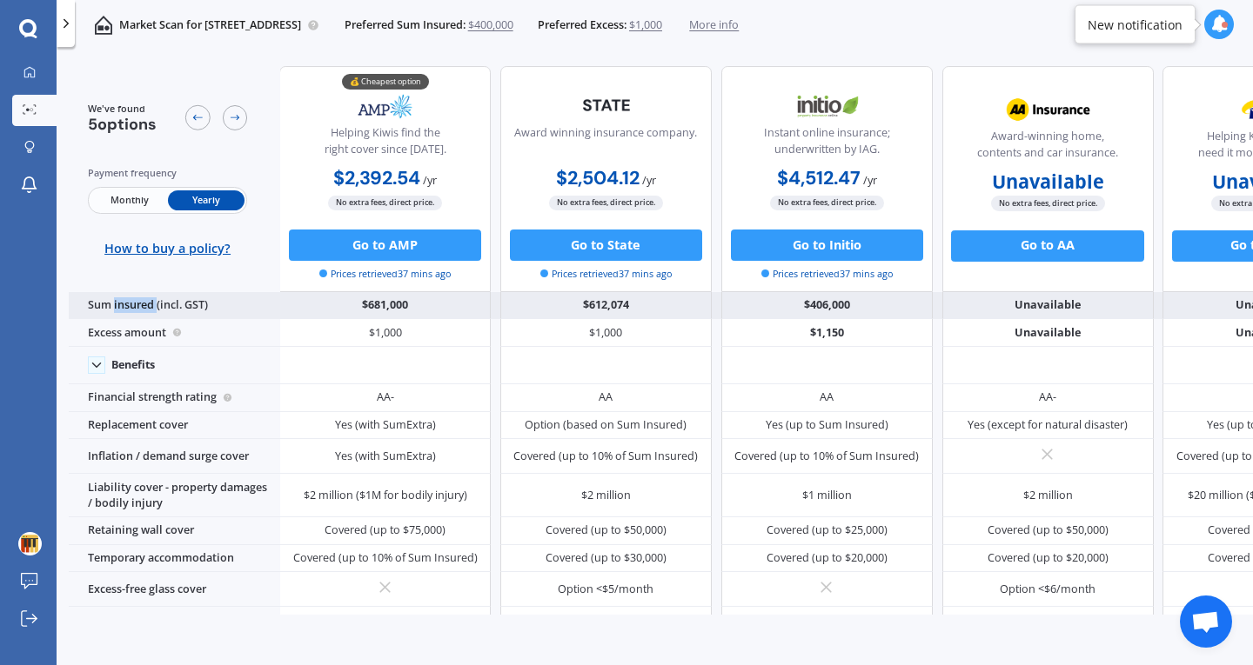
click at [139, 307] on div "Sum insured (incl. GST)" at bounding box center [174, 306] width 211 height 28
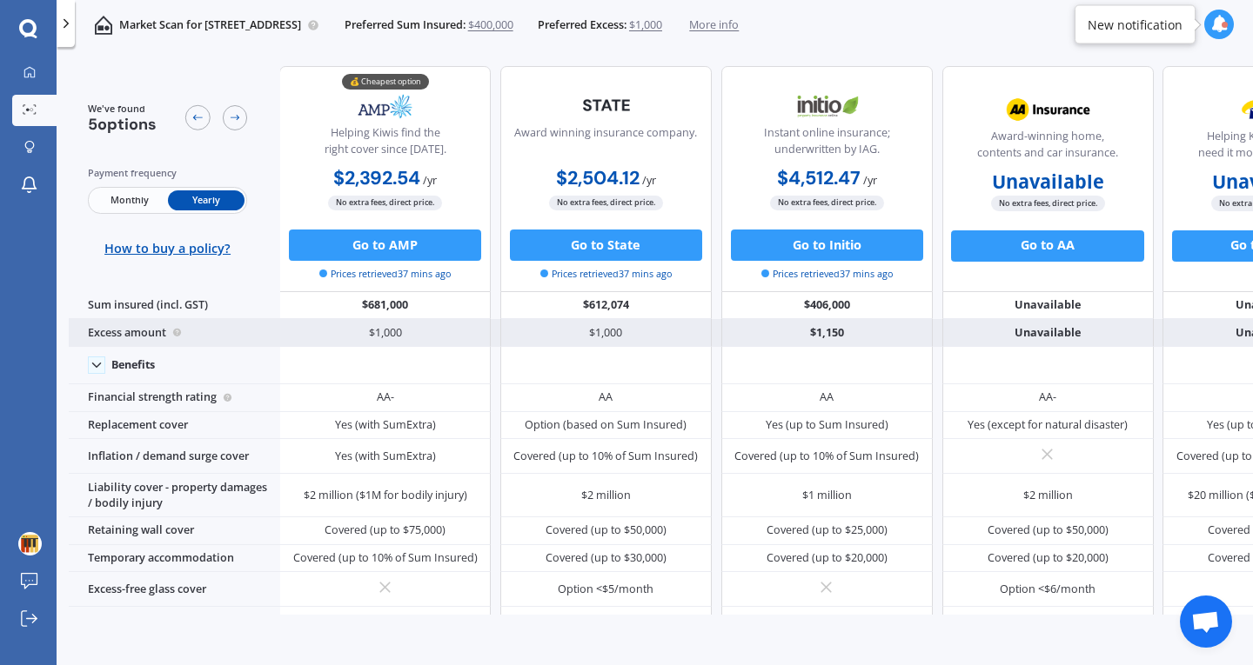
click at [104, 333] on div "Excess amount" at bounding box center [174, 333] width 211 height 28
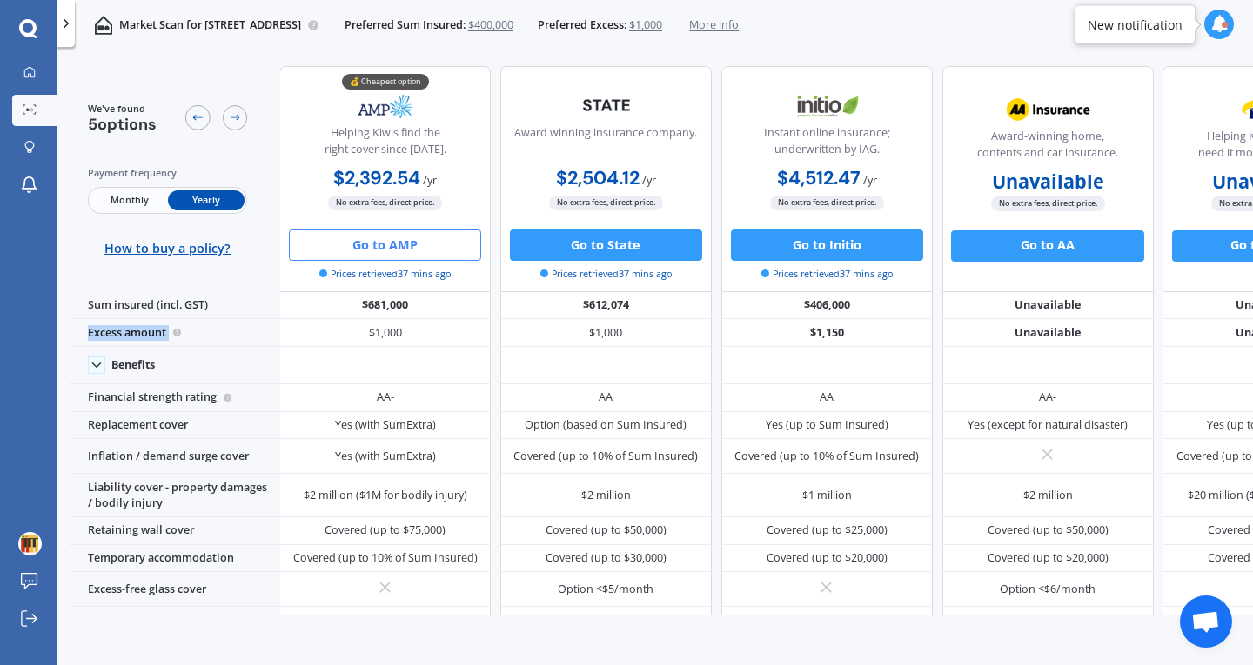
click at [351, 250] on button "Go to AMP" at bounding box center [385, 245] width 192 height 31
